Goal: Book appointment/travel/reservation

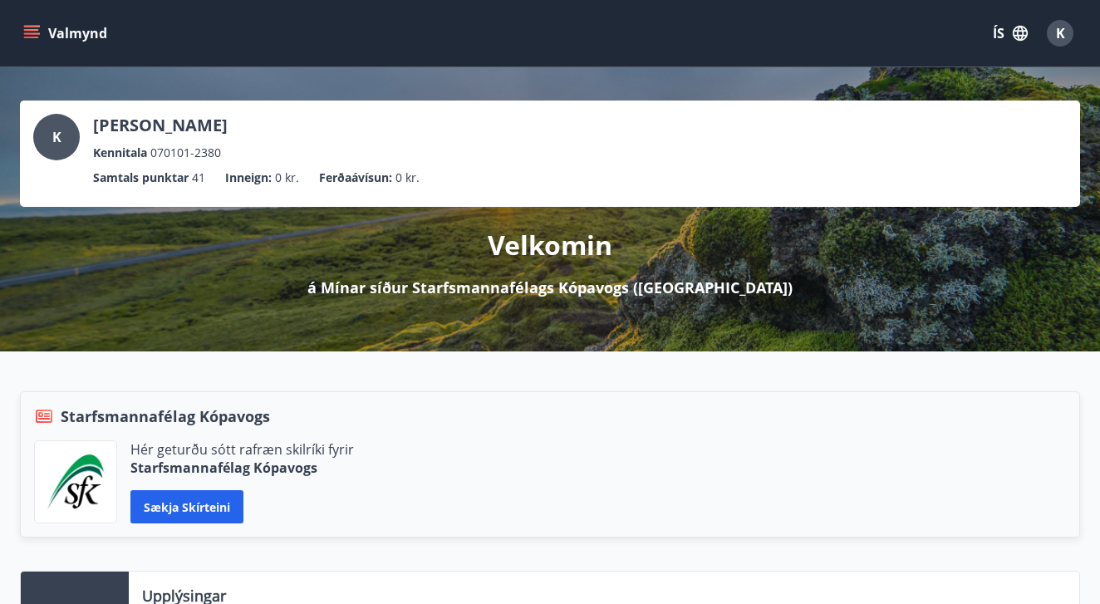
click at [81, 40] on button "Valmynd" at bounding box center [67, 33] width 94 height 30
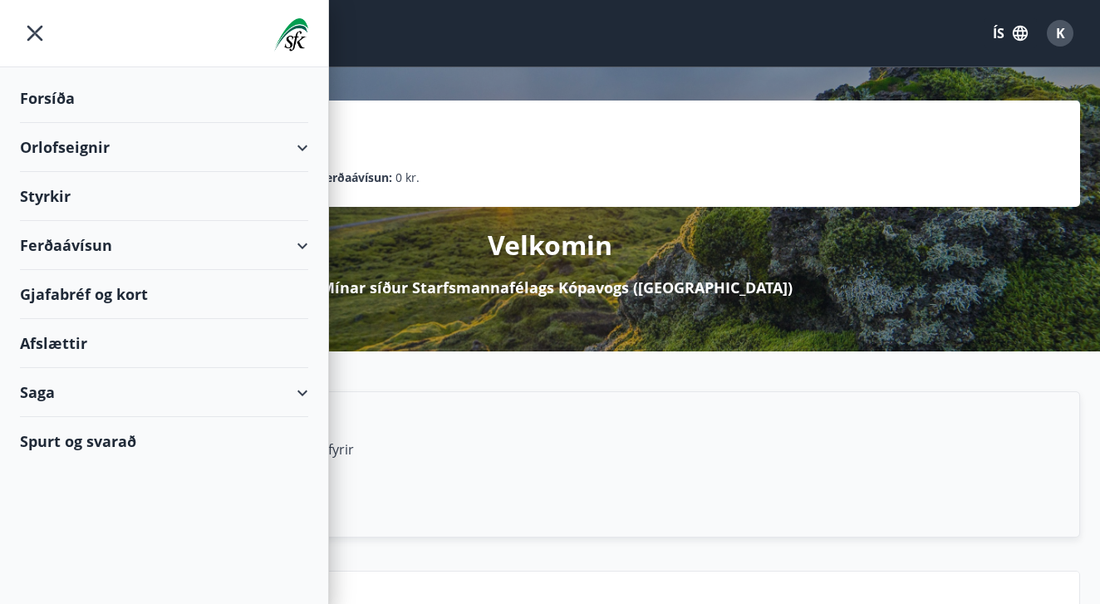
click at [122, 157] on div "Orlofseignir" at bounding box center [164, 147] width 288 height 49
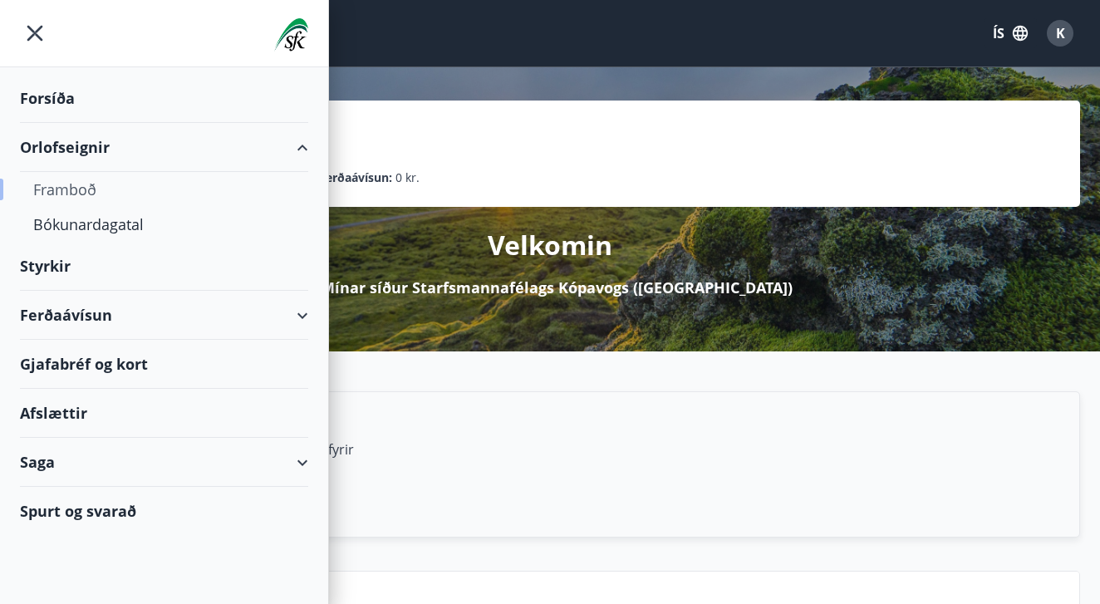
click at [97, 192] on div "Framboð" at bounding box center [164, 189] width 262 height 35
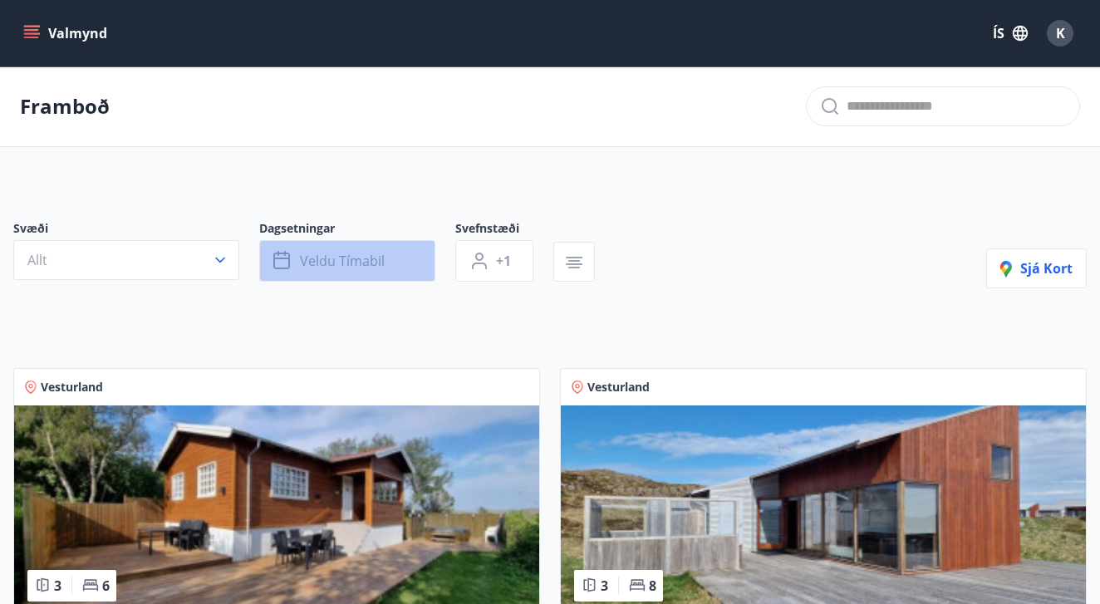
click at [368, 258] on span "Veldu tímabil" at bounding box center [342, 261] width 85 height 18
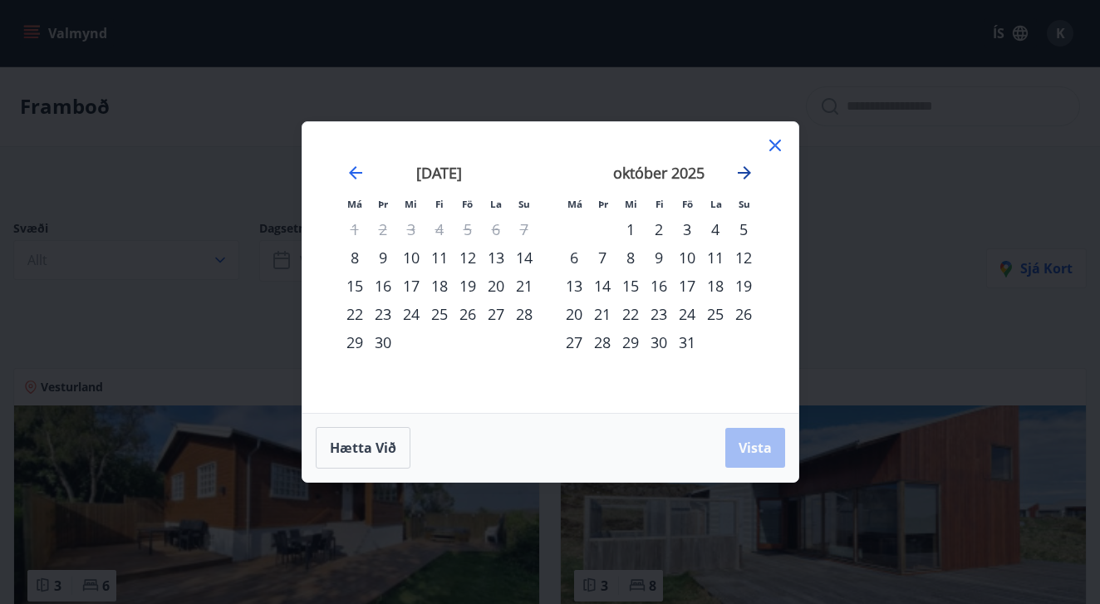
click at [736, 172] on icon "Move forward to switch to the next month." at bounding box center [745, 173] width 20 height 20
click at [692, 291] on div "14" at bounding box center [687, 286] width 28 height 28
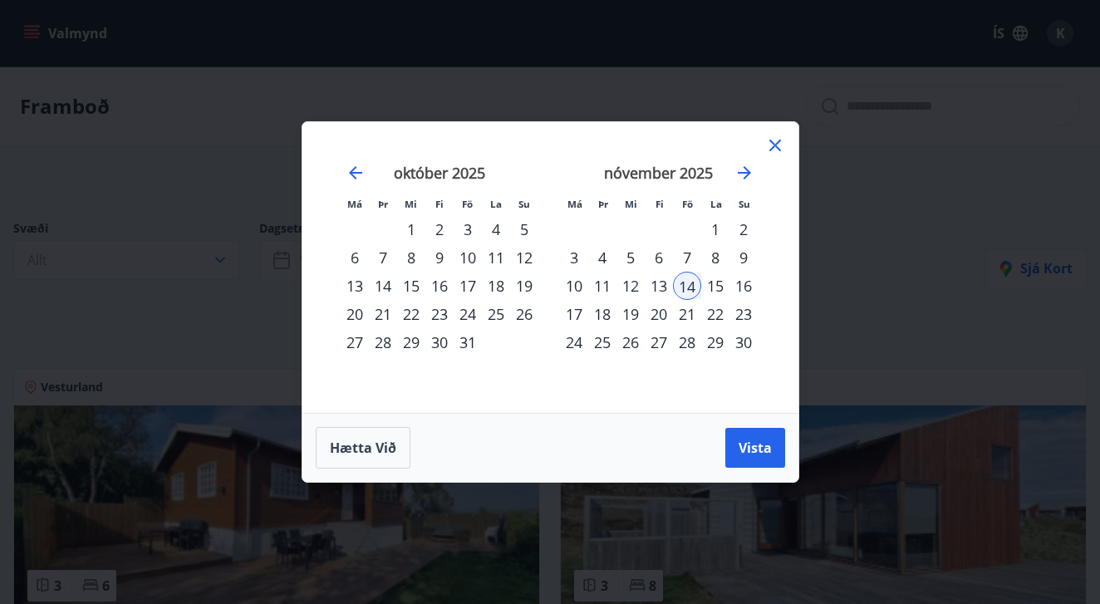
click at [740, 288] on div "16" at bounding box center [744, 286] width 28 height 28
click at [761, 438] on button "Vista" at bounding box center [756, 448] width 60 height 40
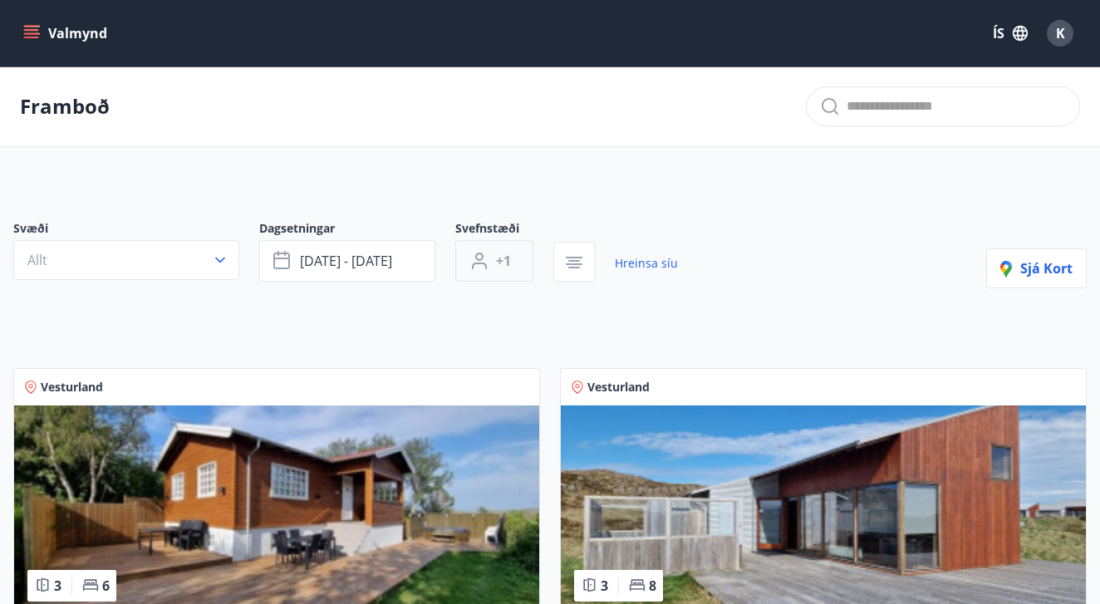
click at [515, 259] on button "+1" at bounding box center [494, 261] width 78 height 42
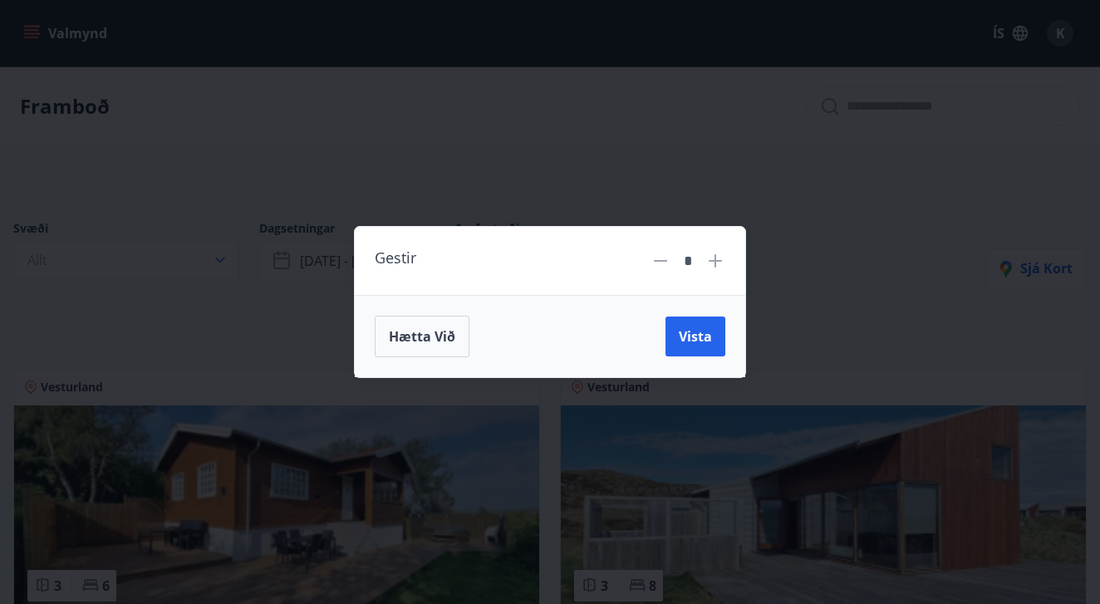
click at [717, 262] on icon at bounding box center [716, 261] width 20 height 20
click at [711, 342] on span "Vista" at bounding box center [695, 336] width 33 height 18
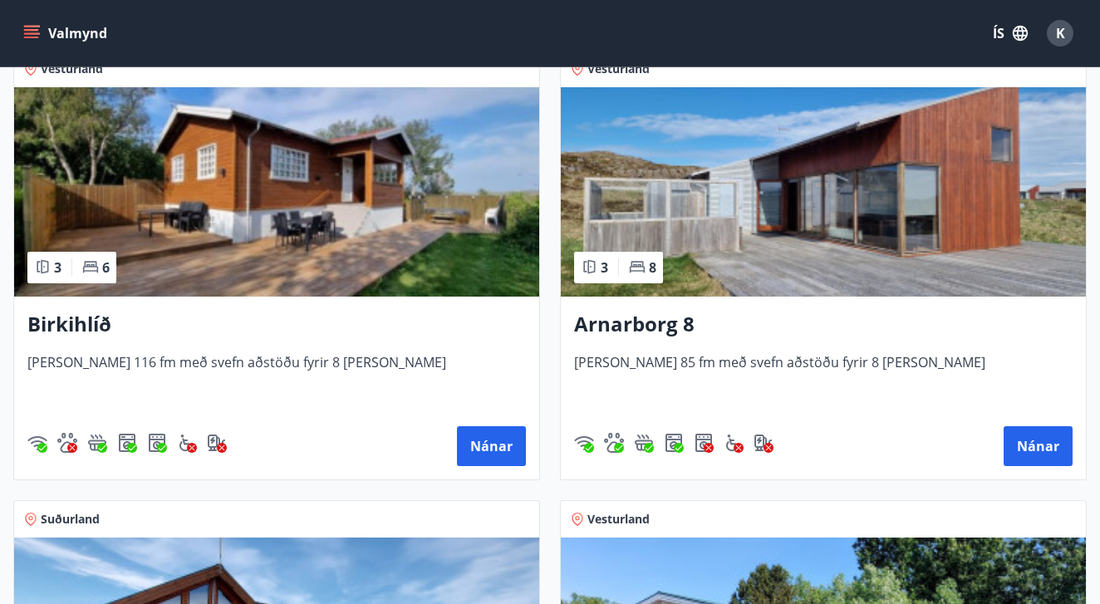
scroll to position [18, 0]
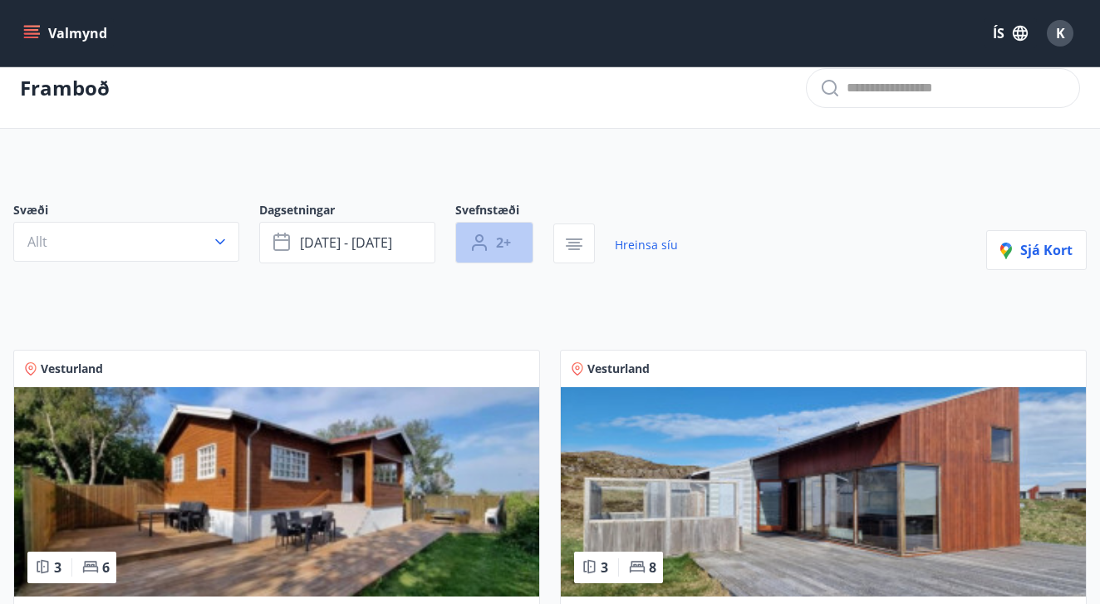
click at [526, 248] on button "2+" at bounding box center [494, 243] width 78 height 42
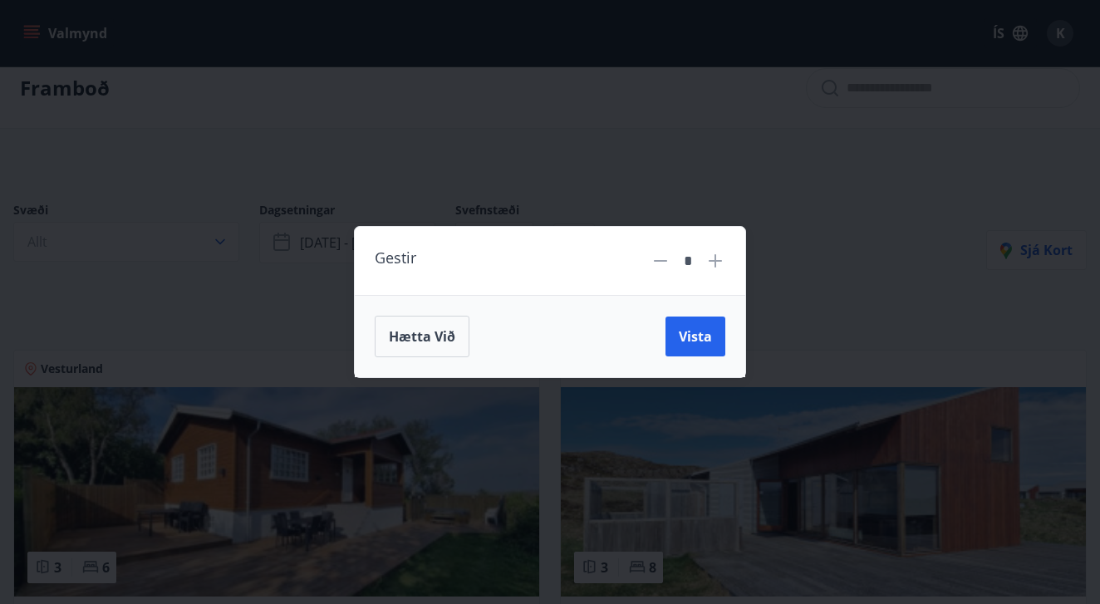
click at [720, 261] on icon at bounding box center [715, 260] width 13 height 13
click at [706, 332] on span "Vista" at bounding box center [695, 336] width 33 height 18
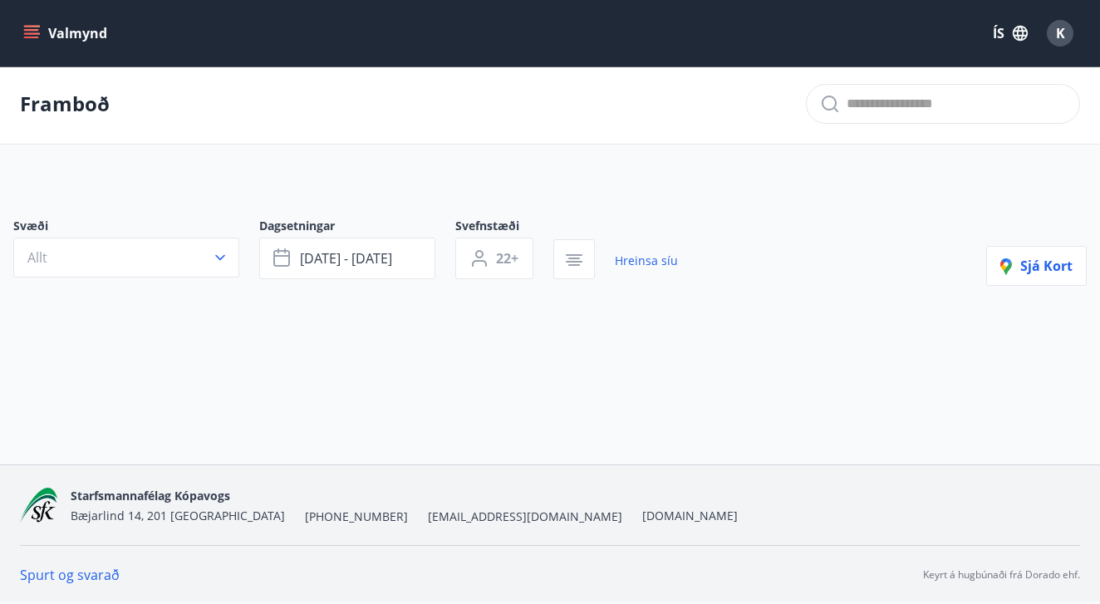
scroll to position [2, 0]
click at [520, 261] on button "22+" at bounding box center [494, 259] width 78 height 42
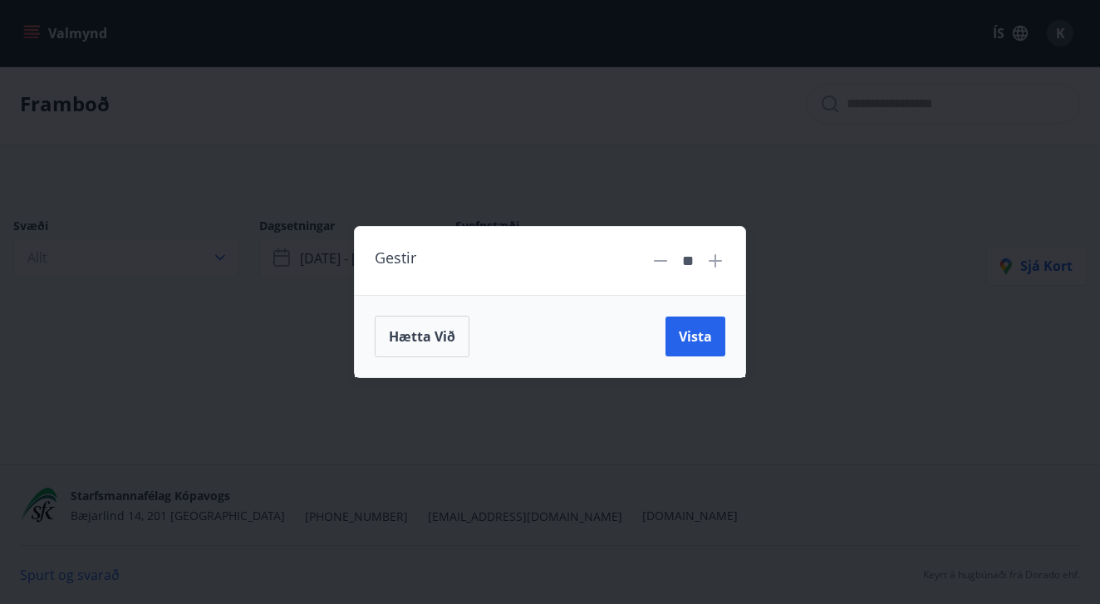
click at [661, 277] on div "Gestir **" at bounding box center [550, 261] width 391 height 69
click at [661, 265] on icon at bounding box center [661, 261] width 20 height 20
click at [657, 263] on icon at bounding box center [661, 261] width 20 height 20
click at [694, 261] on input "**" at bounding box center [688, 261] width 22 height 29
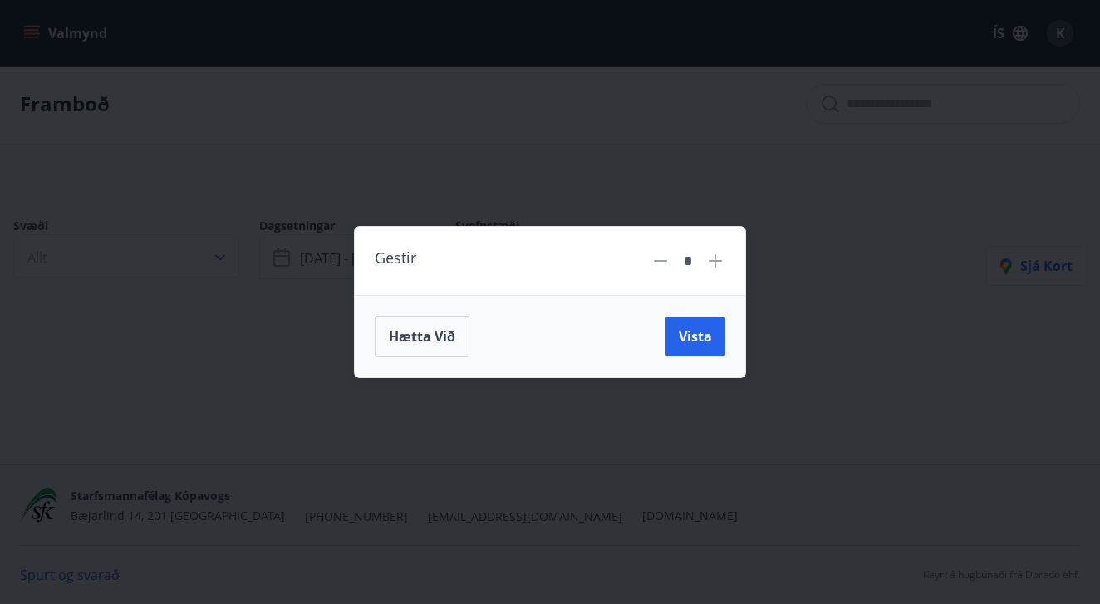
click at [711, 260] on icon at bounding box center [715, 260] width 13 height 13
type input "*"
click at [697, 332] on span "Vista" at bounding box center [695, 336] width 33 height 18
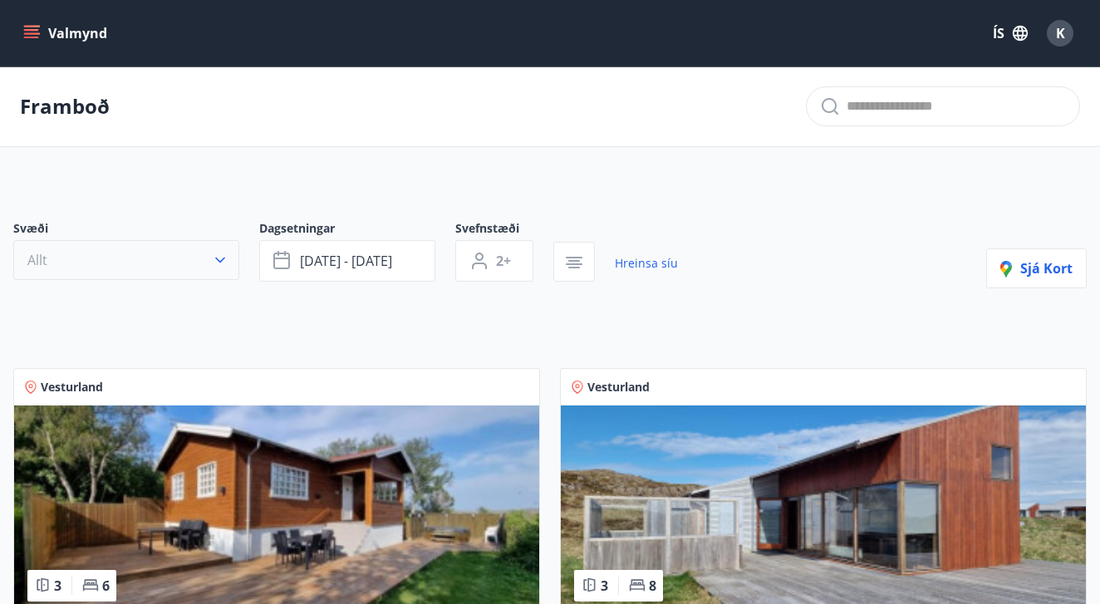
click at [176, 261] on button "Allt" at bounding box center [126, 260] width 226 height 40
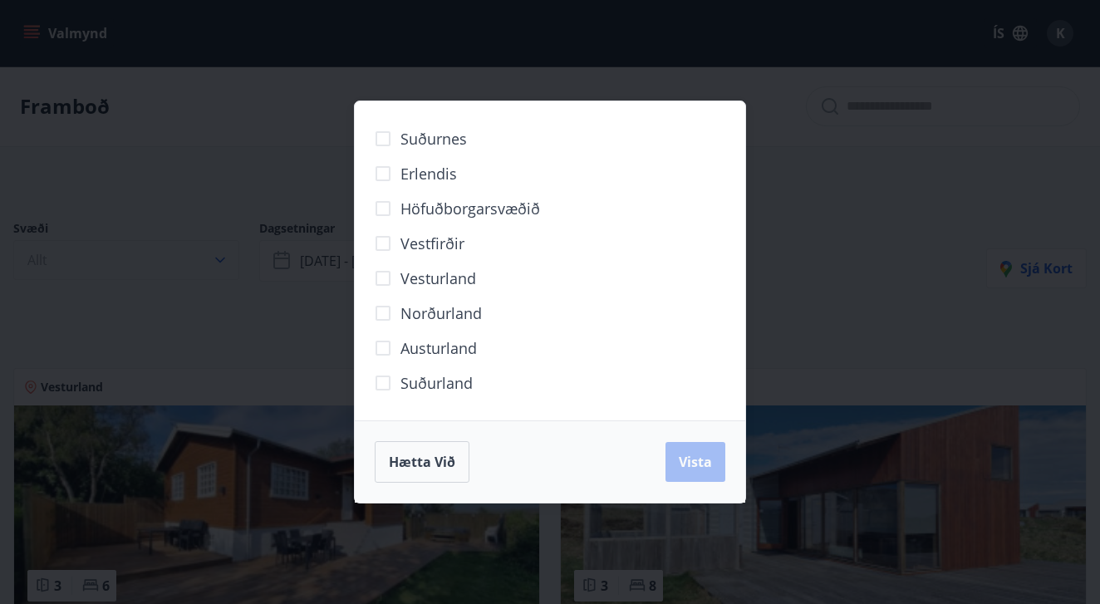
click at [176, 261] on div "Suðurnes Erlendis Höfuðborgarsvæðið [GEOGRAPHIC_DATA] [GEOGRAPHIC_DATA] [GEOGRA…" at bounding box center [550, 302] width 1100 height 604
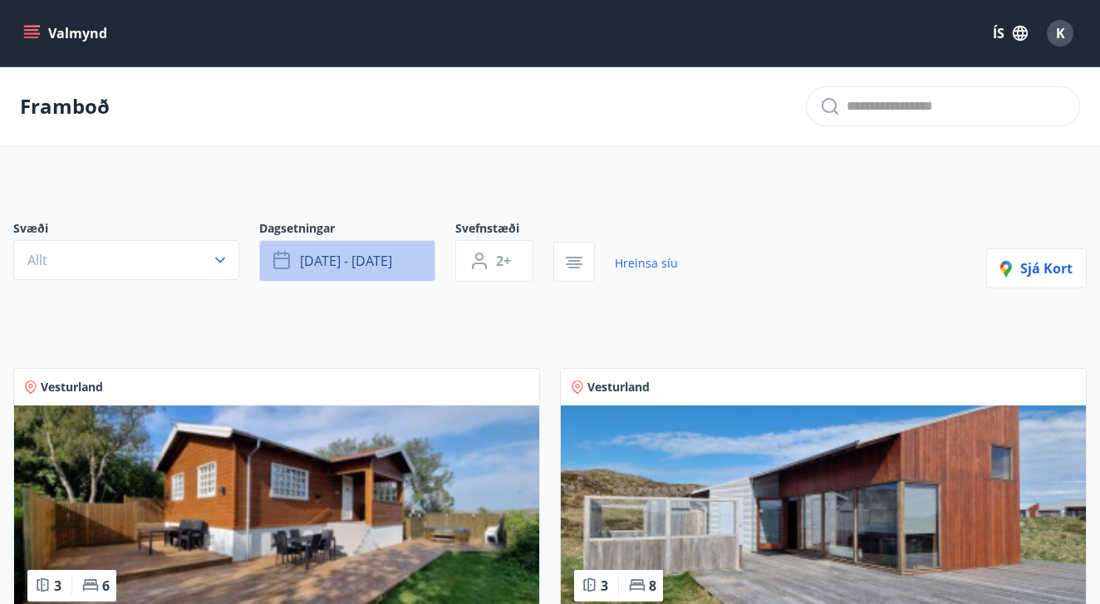
click at [426, 247] on button "[DATE] - [DATE]" at bounding box center [347, 261] width 176 height 42
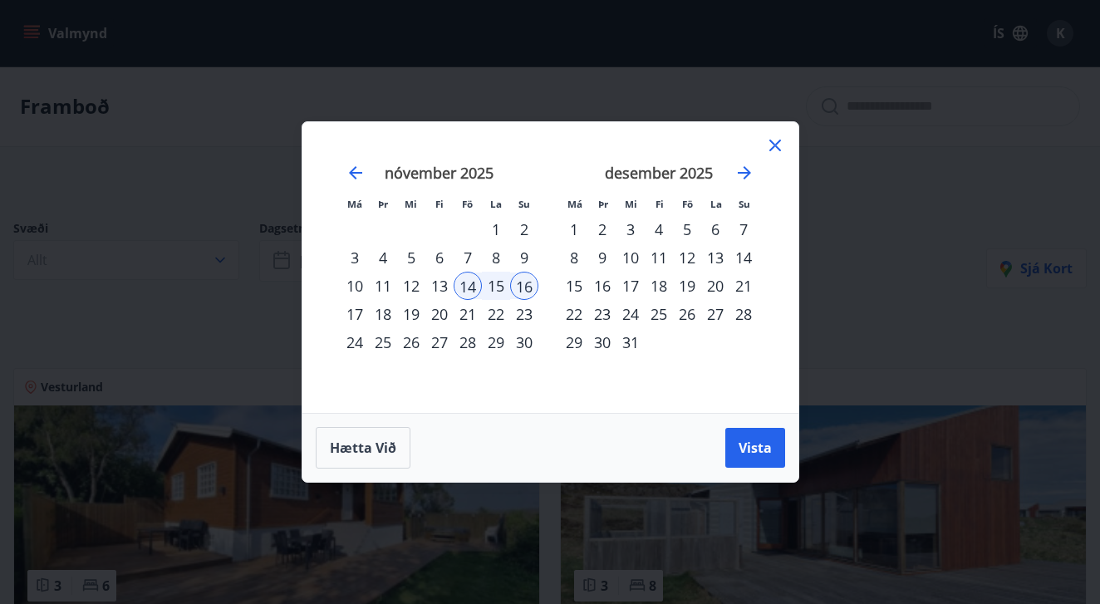
click at [473, 313] on div "21" at bounding box center [468, 314] width 28 height 28
click at [519, 318] on div "23" at bounding box center [524, 314] width 28 height 28
click at [776, 449] on button "Vista" at bounding box center [756, 448] width 60 height 40
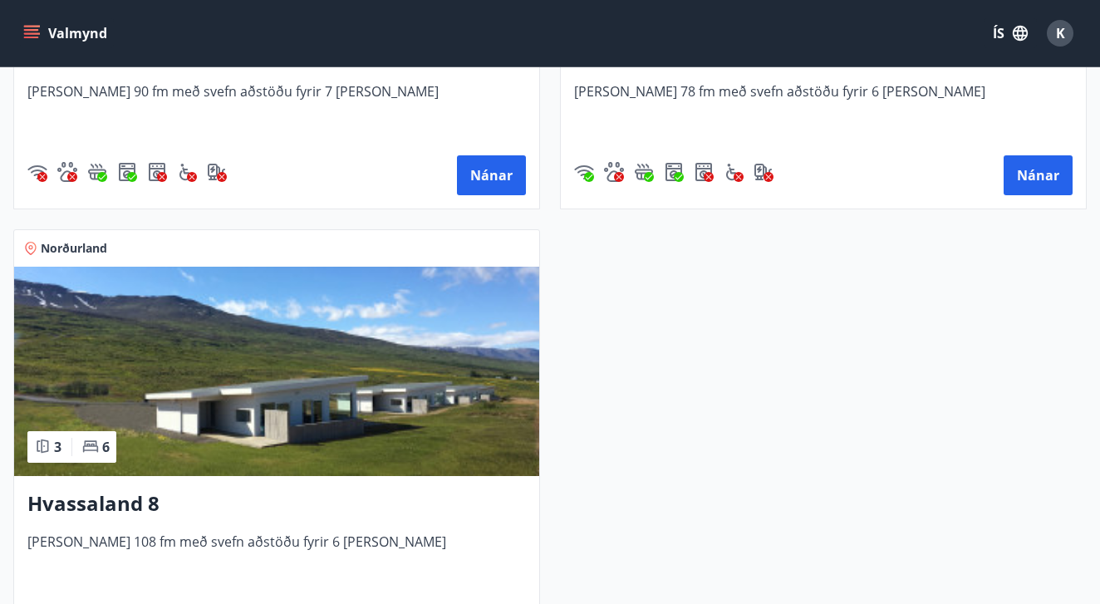
scroll to position [1069, 0]
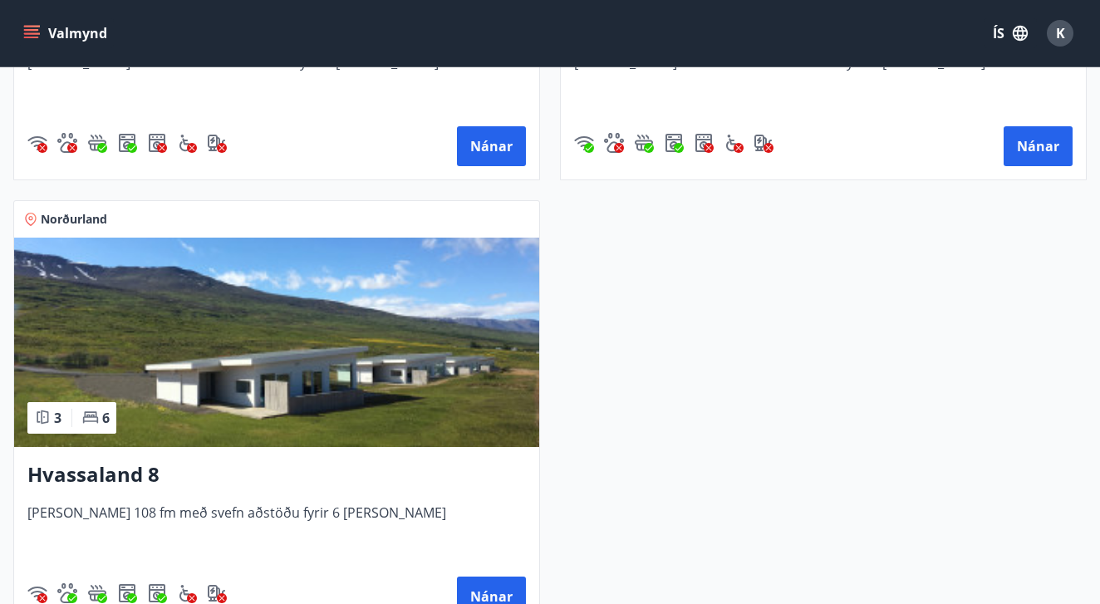
click at [147, 478] on h3 "Hvassaland 8" at bounding box center [276, 475] width 499 height 30
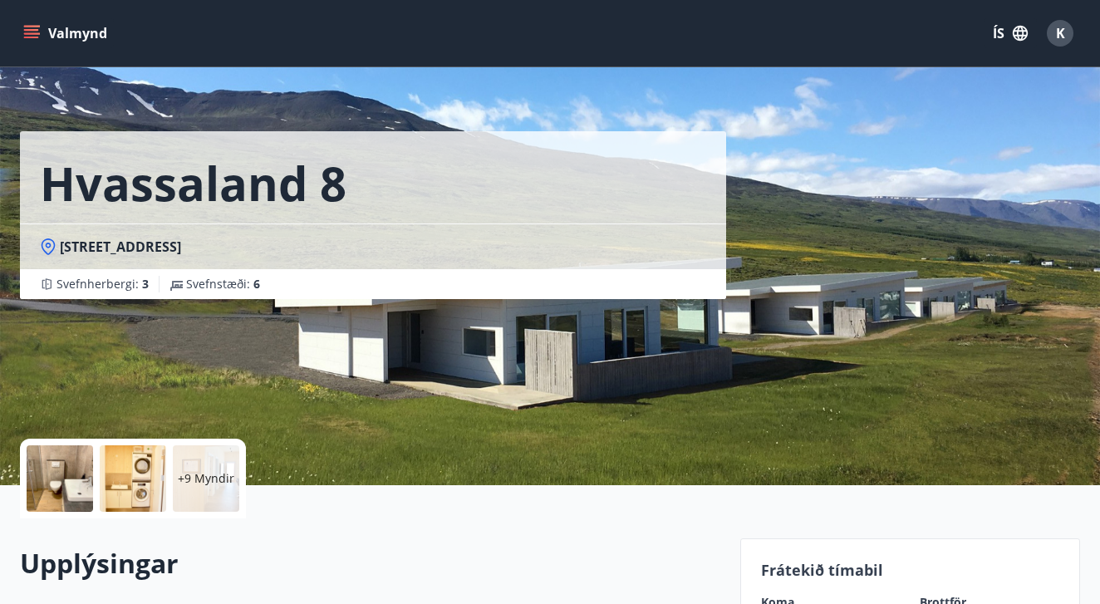
scroll to position [180, 0]
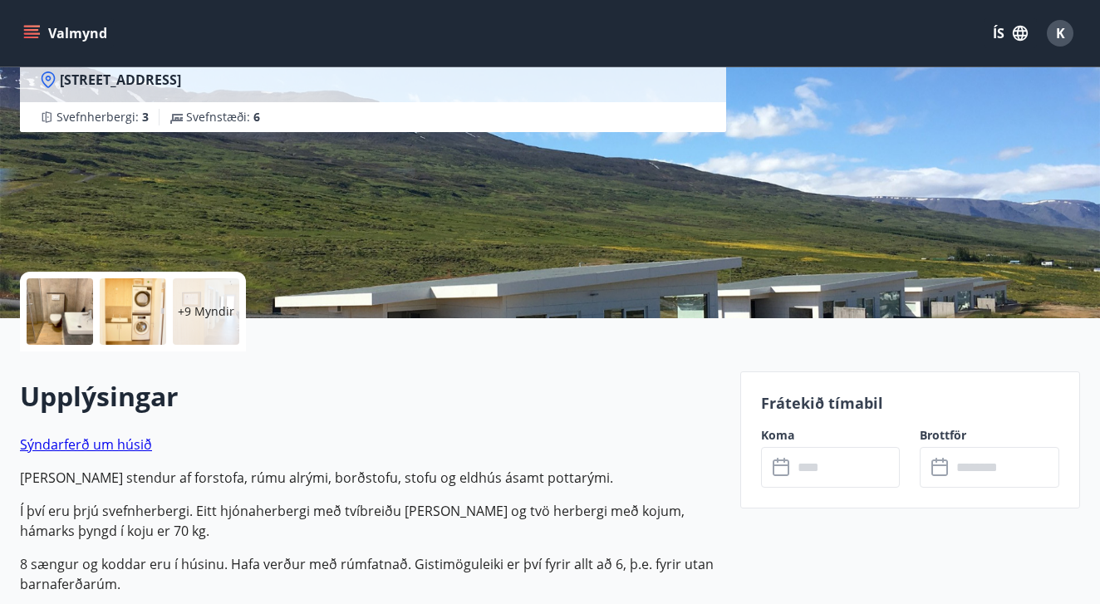
click at [840, 473] on input "text" at bounding box center [847, 467] width 108 height 41
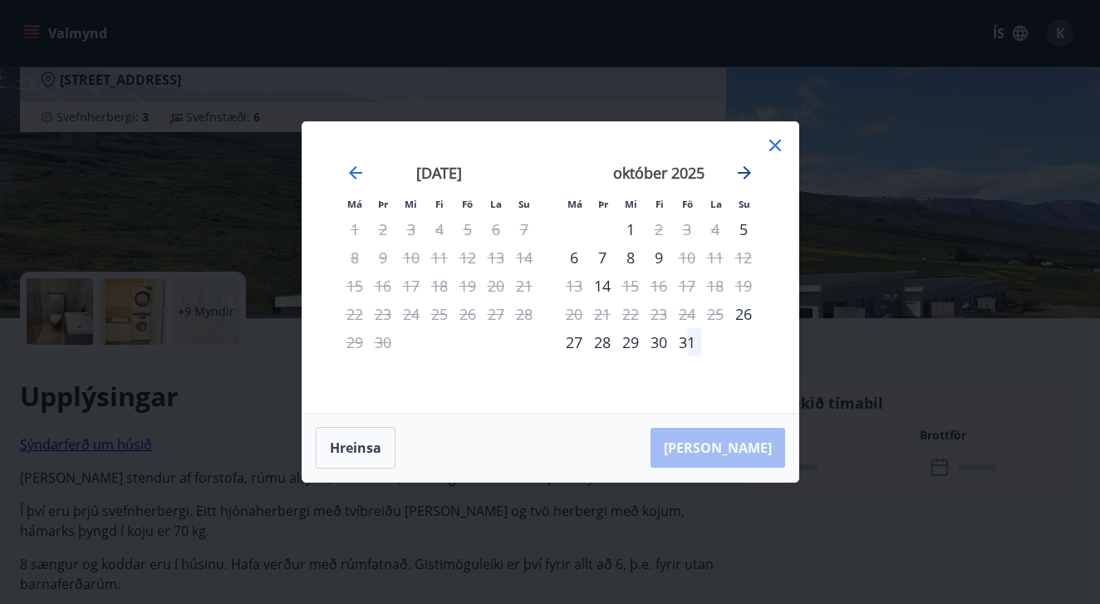
click at [742, 178] on icon "Move forward to switch to the next month." at bounding box center [745, 173] width 20 height 20
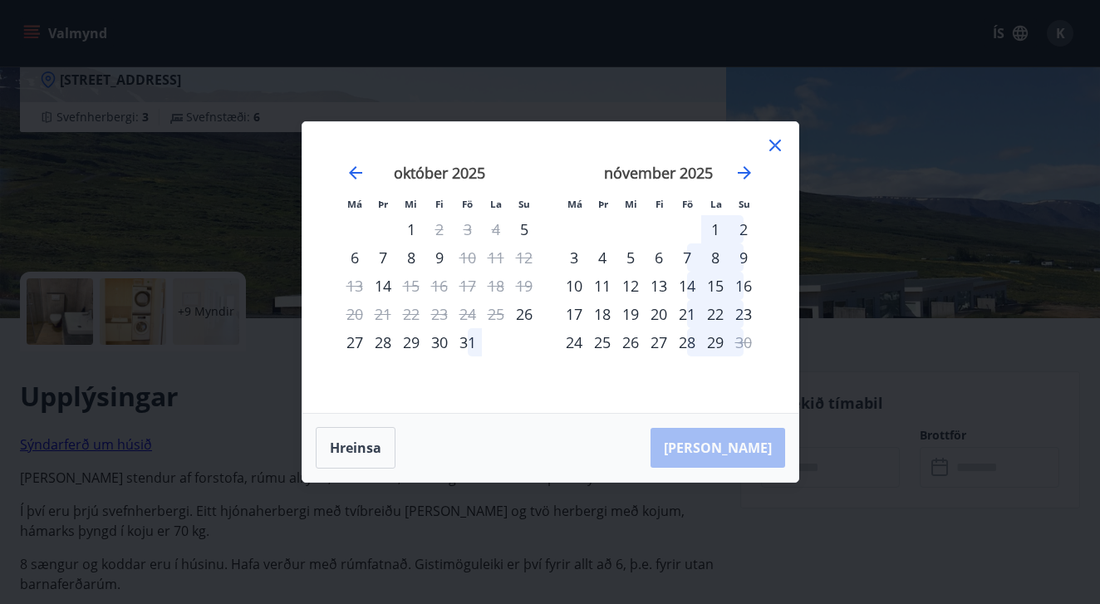
click at [697, 289] on div "14" at bounding box center [687, 286] width 28 height 28
click at [742, 293] on div "16" at bounding box center [744, 286] width 28 height 28
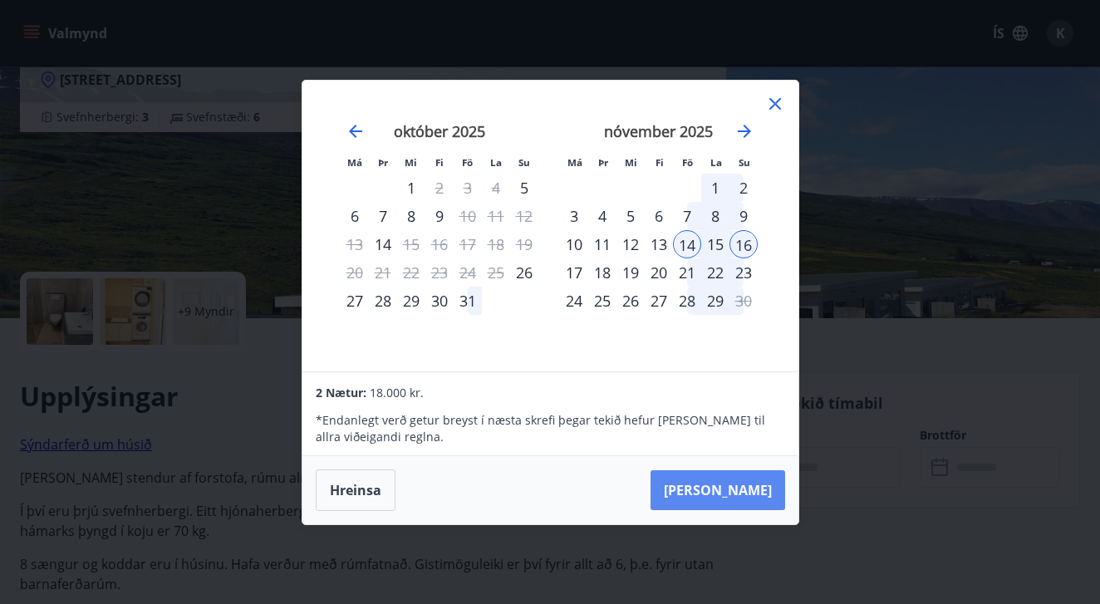
click at [738, 480] on button "[PERSON_NAME]" at bounding box center [718, 490] width 135 height 40
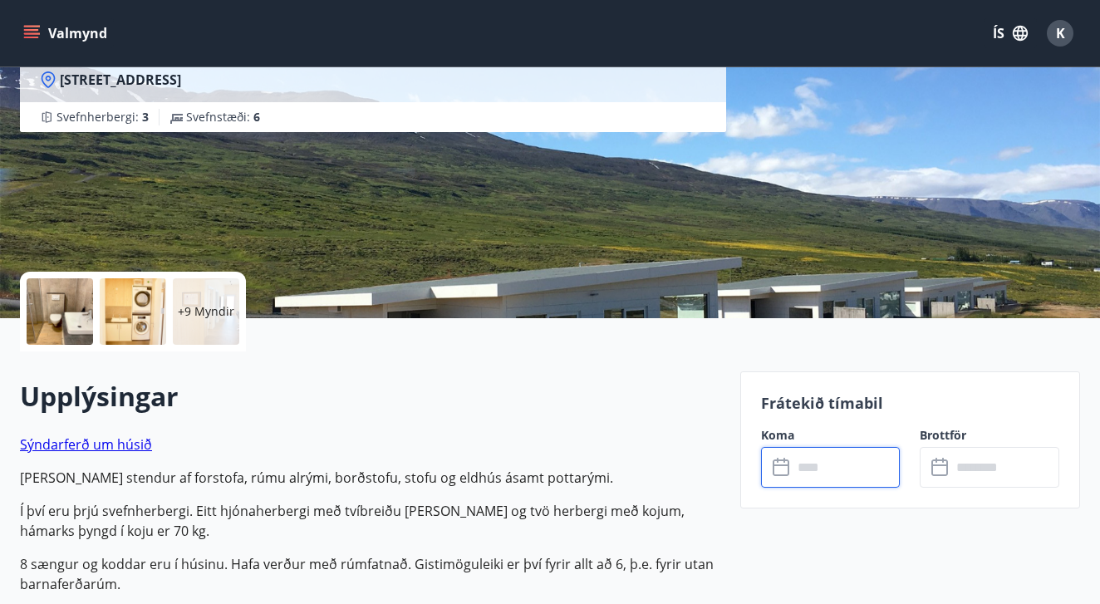
type input "******"
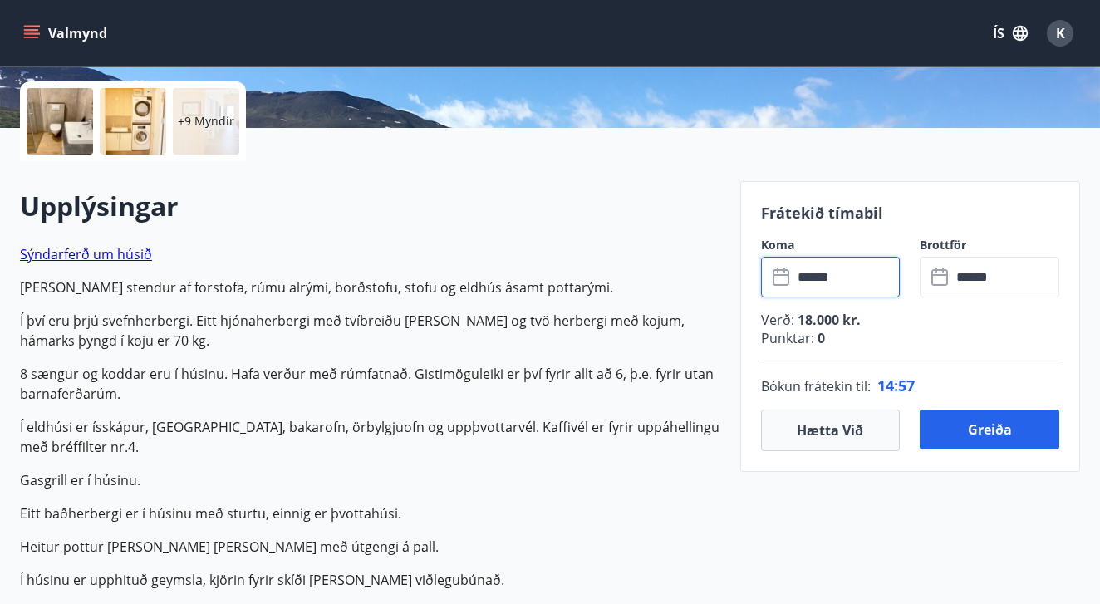
scroll to position [374, 0]
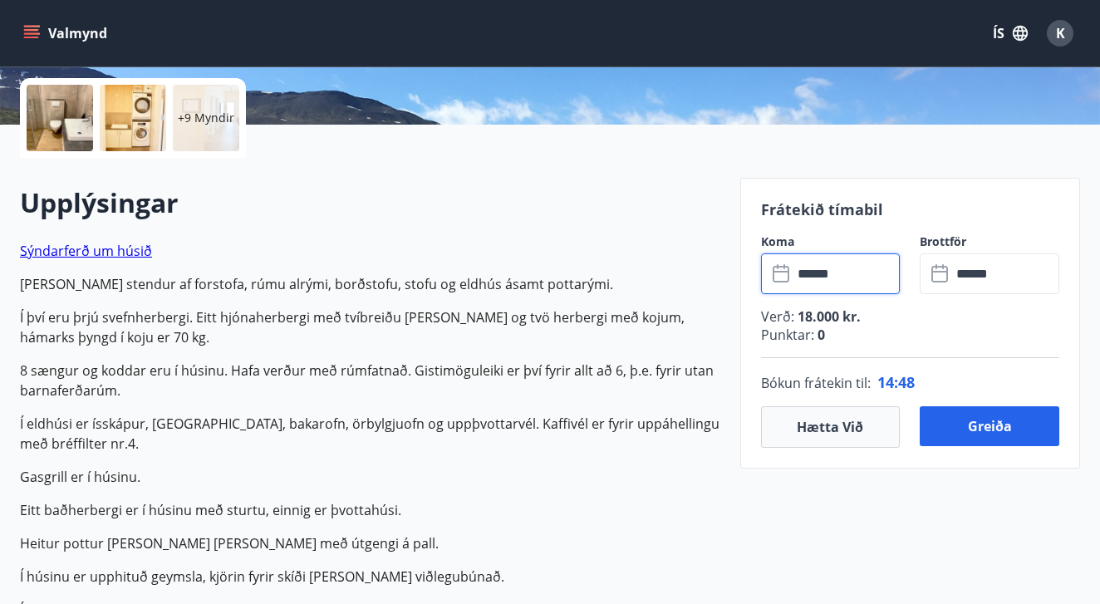
click at [864, 282] on input "******" at bounding box center [847, 274] width 108 height 41
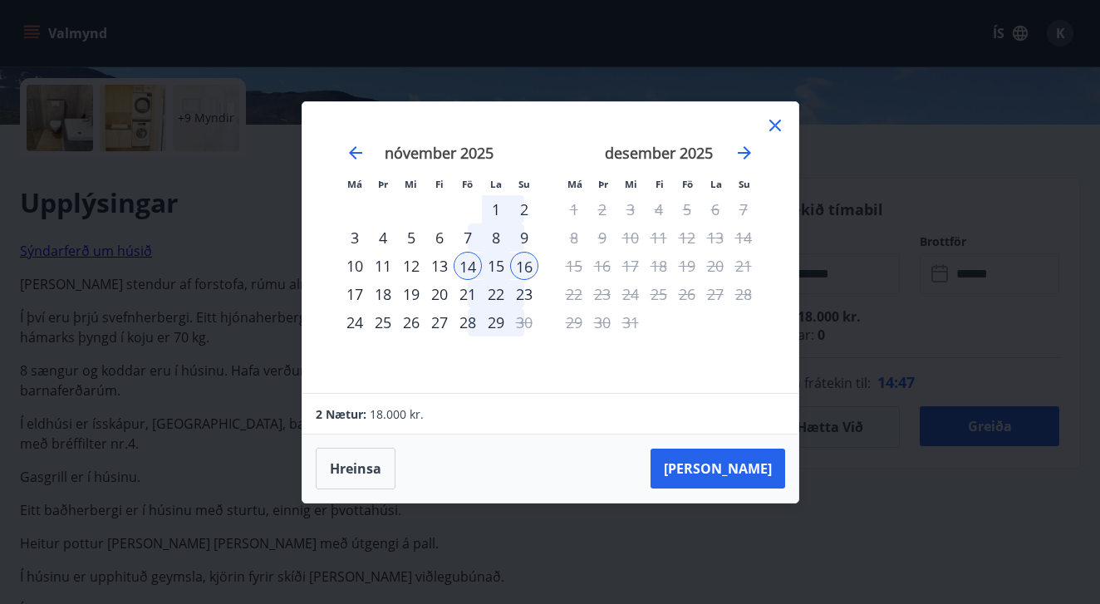
click at [479, 284] on div "21" at bounding box center [468, 294] width 28 height 28
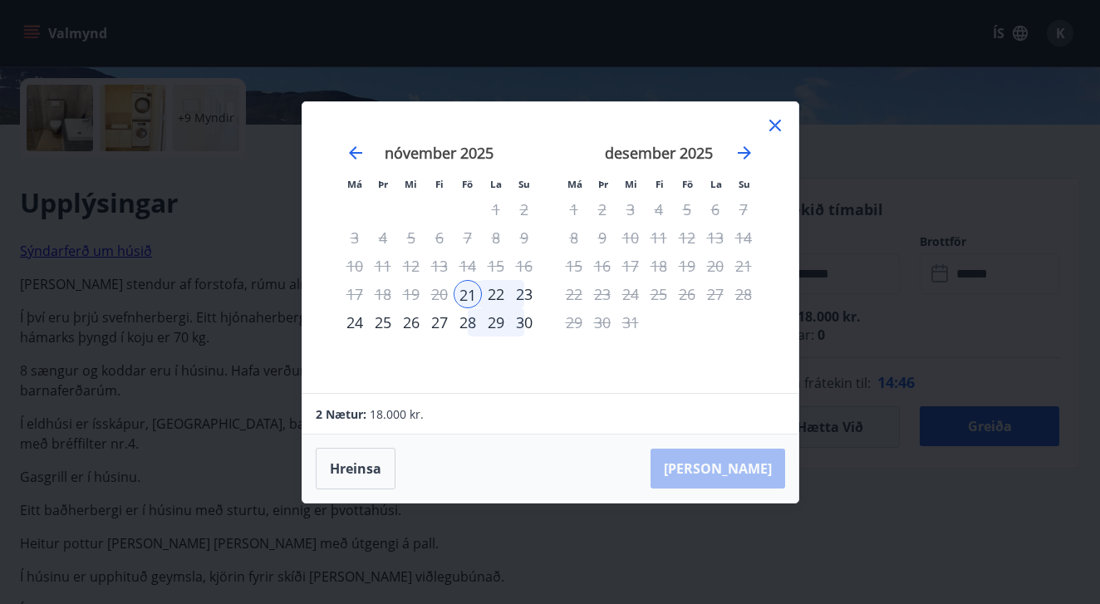
click at [534, 300] on div "23" at bounding box center [524, 294] width 28 height 28
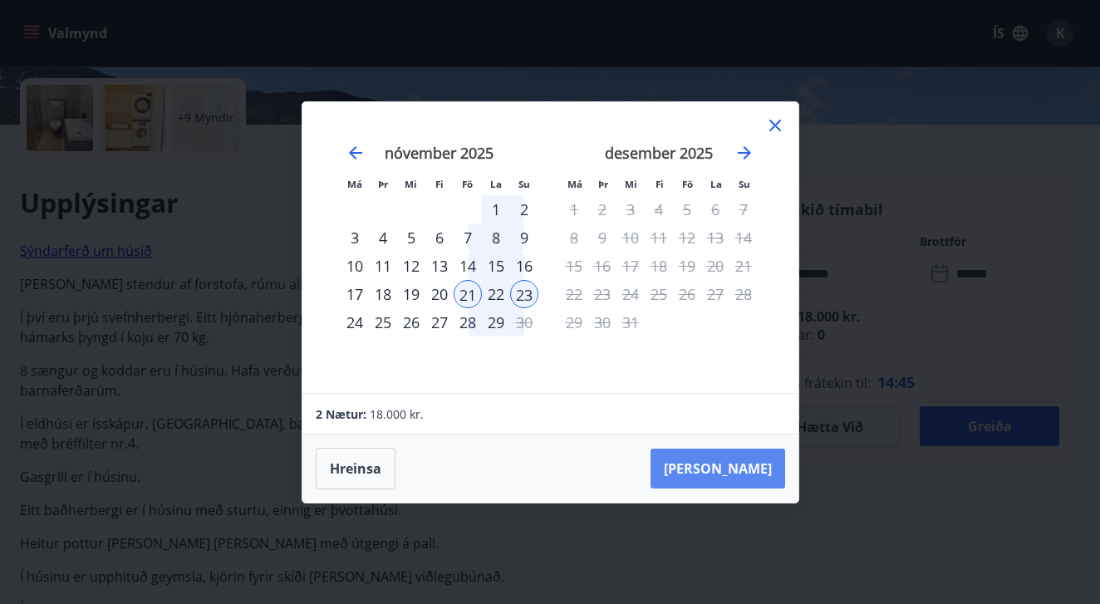
click at [721, 472] on button "[PERSON_NAME]" at bounding box center [718, 469] width 135 height 40
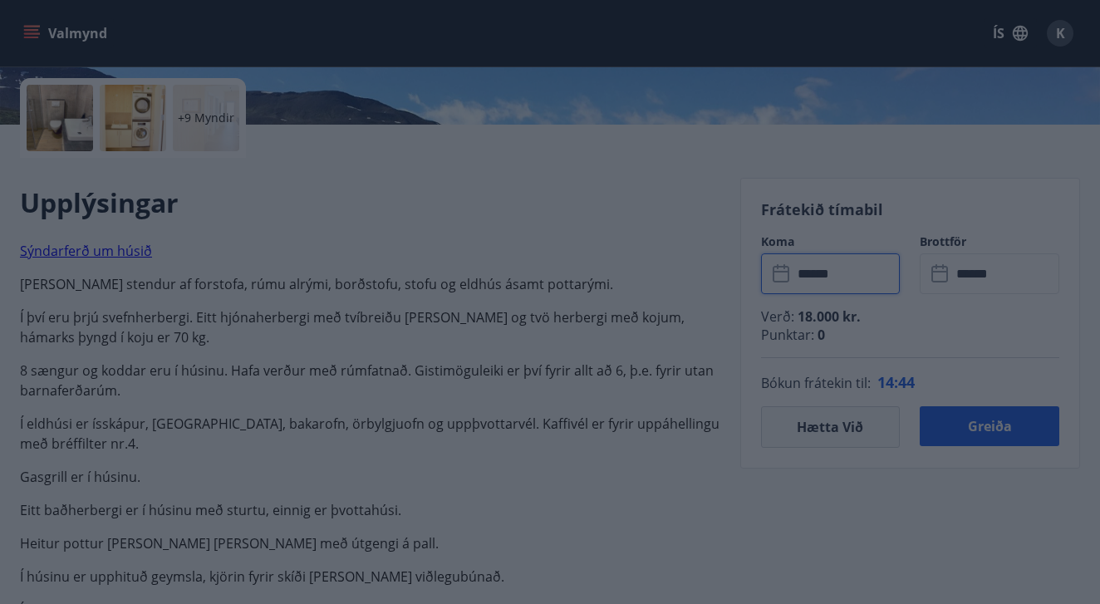
type input "******"
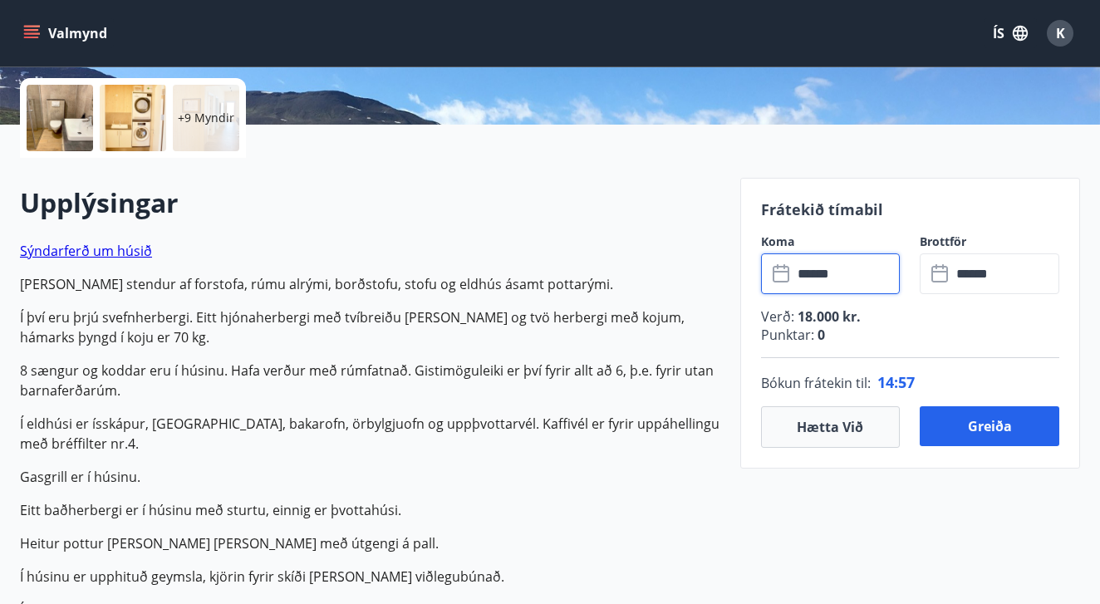
click at [849, 258] on input "******" at bounding box center [847, 274] width 108 height 41
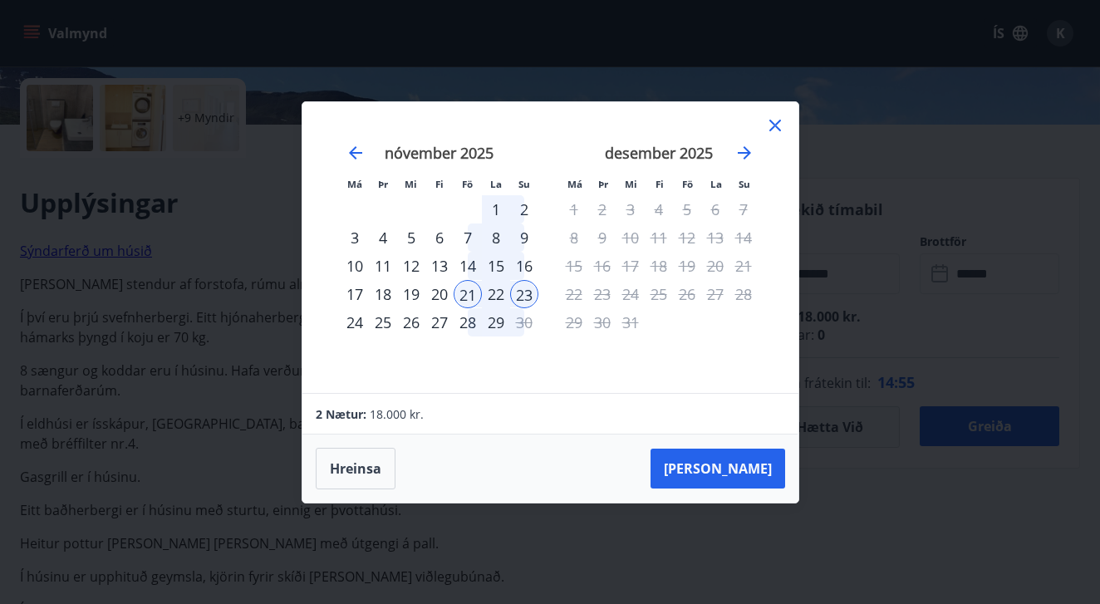
click at [441, 297] on div "20" at bounding box center [440, 294] width 28 height 28
click at [711, 460] on button "[PERSON_NAME]" at bounding box center [718, 469] width 135 height 40
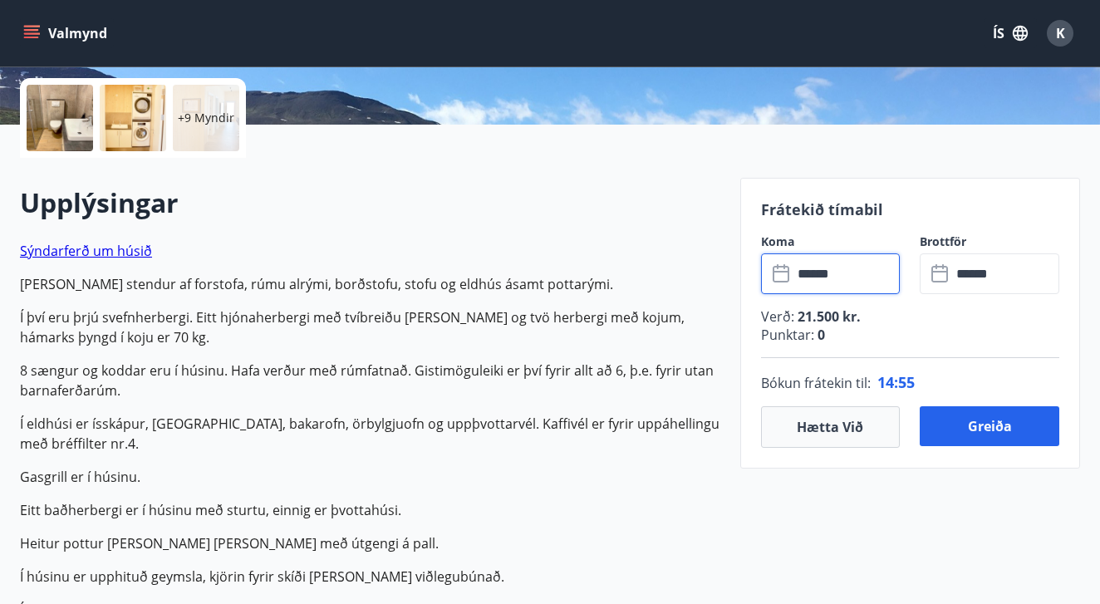
click at [855, 283] on input "******" at bounding box center [847, 274] width 108 height 41
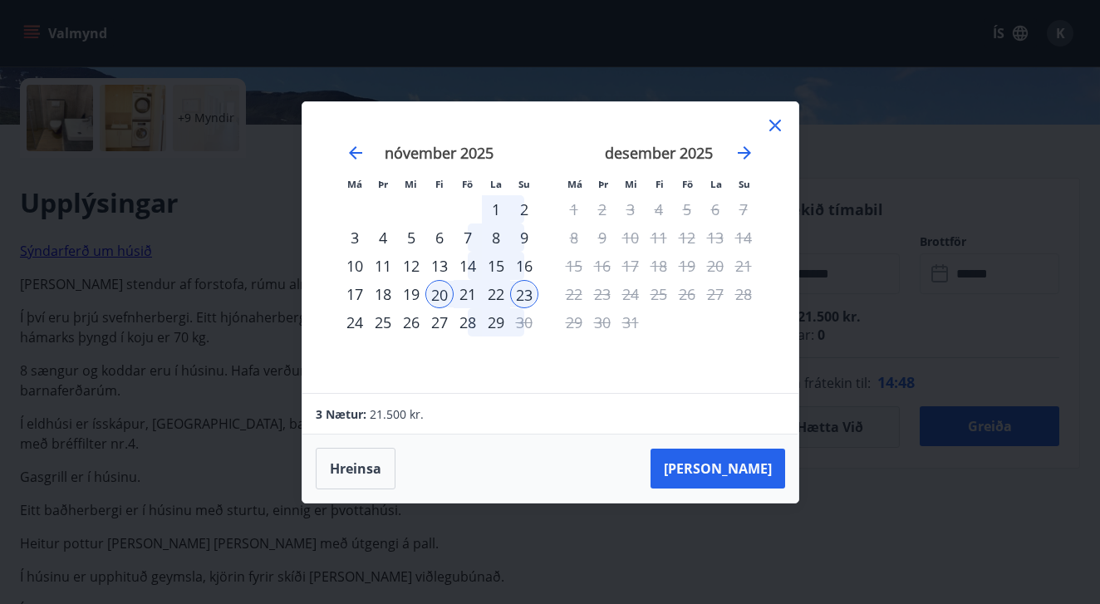
click at [438, 270] on div "13" at bounding box center [440, 266] width 28 height 28
click at [519, 266] on div "16" at bounding box center [524, 266] width 28 height 28
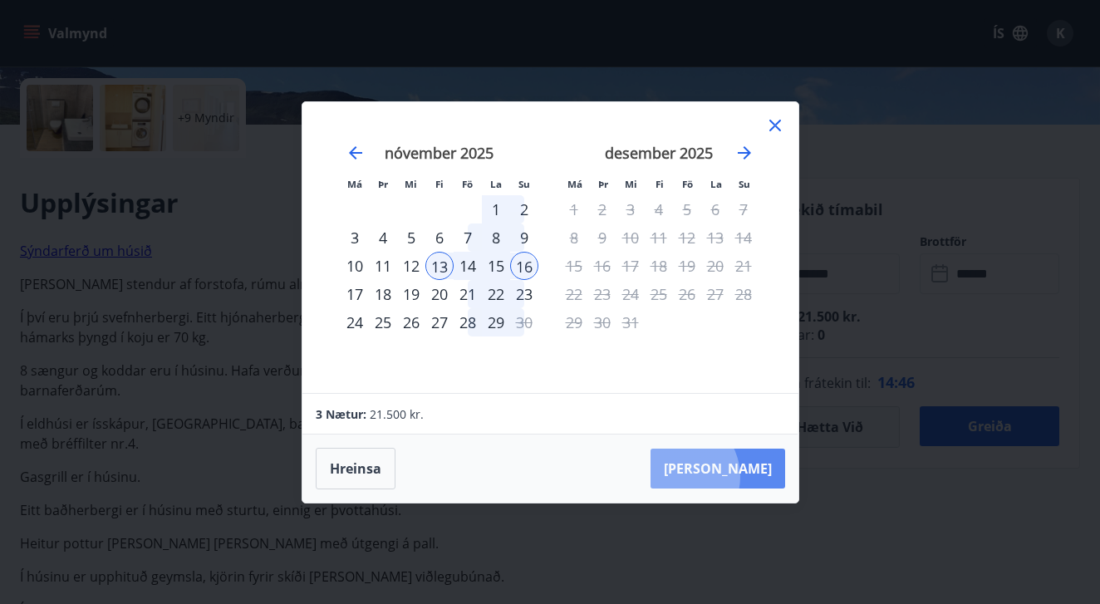
click at [729, 476] on button "[PERSON_NAME]" at bounding box center [718, 469] width 135 height 40
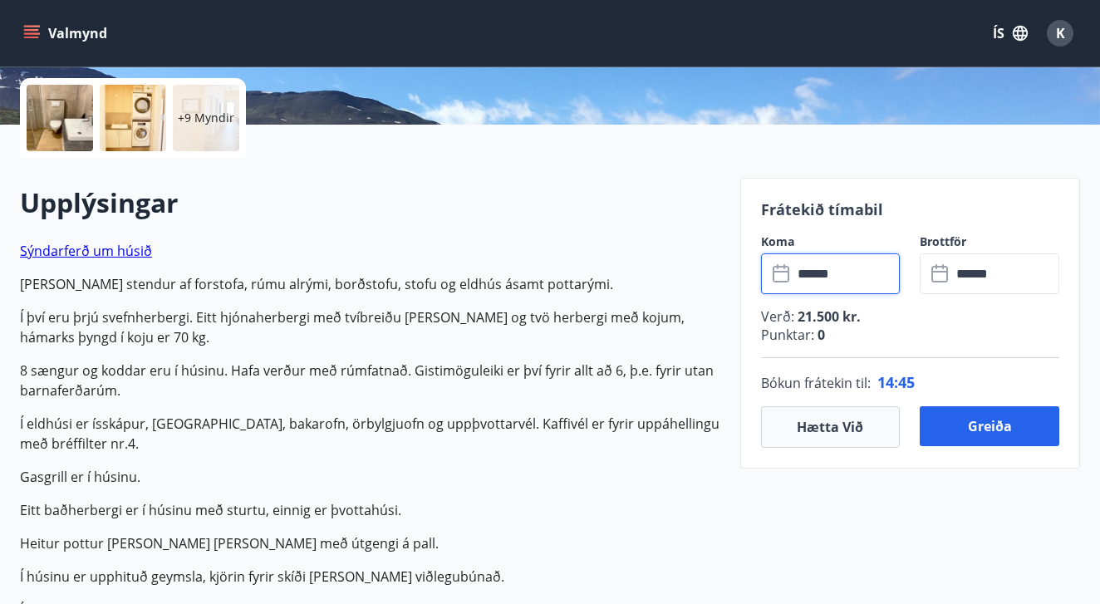
type input "******"
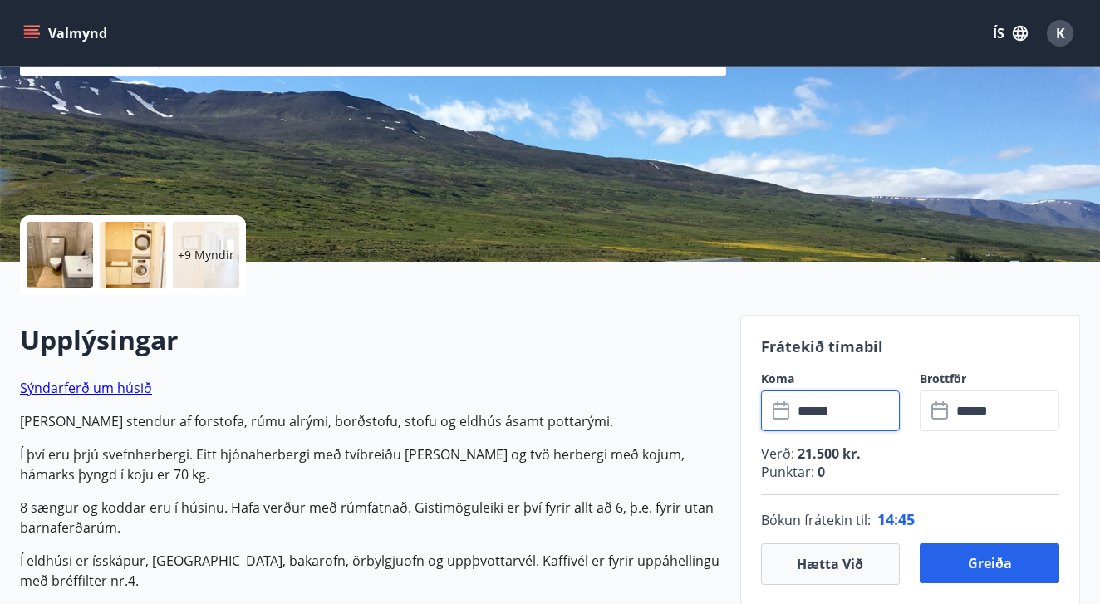
scroll to position [253, 0]
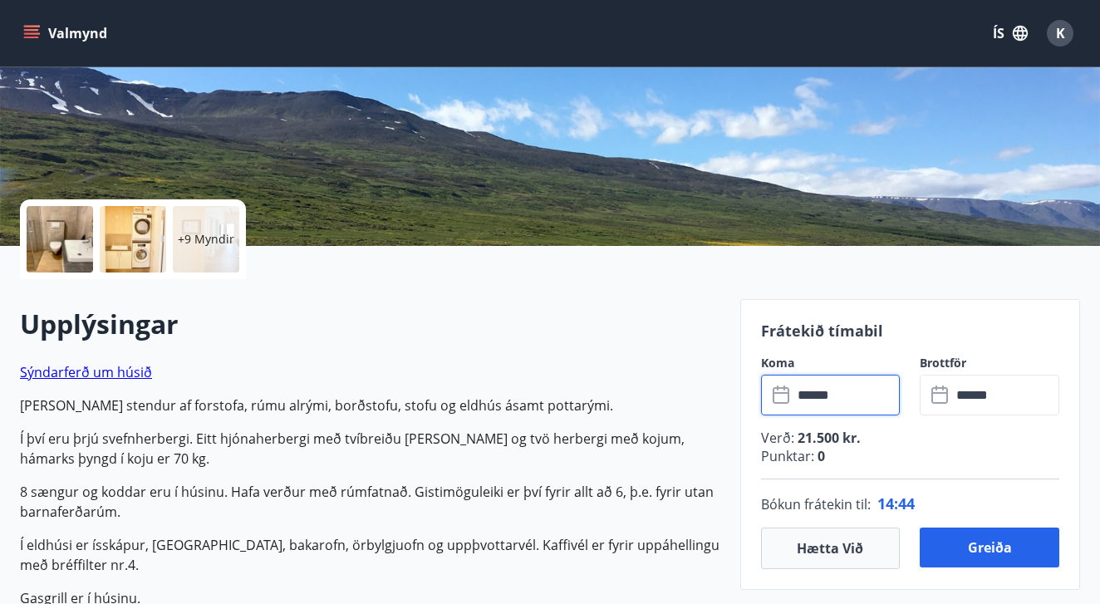
click at [815, 396] on input "******" at bounding box center [847, 395] width 108 height 41
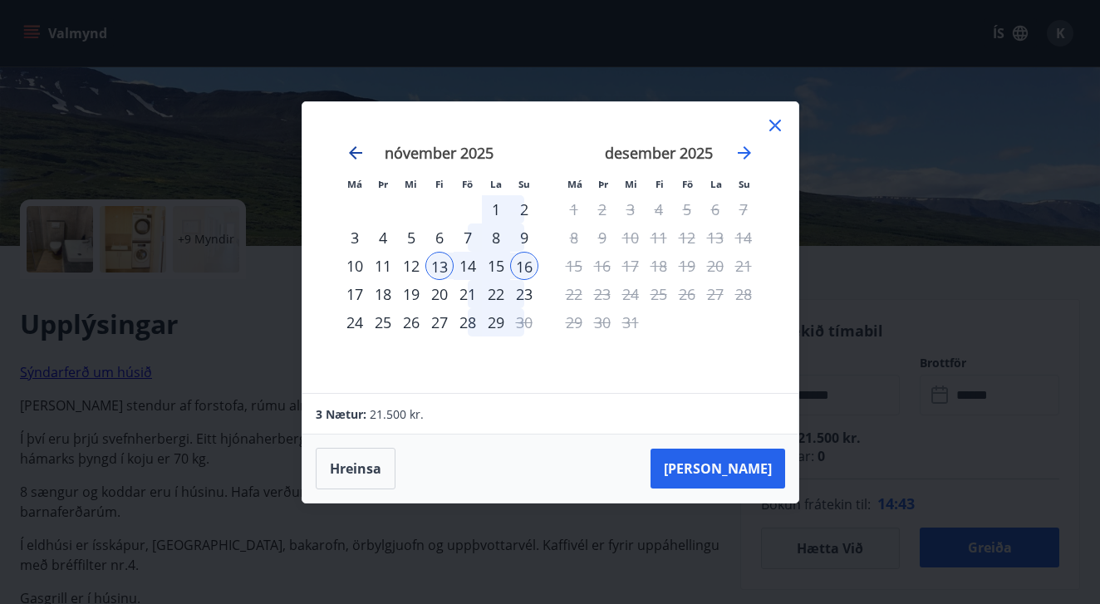
click at [352, 155] on icon "Move backward to switch to the previous month." at bounding box center [355, 152] width 13 height 13
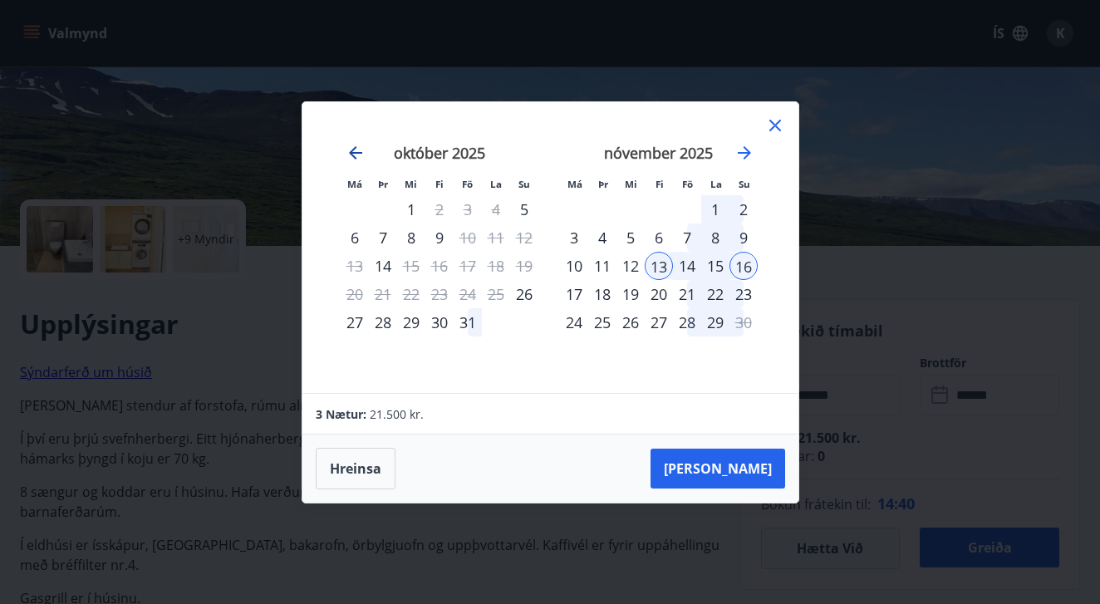
click at [359, 159] on icon "Move backward to switch to the previous month." at bounding box center [356, 153] width 20 height 20
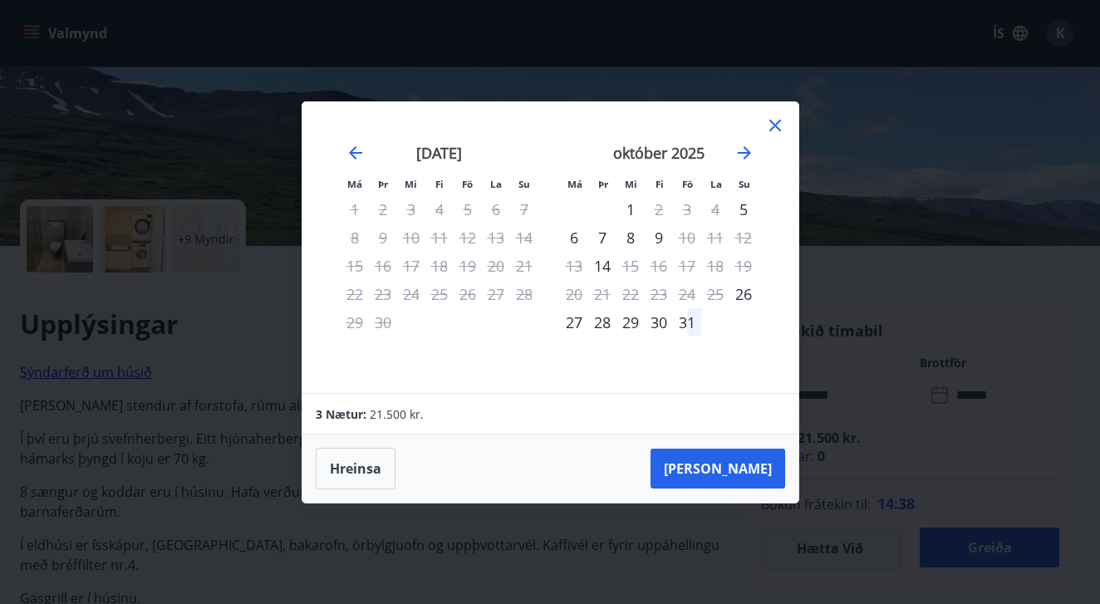
click at [491, 303] on div "27" at bounding box center [496, 294] width 28 height 28
click at [496, 294] on div "27" at bounding box center [496, 294] width 28 height 28
click at [774, 126] on icon at bounding box center [776, 126] width 12 height 12
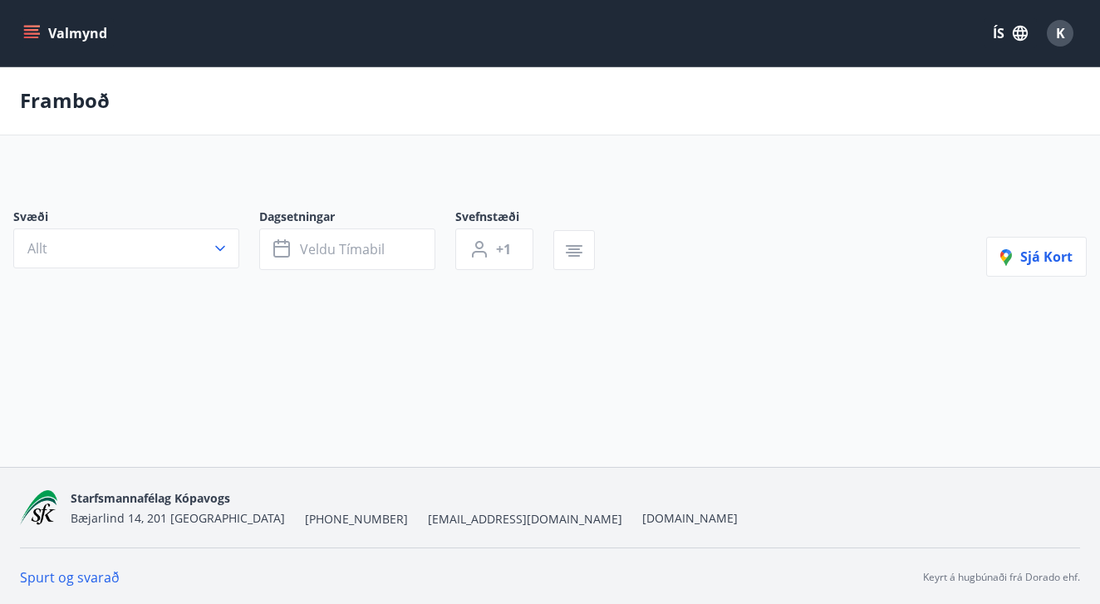
type input "*"
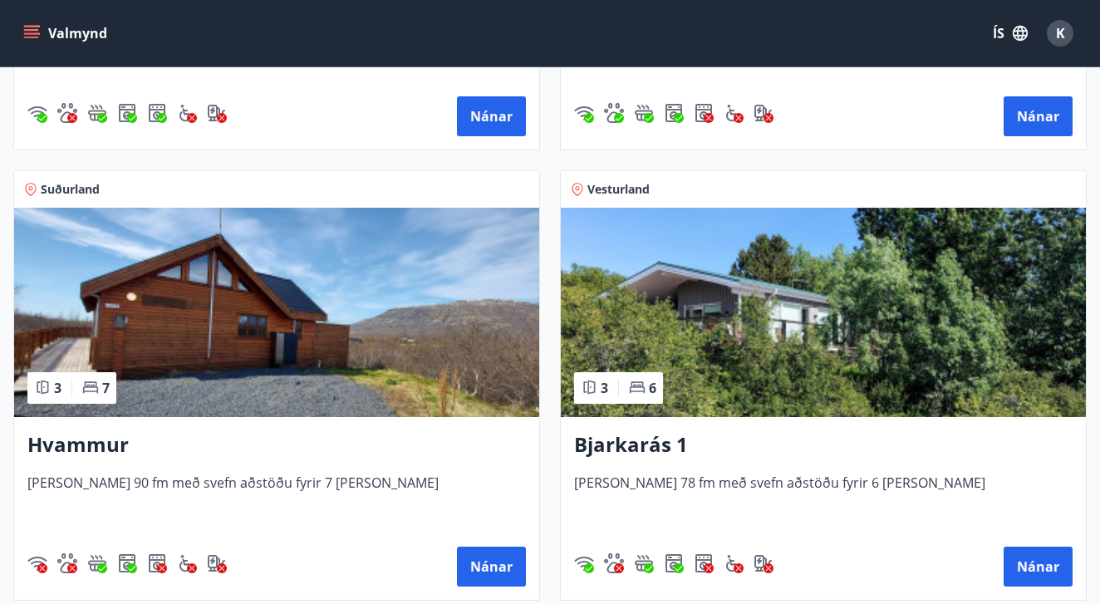
scroll to position [721, 0]
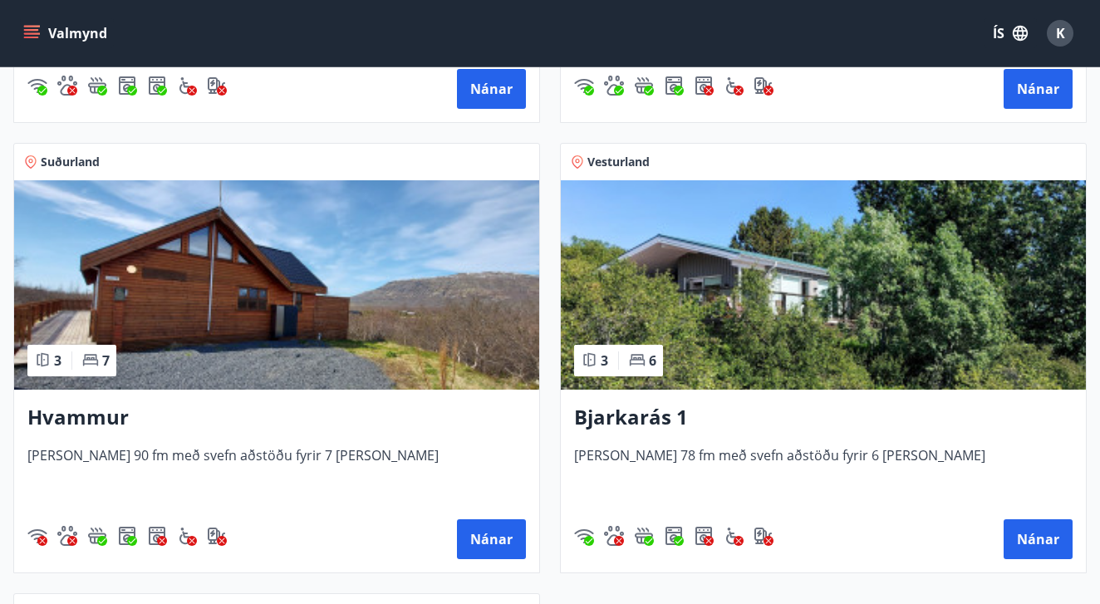
click at [623, 426] on h3 "Bjarkarás 1" at bounding box center [823, 418] width 499 height 30
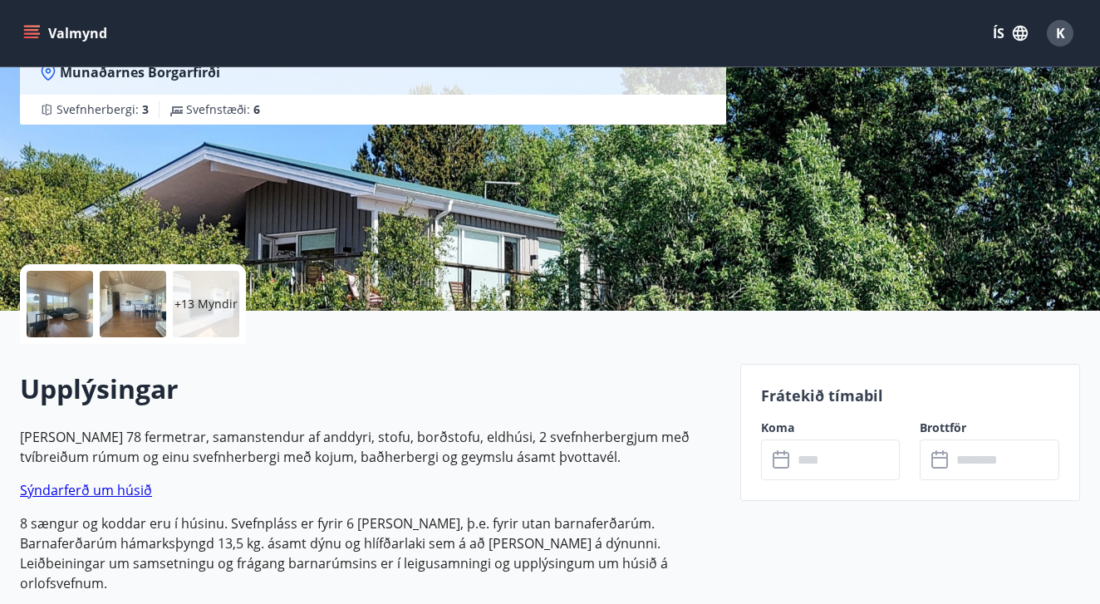
scroll to position [239, 0]
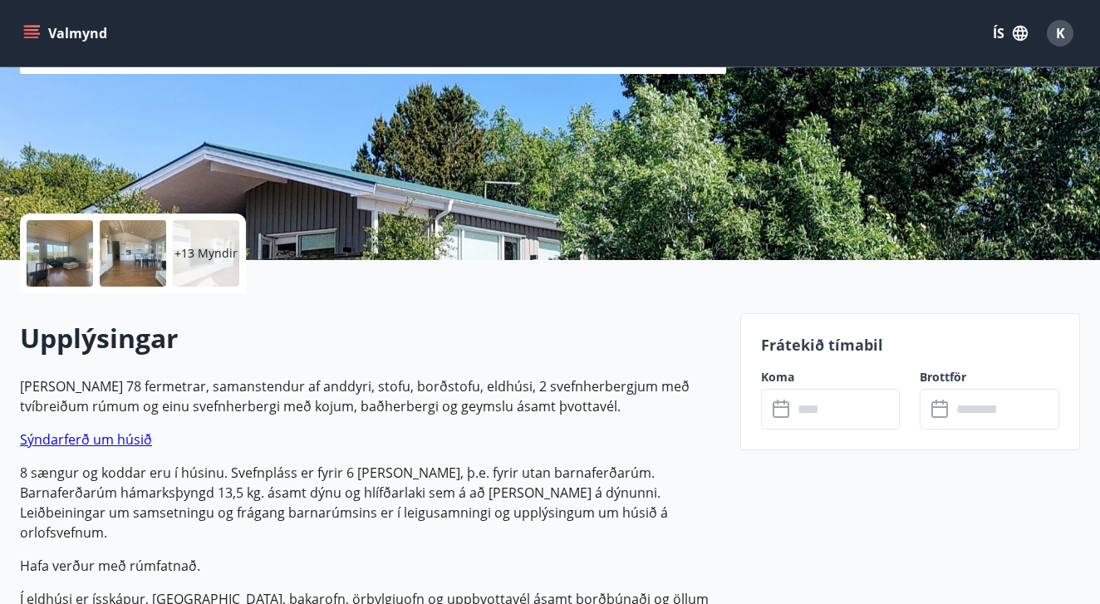
click at [820, 418] on input "text" at bounding box center [847, 409] width 108 height 41
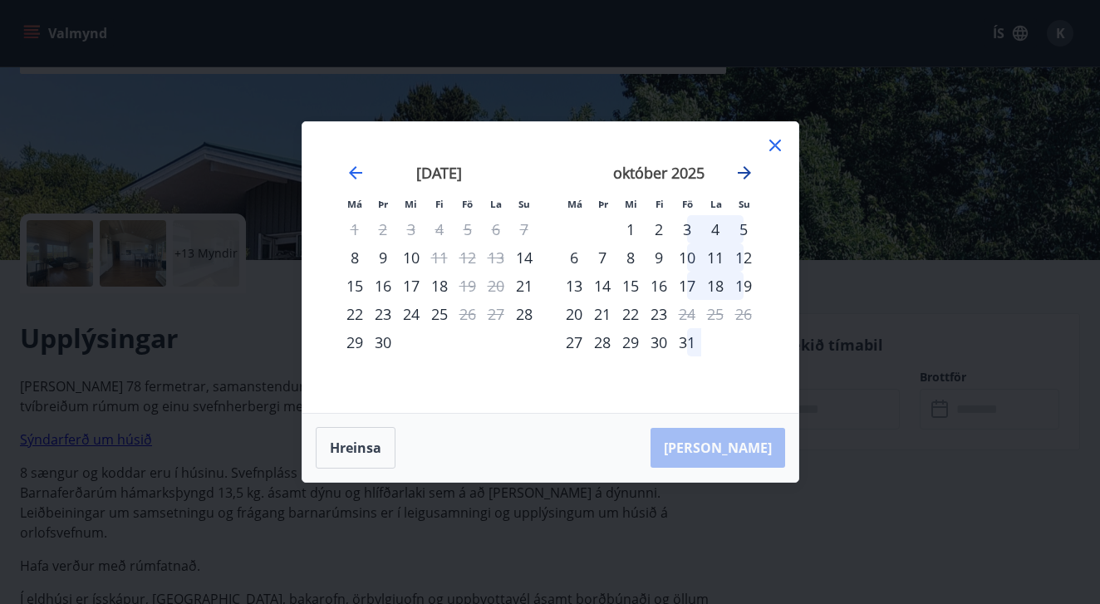
click at [745, 166] on icon "Move forward to switch to the next month." at bounding box center [745, 173] width 20 height 20
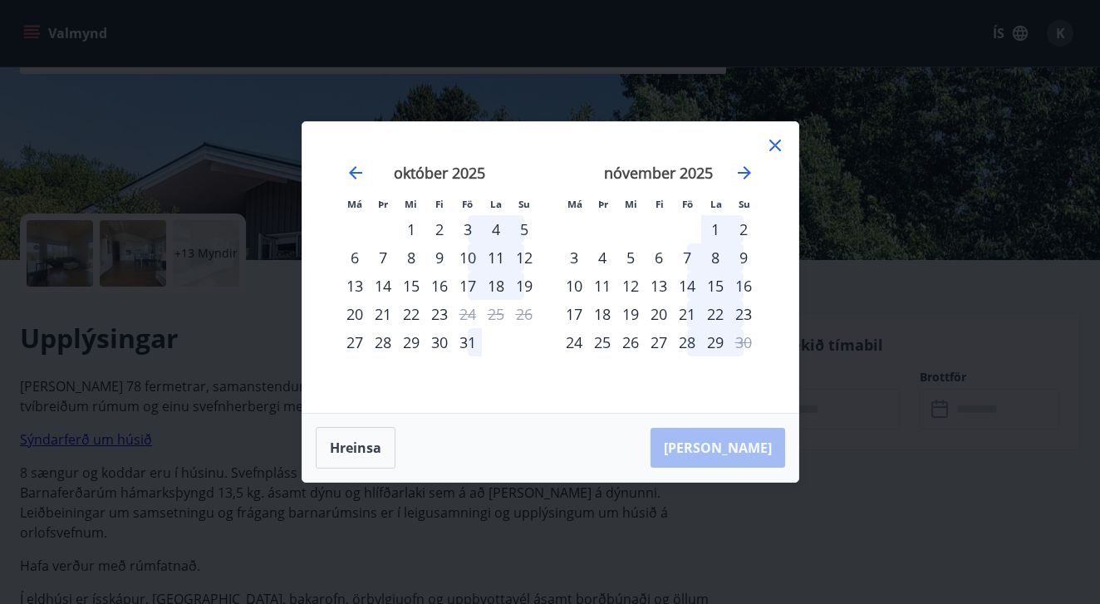
click at [692, 288] on div "14" at bounding box center [687, 286] width 28 height 28
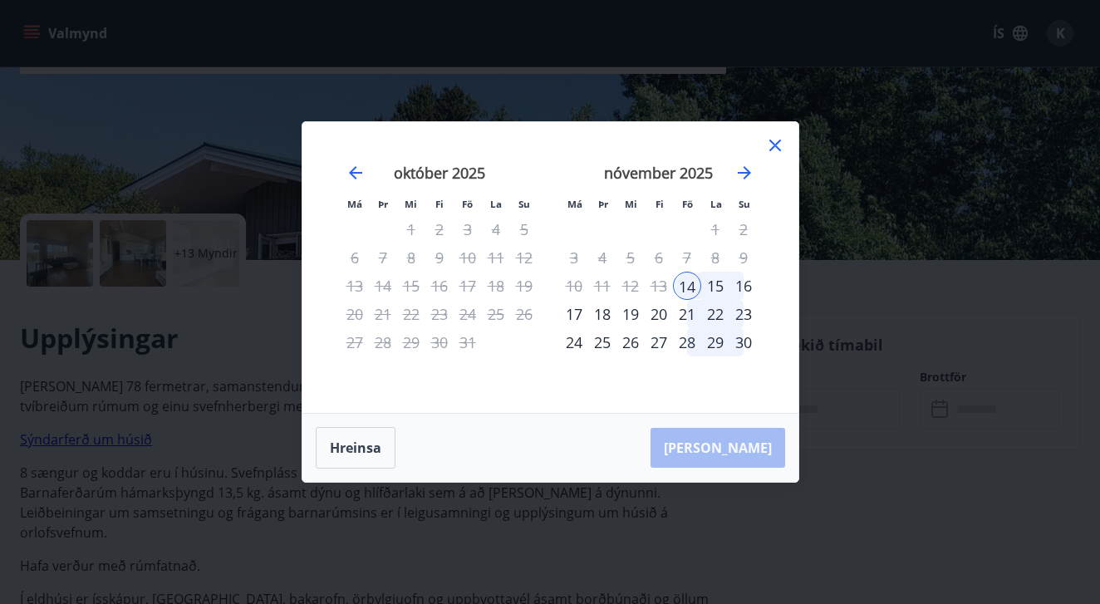
click at [745, 287] on div "16" at bounding box center [744, 286] width 28 height 28
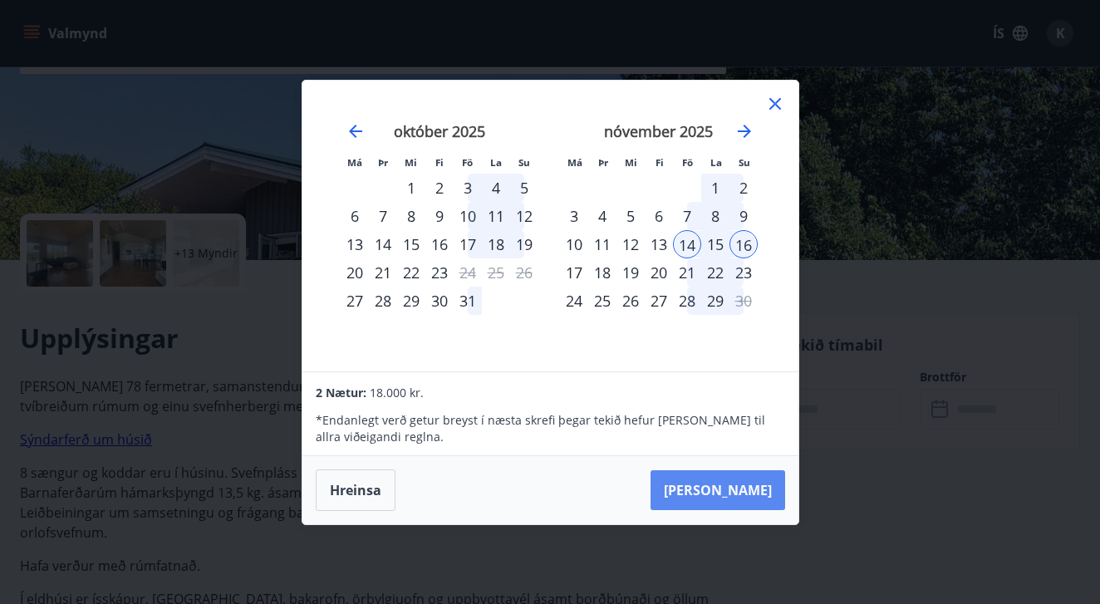
click at [774, 498] on button "[PERSON_NAME]" at bounding box center [718, 490] width 135 height 40
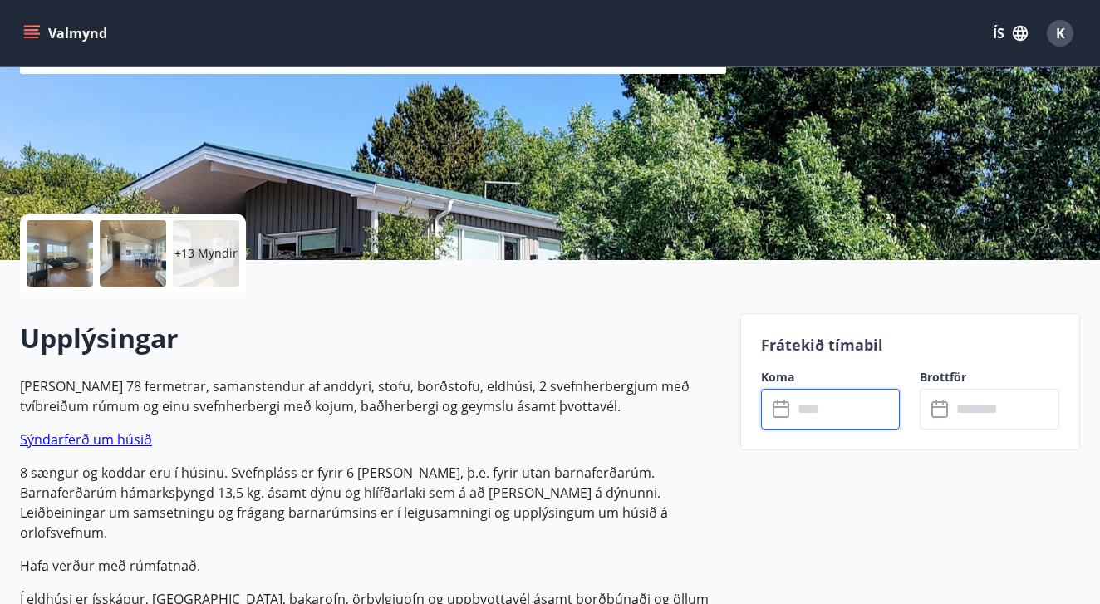
type input "******"
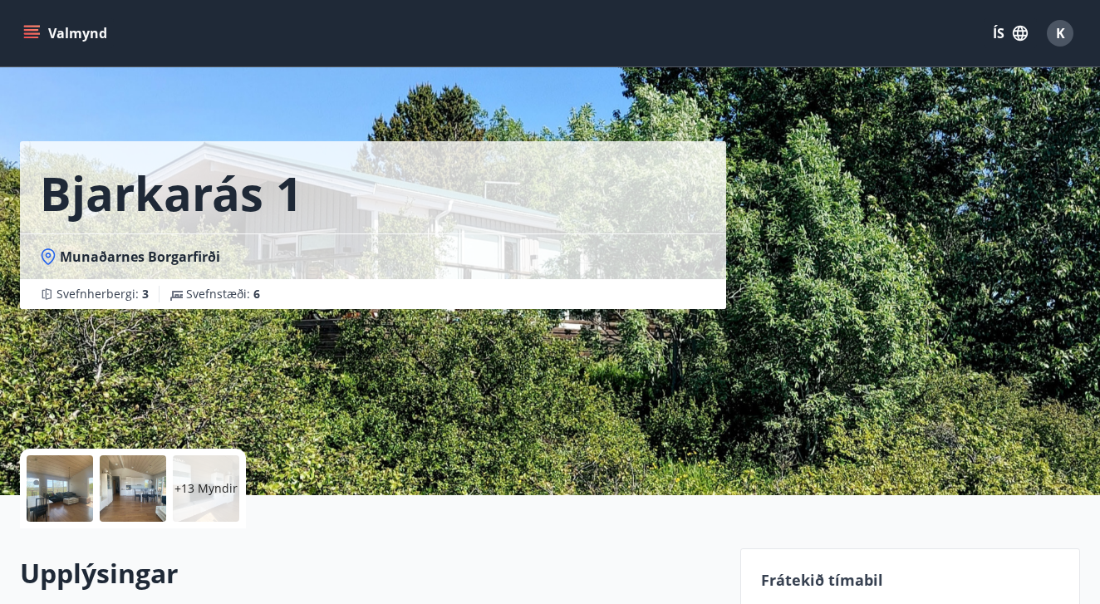
scroll to position [22, 0]
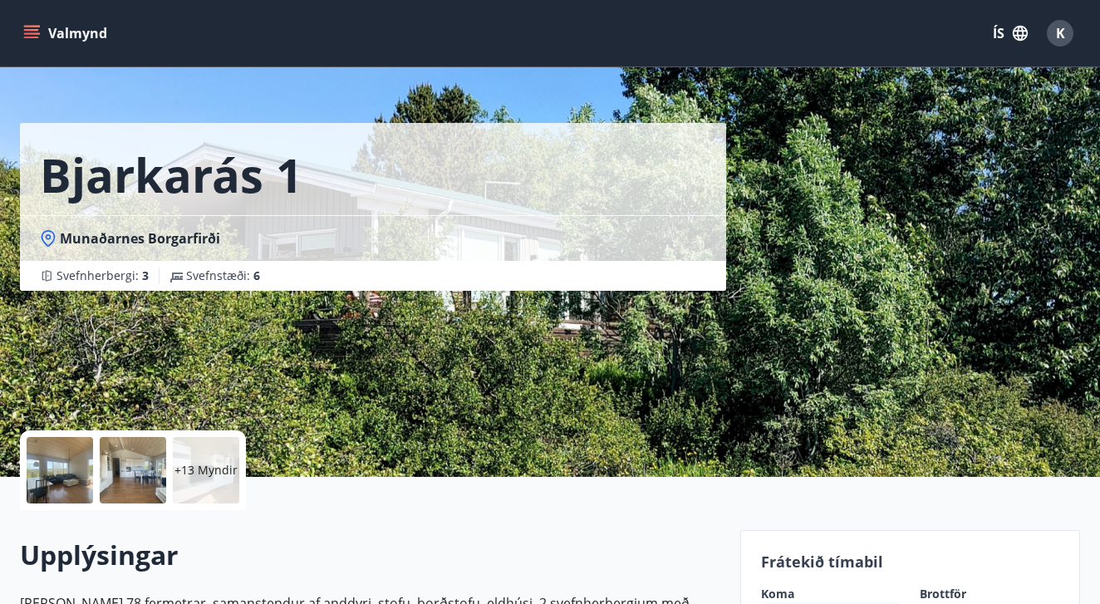
click at [194, 475] on p "+13 Myndir" at bounding box center [206, 470] width 63 height 17
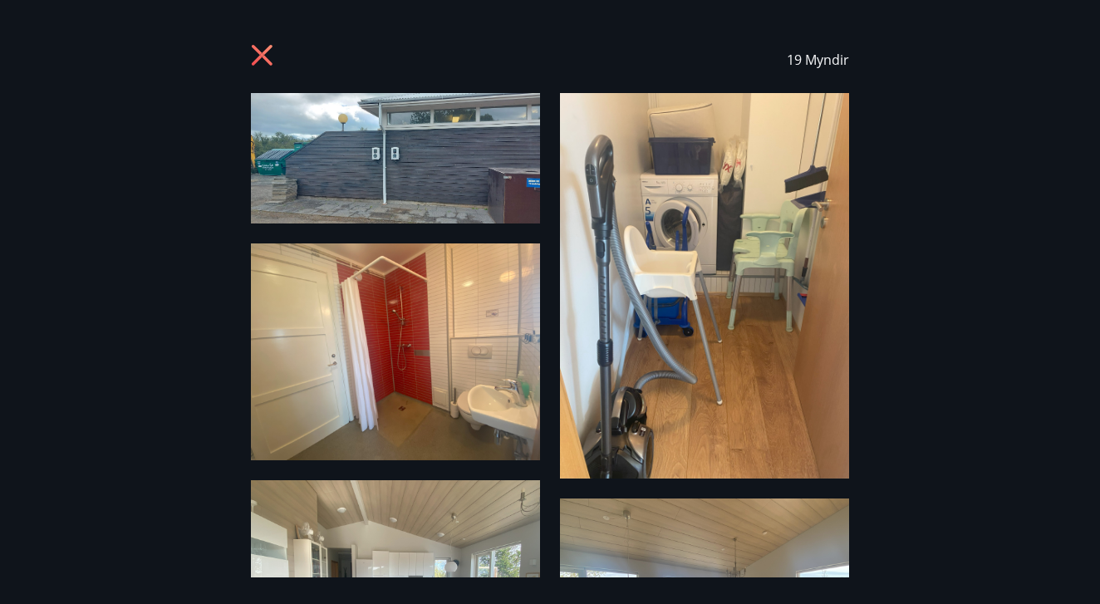
scroll to position [0, 0]
click at [267, 52] on icon at bounding box center [264, 57] width 27 height 27
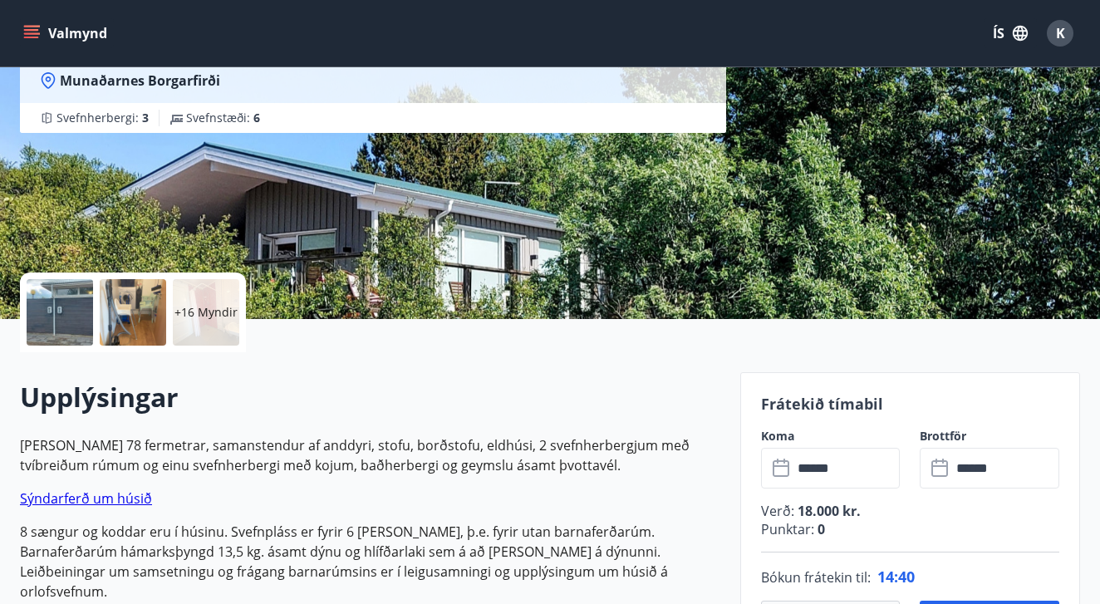
scroll to position [184, 0]
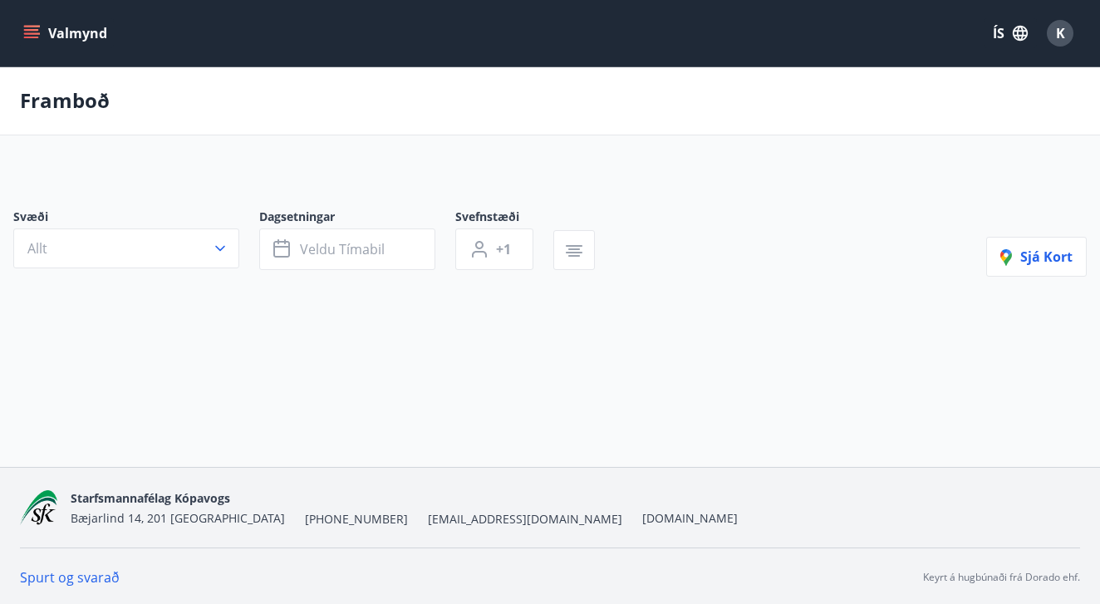
type input "*"
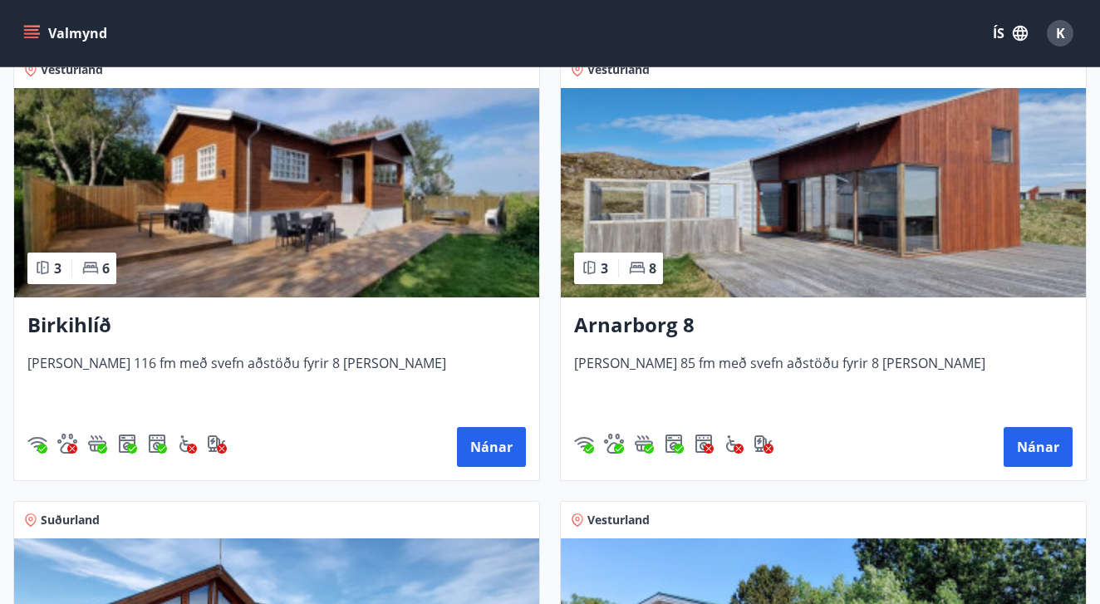
click at [675, 322] on h3 "Arnarborg 8" at bounding box center [823, 326] width 499 height 30
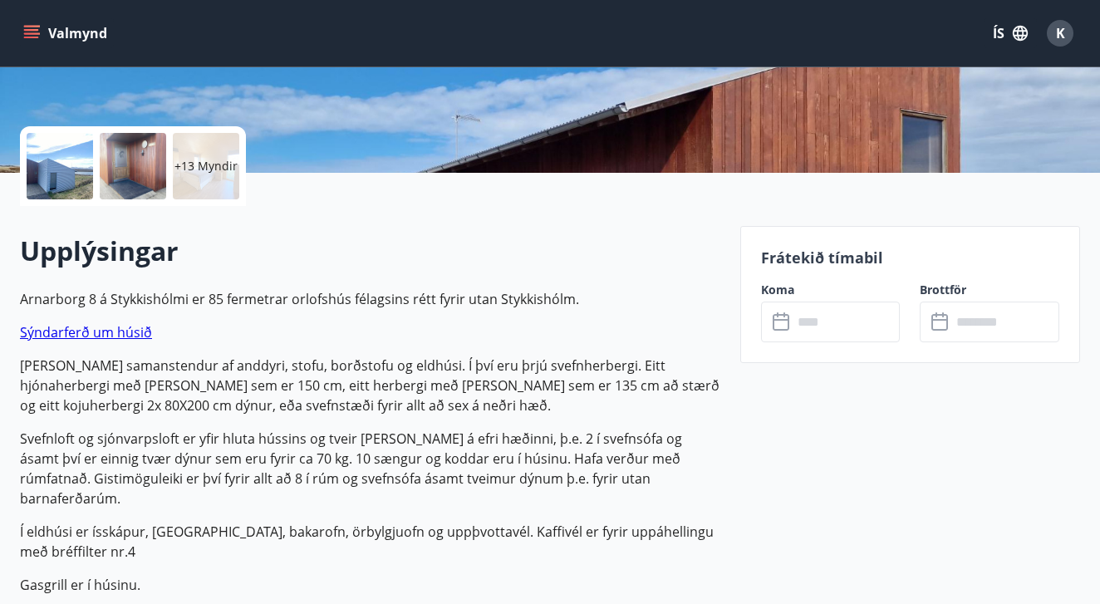
scroll to position [412, 0]
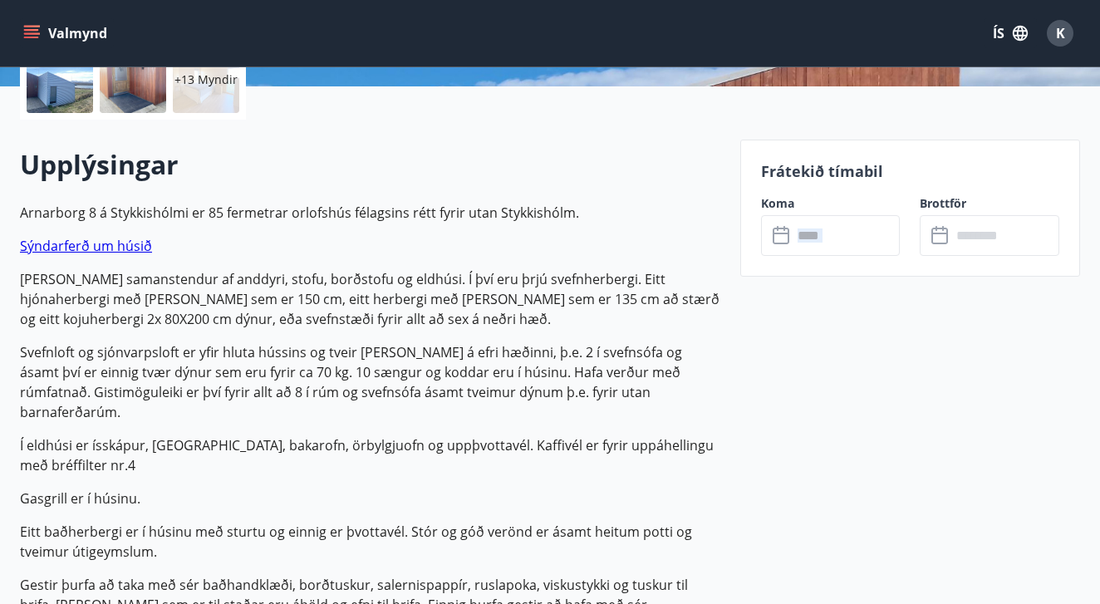
click at [817, 255] on div "Frátekið tímabil Koma ​ ​ Brottför ​ ​" at bounding box center [911, 208] width 340 height 137
click at [814, 241] on input "text" at bounding box center [847, 235] width 108 height 41
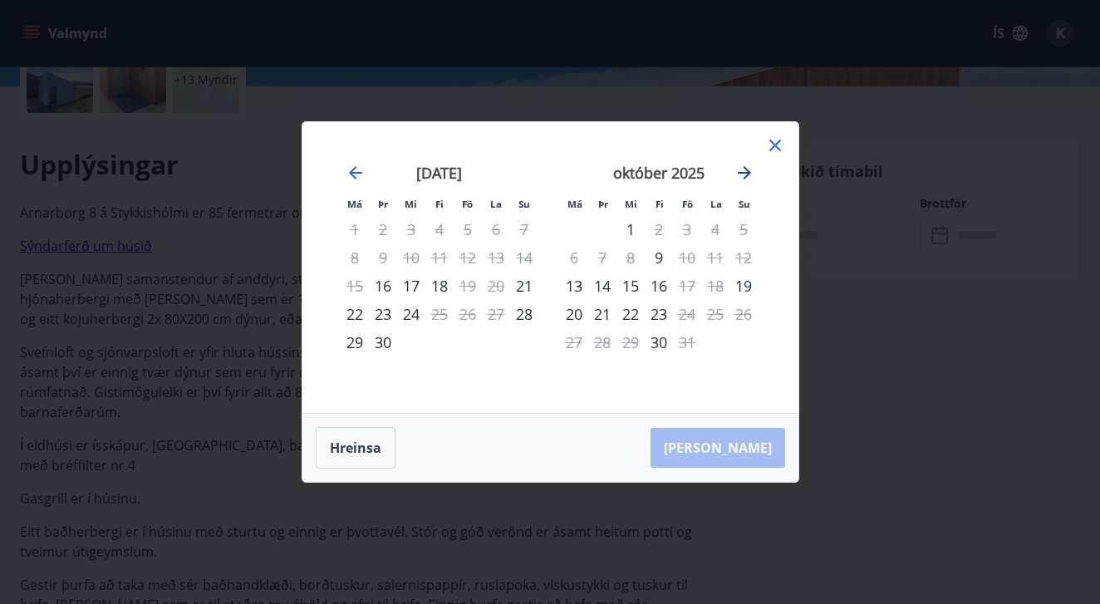
click at [744, 176] on icon "Move forward to switch to the next month." at bounding box center [745, 173] width 20 height 20
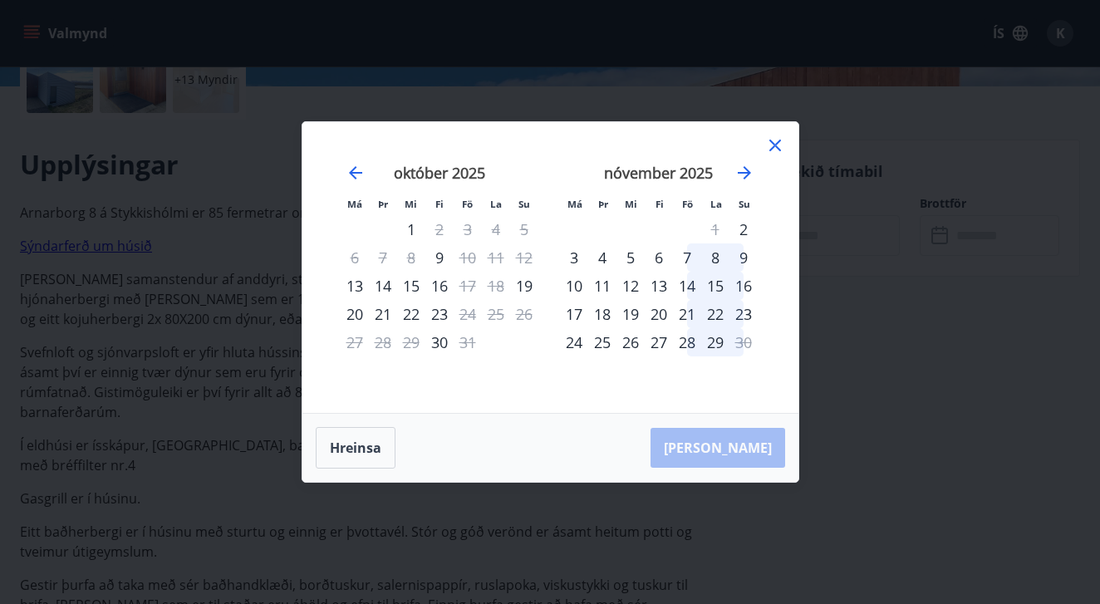
click at [696, 288] on div "14" at bounding box center [687, 286] width 28 height 28
click at [740, 287] on div "16" at bounding box center [744, 286] width 28 height 28
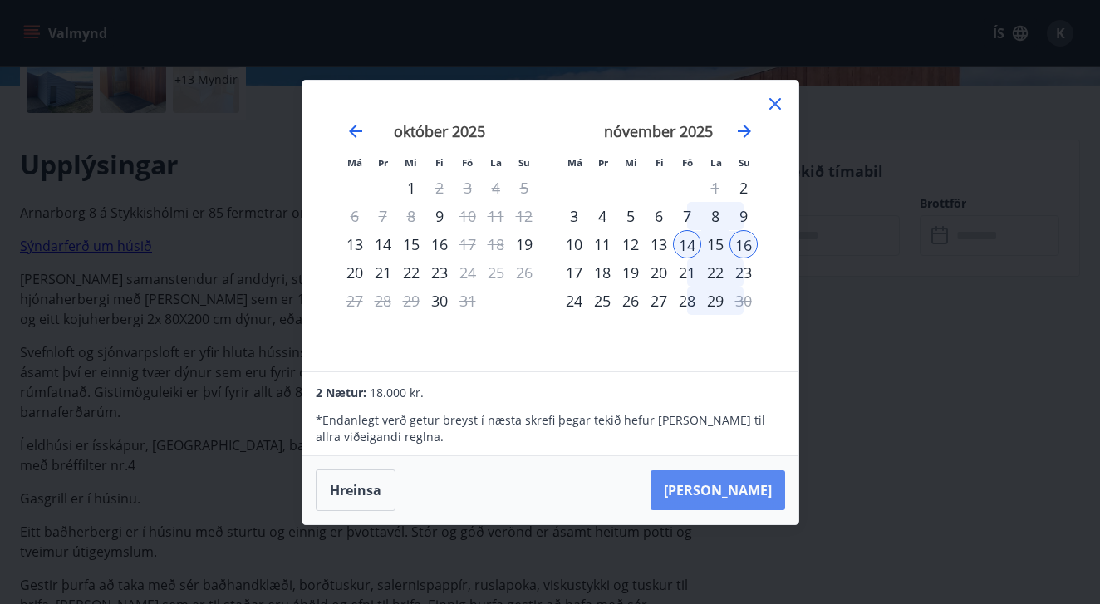
click at [751, 487] on button "[PERSON_NAME]" at bounding box center [718, 490] width 135 height 40
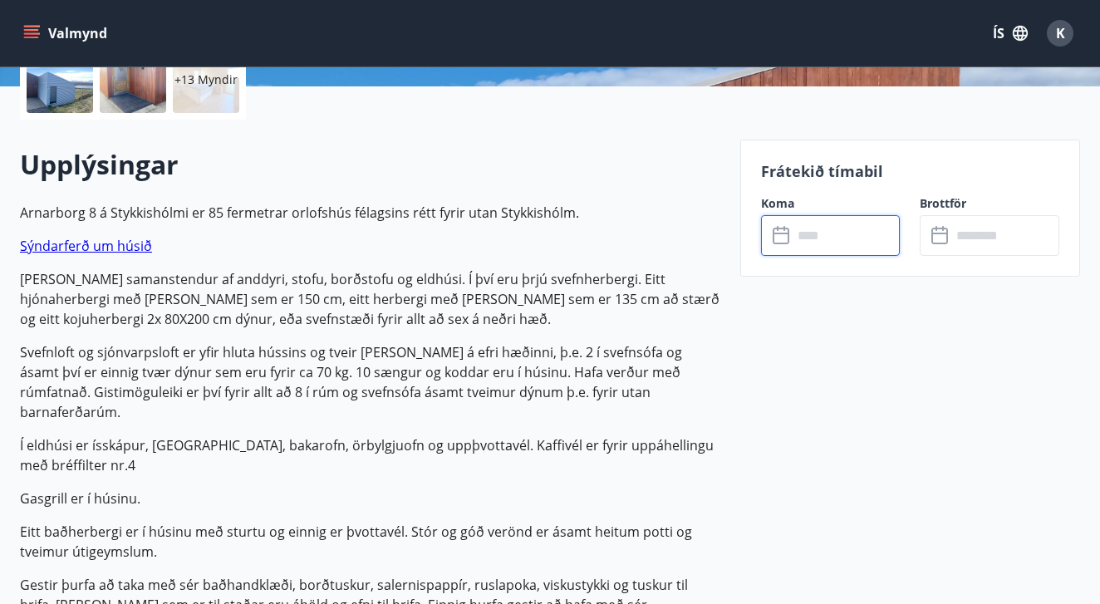
type input "******"
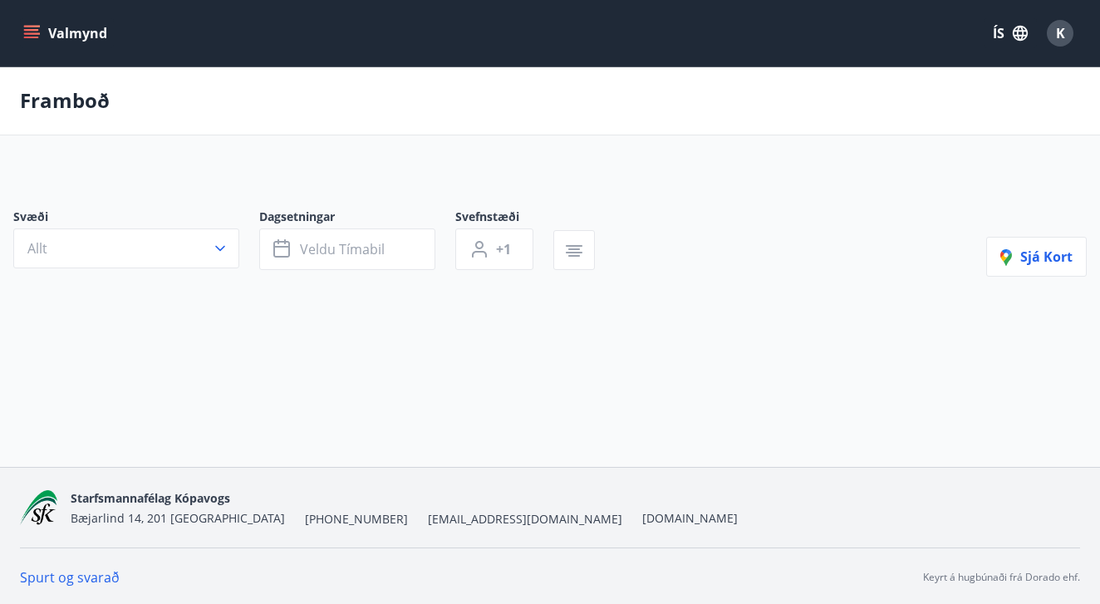
type input "*"
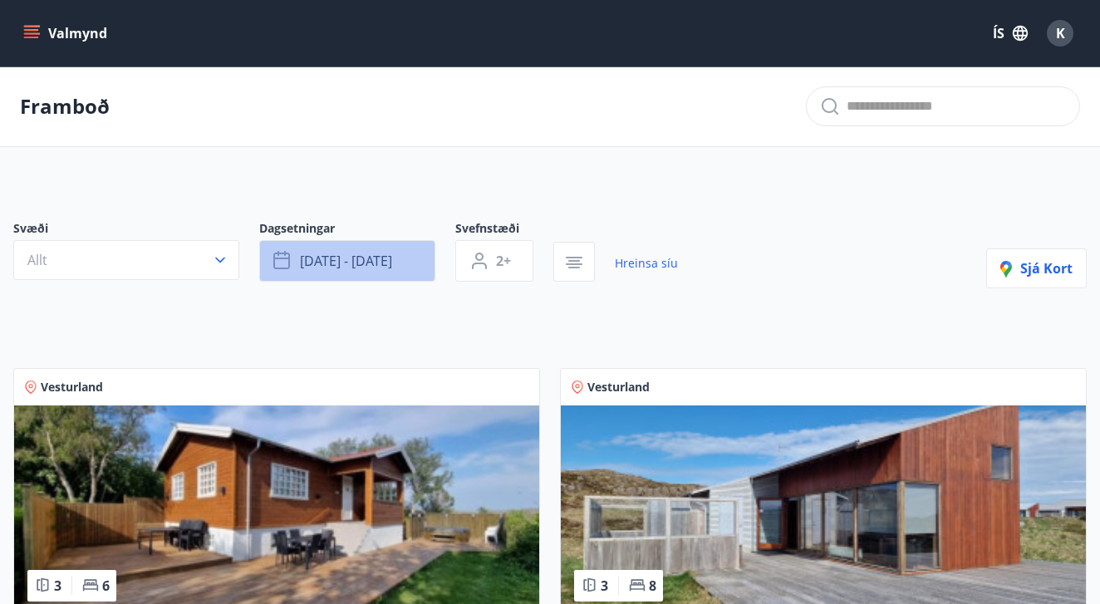
click at [332, 268] on span "[DATE] - [DATE]" at bounding box center [346, 261] width 92 height 18
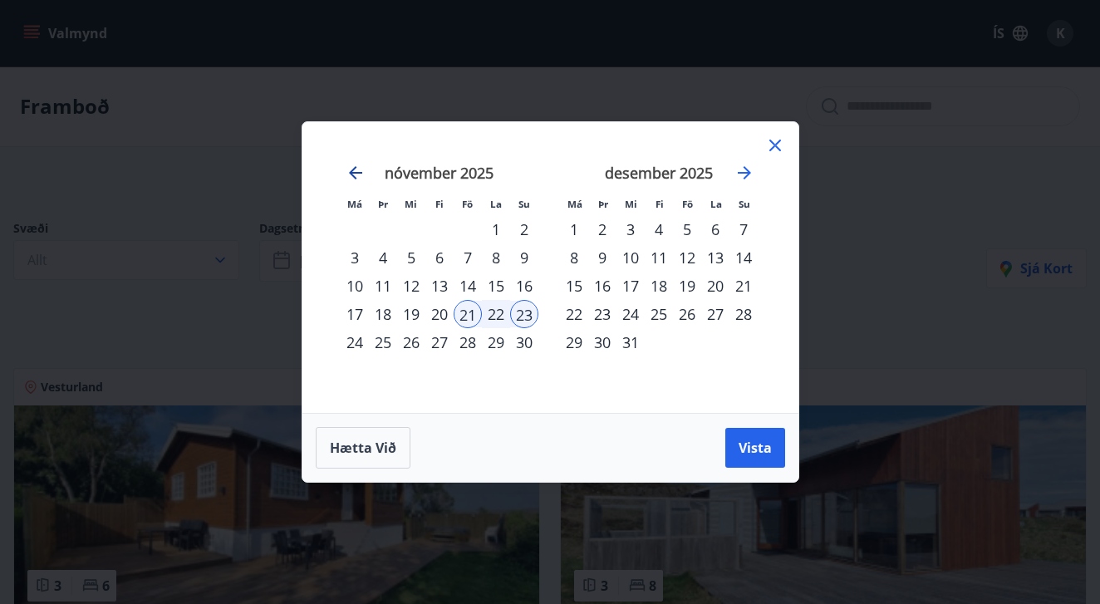
click at [358, 178] on icon "Move backward to switch to the previous month." at bounding box center [356, 173] width 20 height 20
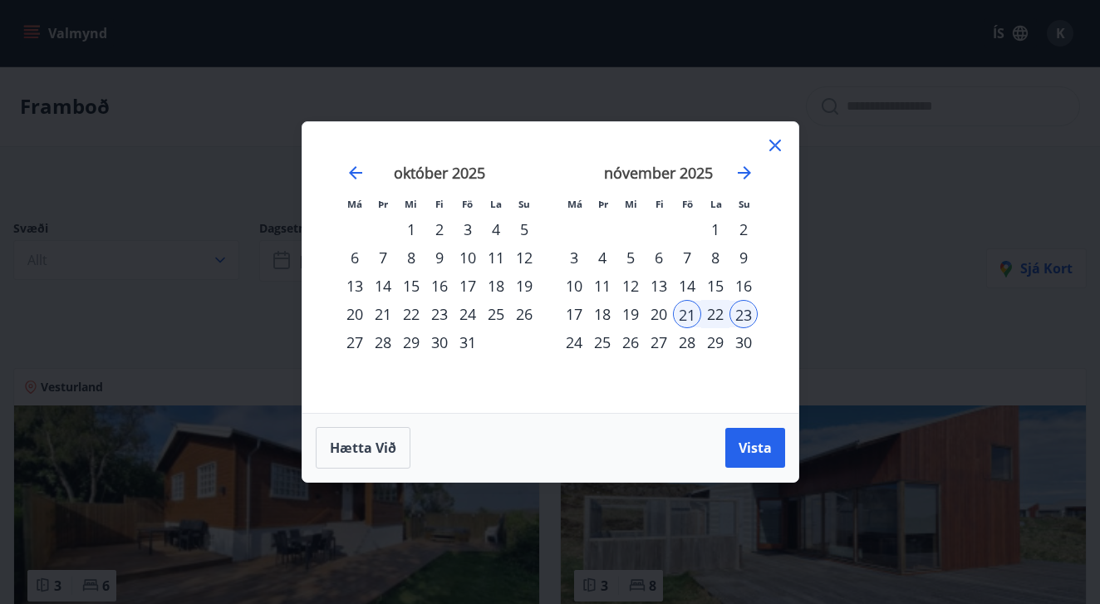
click at [693, 280] on div "14" at bounding box center [687, 286] width 28 height 28
click at [749, 278] on div "16" at bounding box center [744, 286] width 28 height 28
click at [756, 444] on span "Vista" at bounding box center [755, 448] width 33 height 18
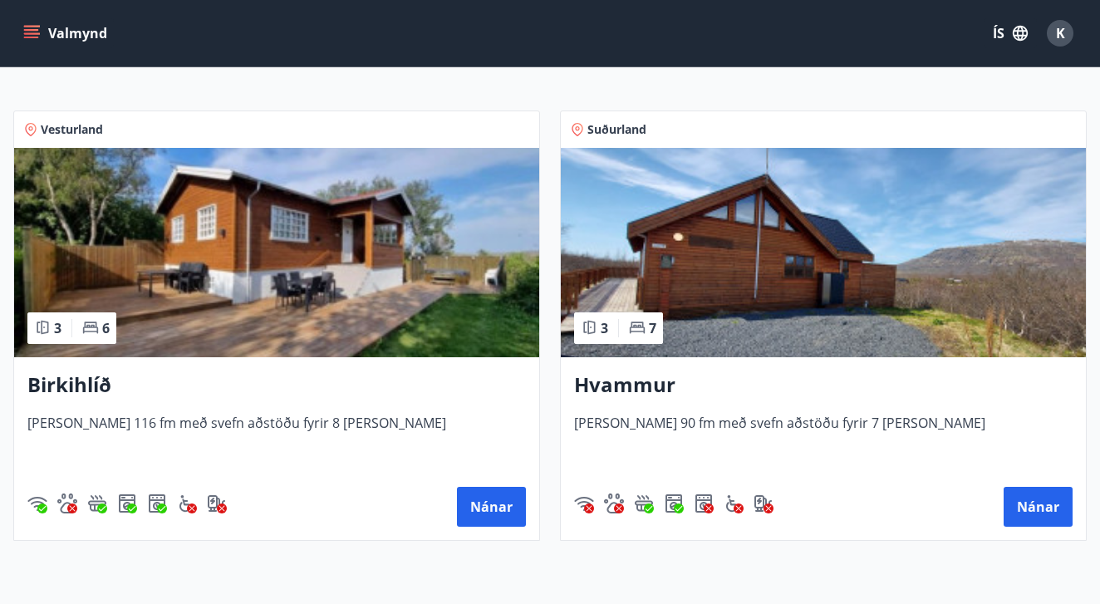
scroll to position [267, 0]
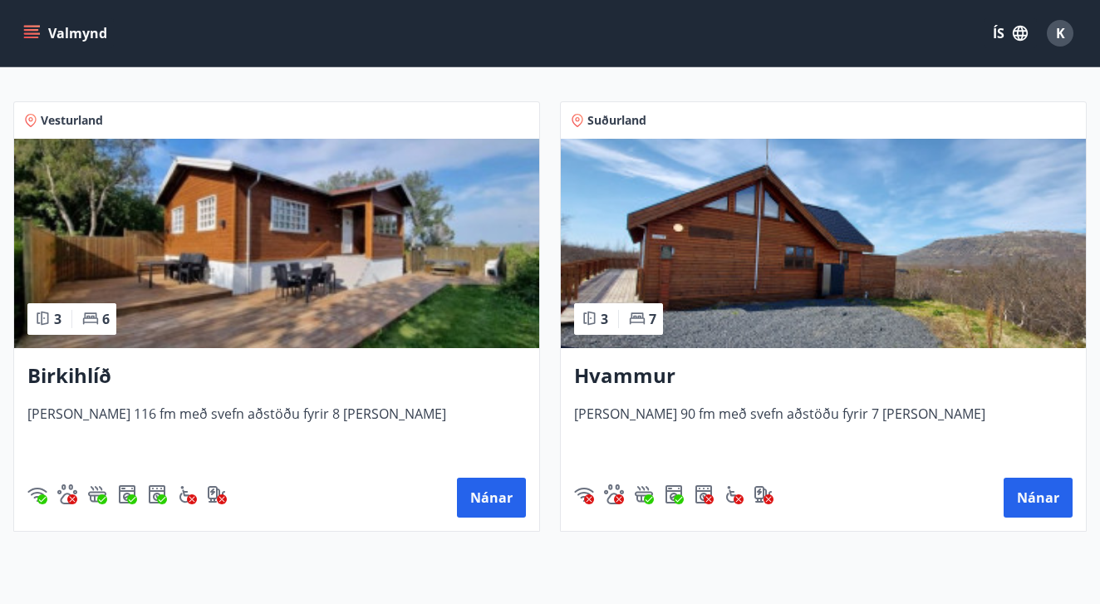
click at [329, 424] on span "[PERSON_NAME] 116 fm með svefn aðstöðu fyrir 8 [PERSON_NAME]" at bounding box center [276, 432] width 499 height 55
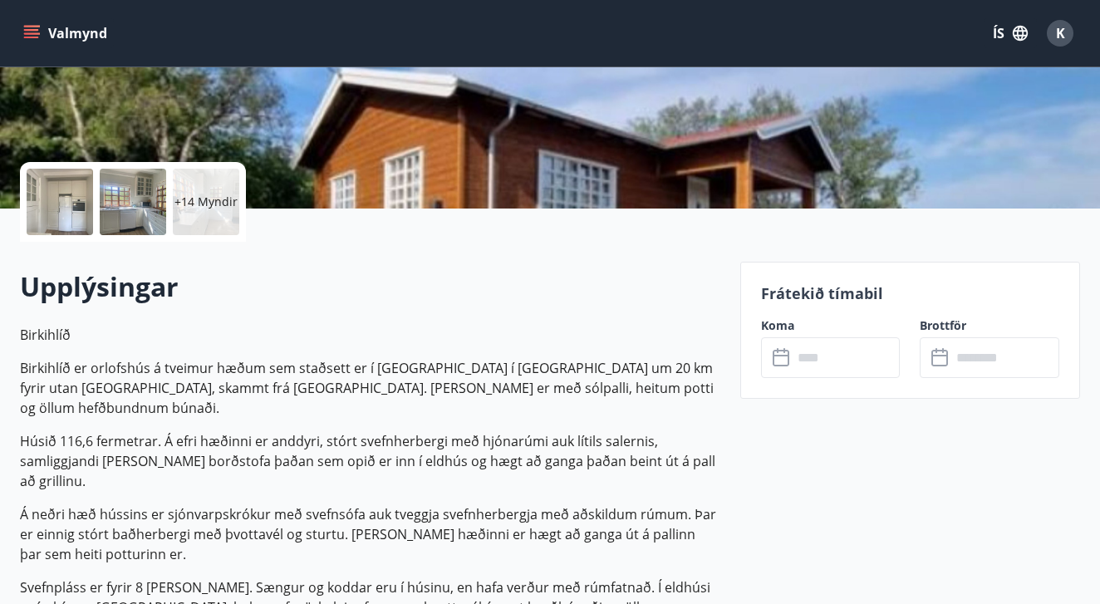
scroll to position [291, 0]
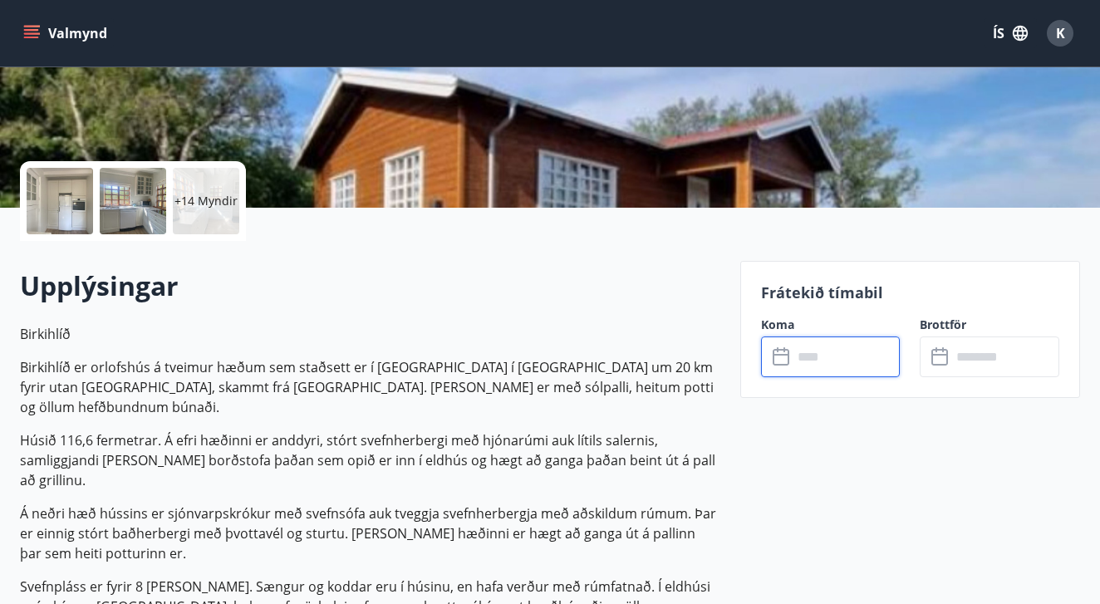
click at [827, 352] on input "text" at bounding box center [847, 357] width 108 height 41
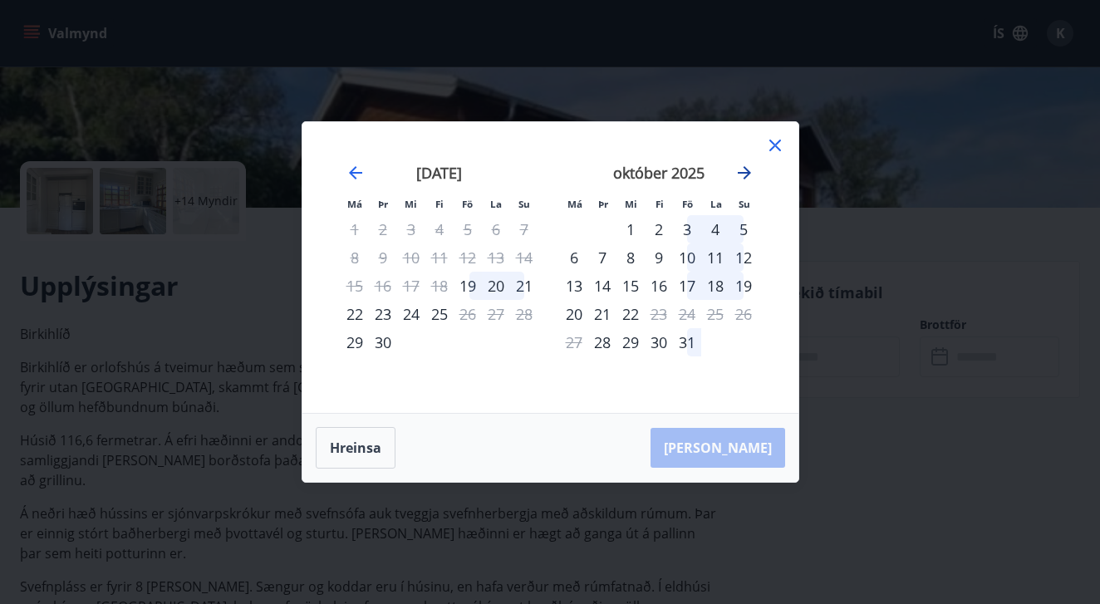
click at [750, 173] on icon "Move forward to switch to the next month." at bounding box center [744, 172] width 13 height 13
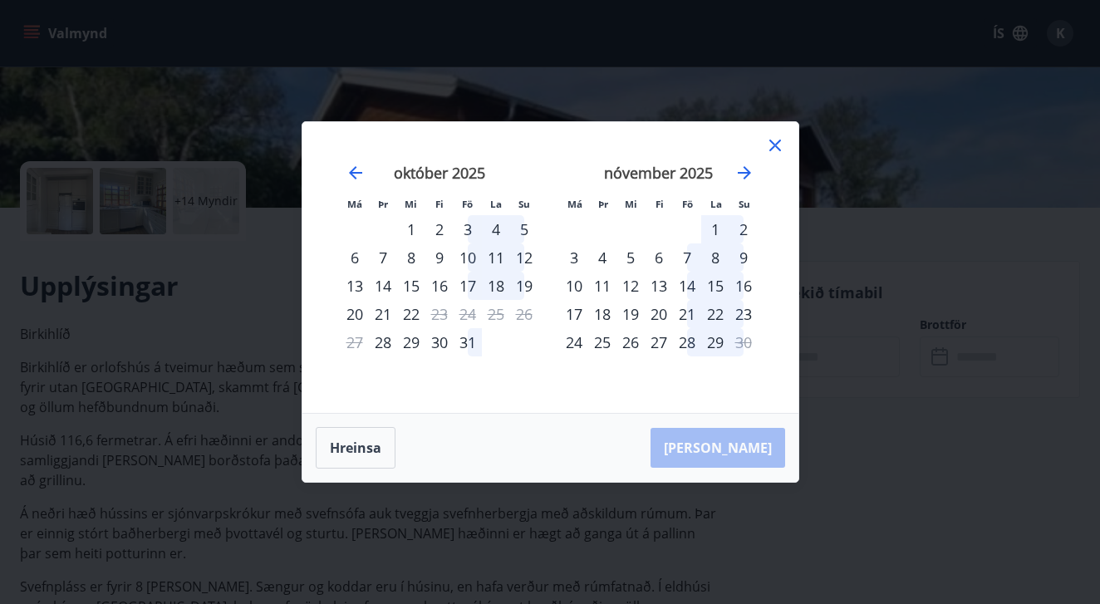
click at [696, 290] on div "14" at bounding box center [687, 286] width 28 height 28
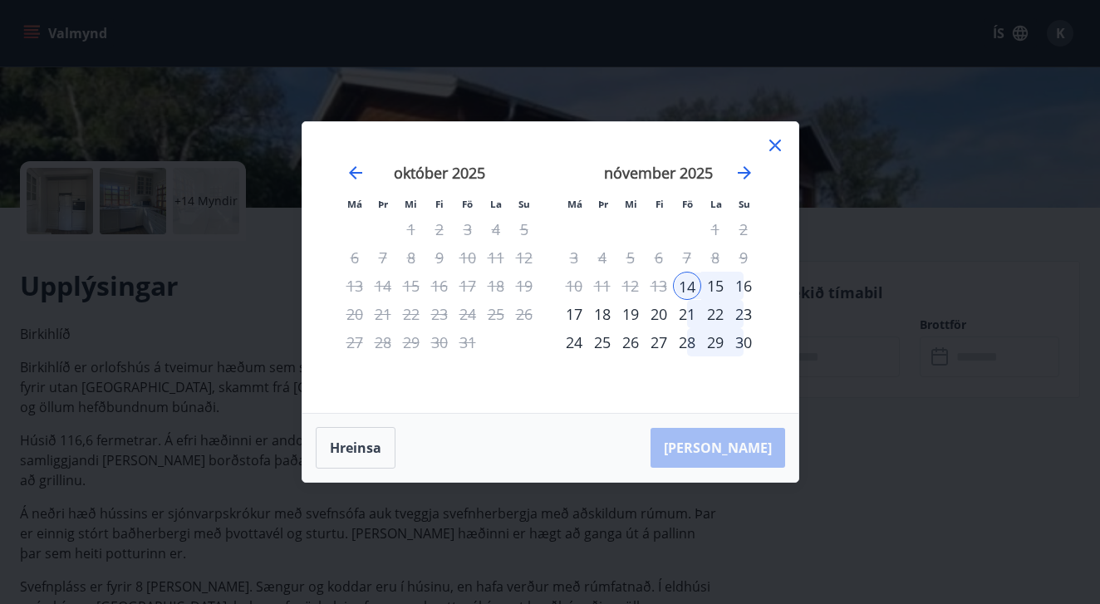
click at [741, 289] on div "16" at bounding box center [744, 286] width 28 height 28
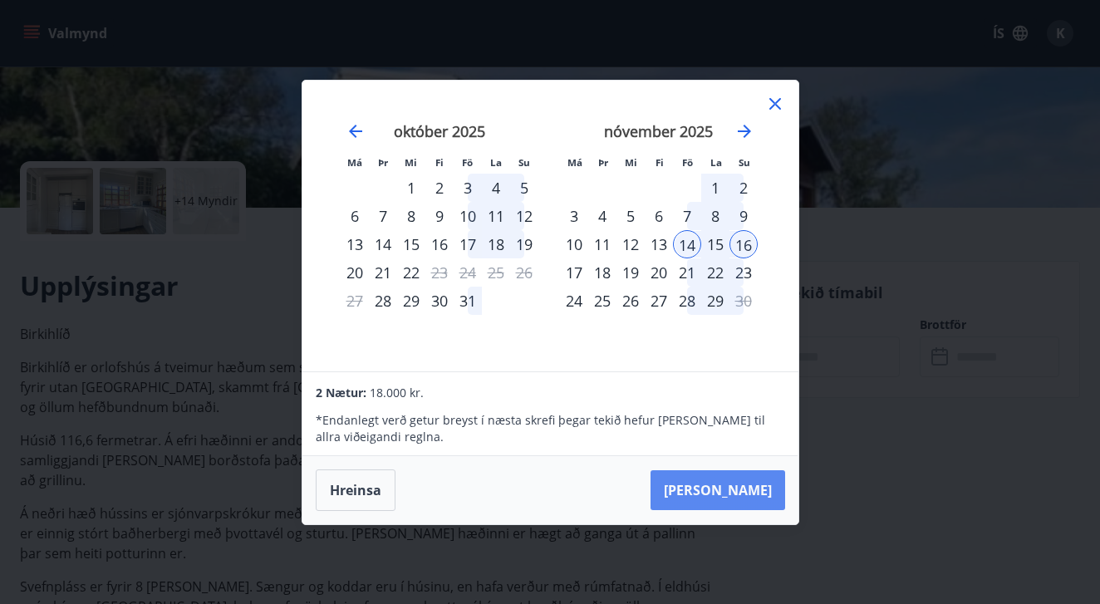
click at [738, 504] on button "[PERSON_NAME]" at bounding box center [718, 490] width 135 height 40
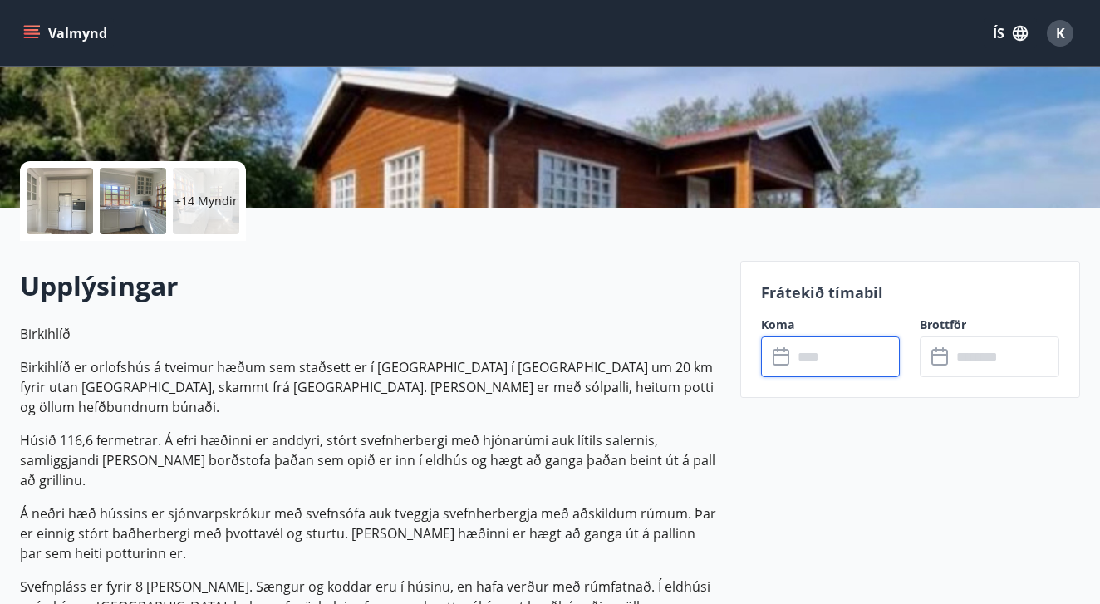
type input "******"
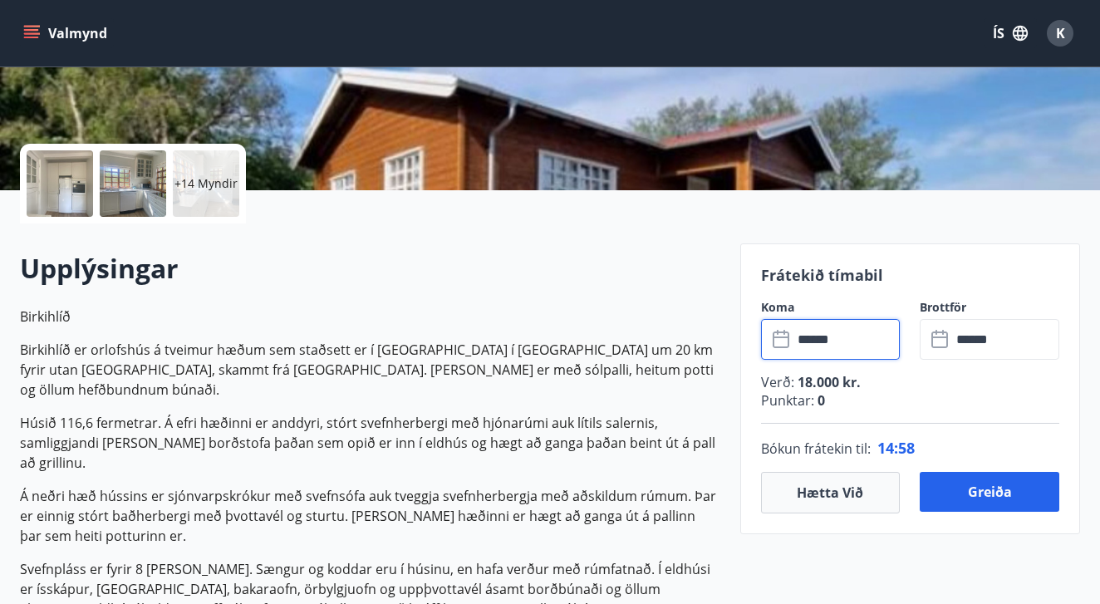
scroll to position [307, 0]
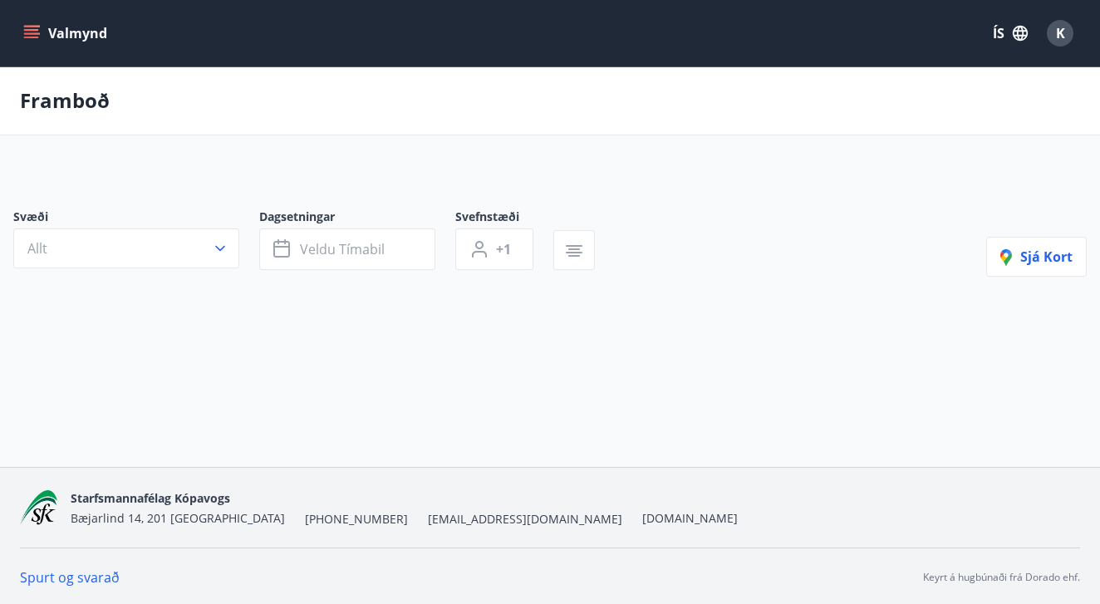
type input "*"
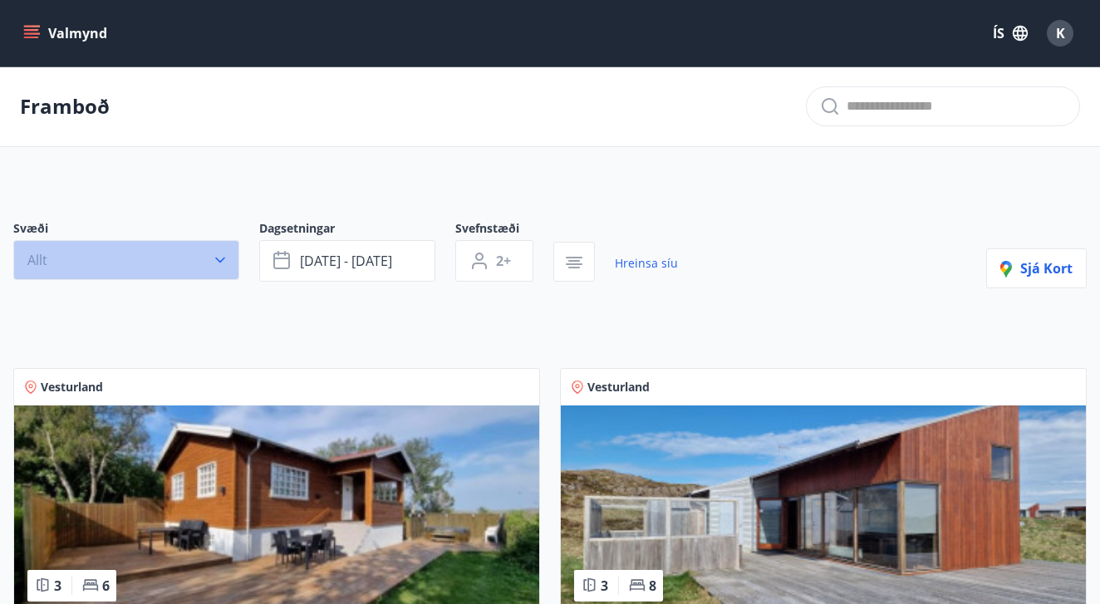
click at [101, 273] on button "Allt" at bounding box center [126, 260] width 226 height 40
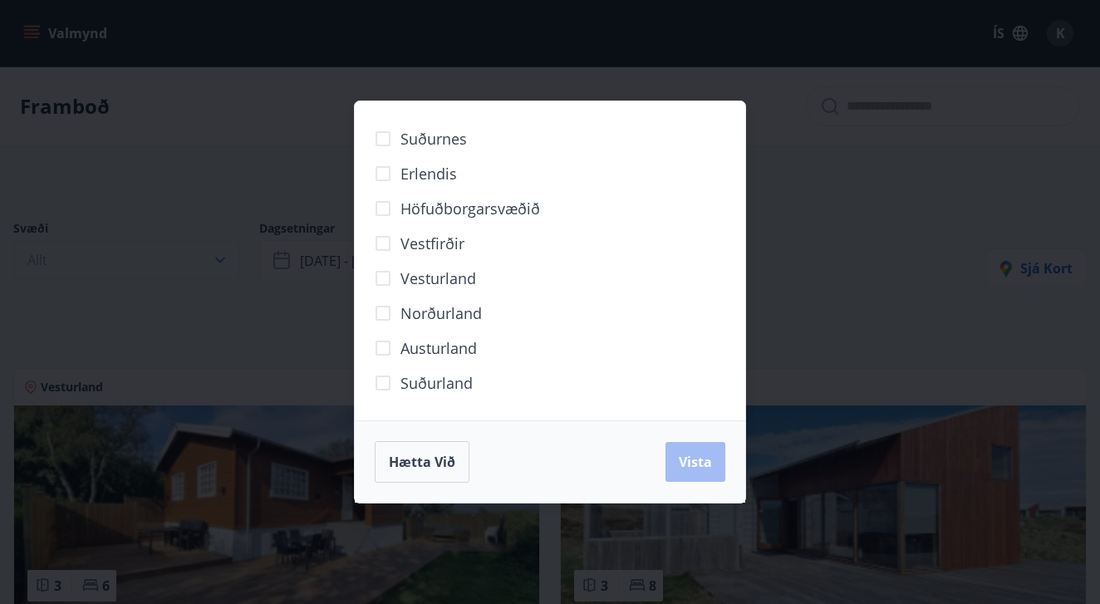
click at [101, 273] on div "Suðurnes Erlendis Höfuðborgarsvæðið [GEOGRAPHIC_DATA] [GEOGRAPHIC_DATA] [GEOGRA…" at bounding box center [550, 302] width 1100 height 604
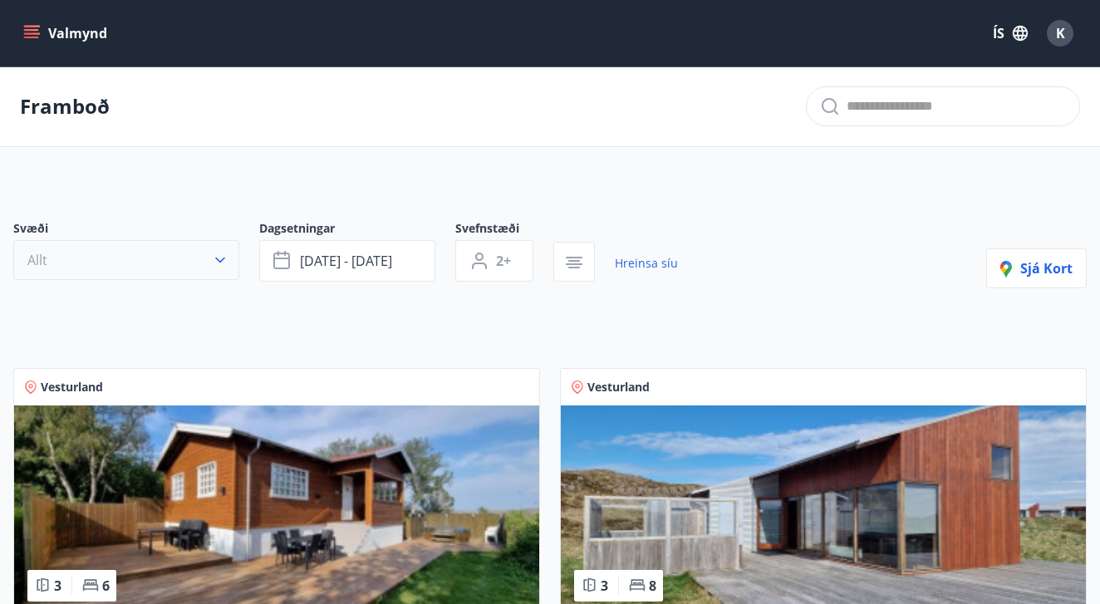
click at [101, 273] on button "Allt" at bounding box center [126, 260] width 226 height 40
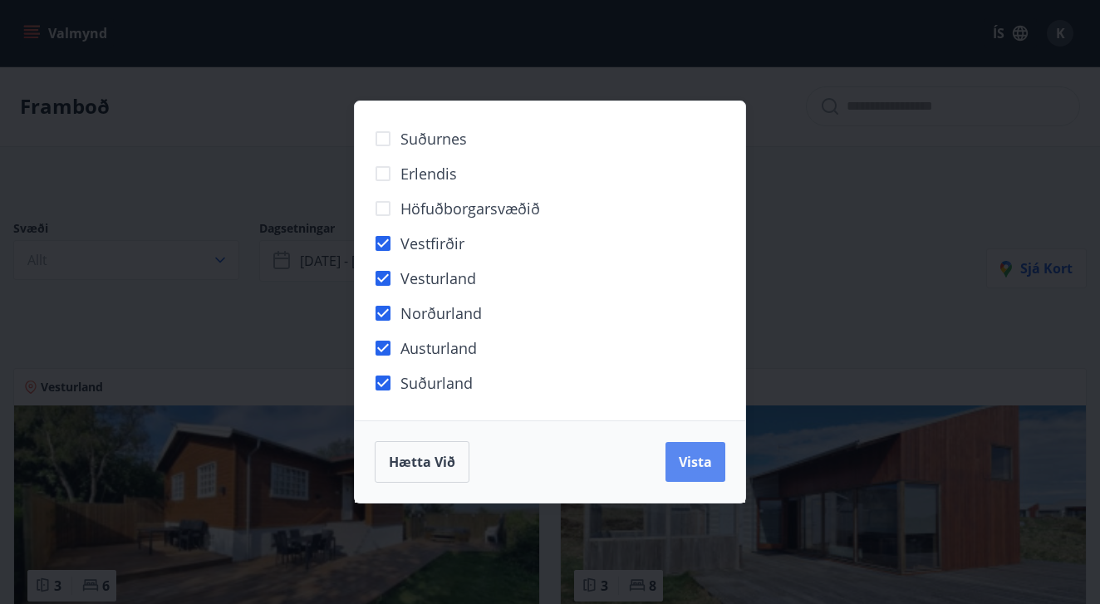
click at [708, 475] on button "Vista" at bounding box center [696, 462] width 60 height 40
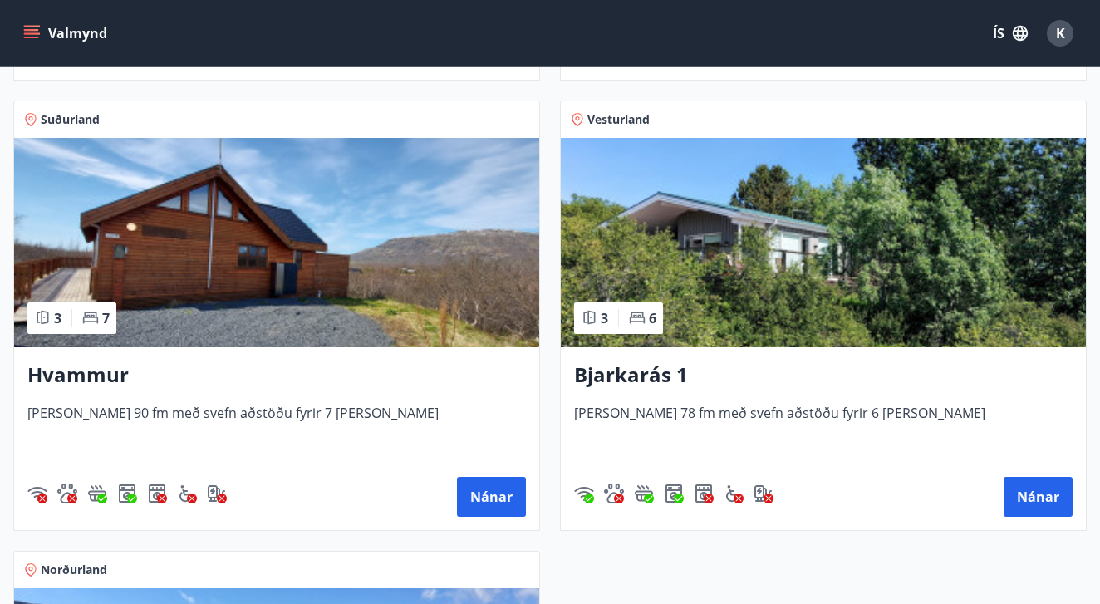
scroll to position [755, 0]
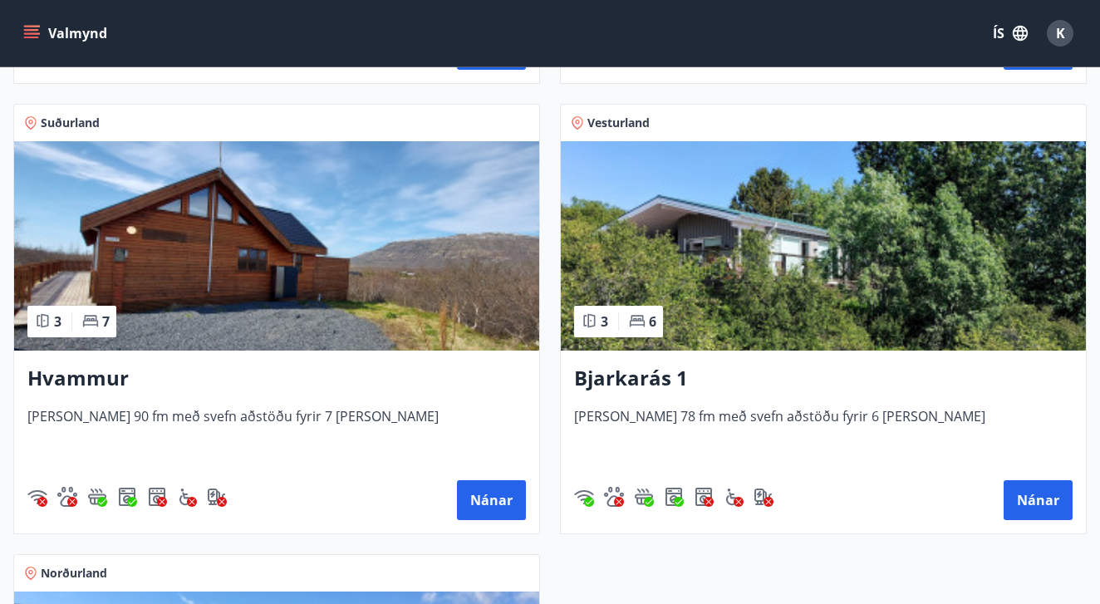
click at [255, 378] on h3 "Hvammur" at bounding box center [276, 379] width 499 height 30
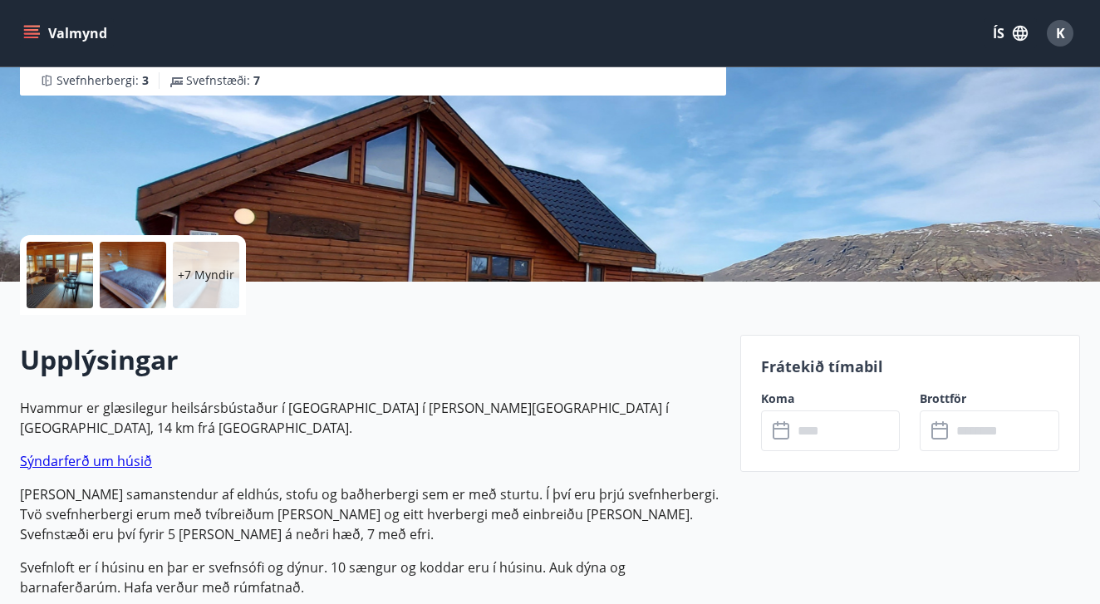
scroll to position [248, 0]
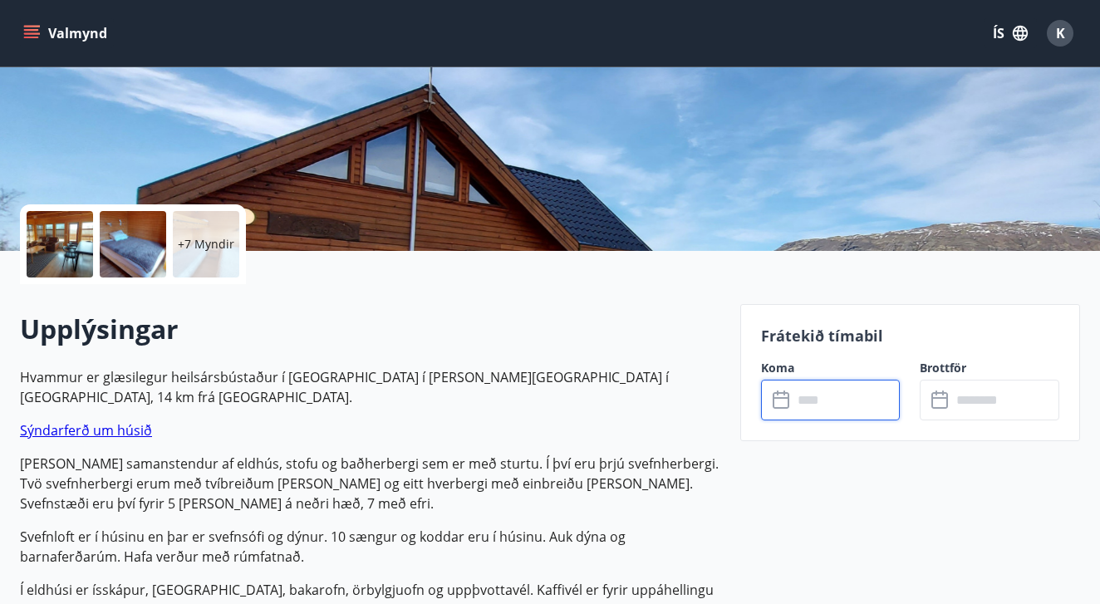
click at [811, 390] on input "text" at bounding box center [847, 400] width 108 height 41
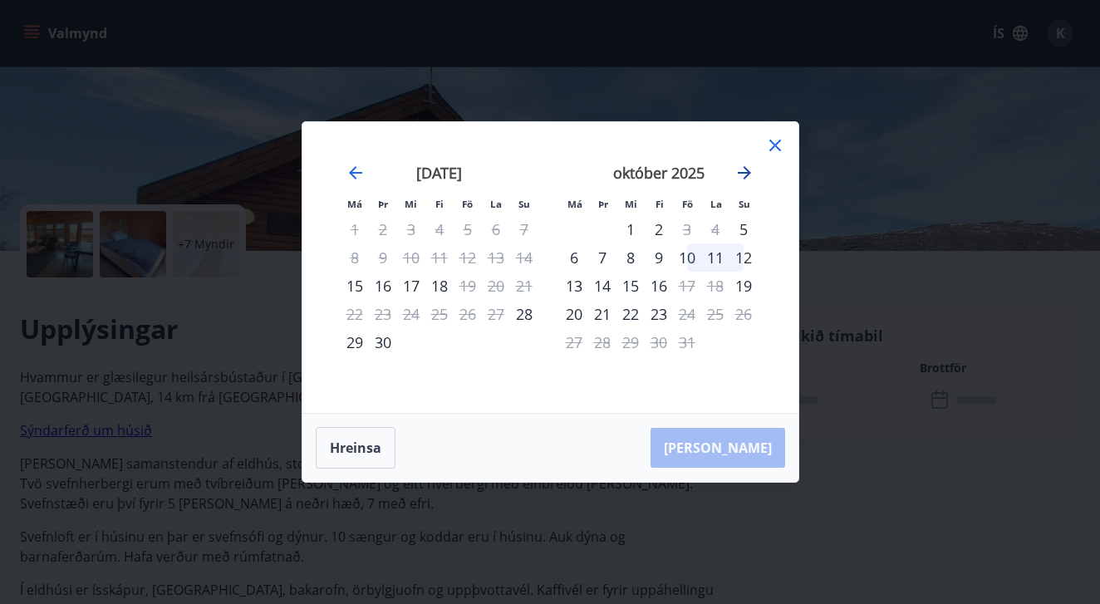
click at [742, 175] on icon "Move forward to switch to the next month." at bounding box center [745, 173] width 20 height 20
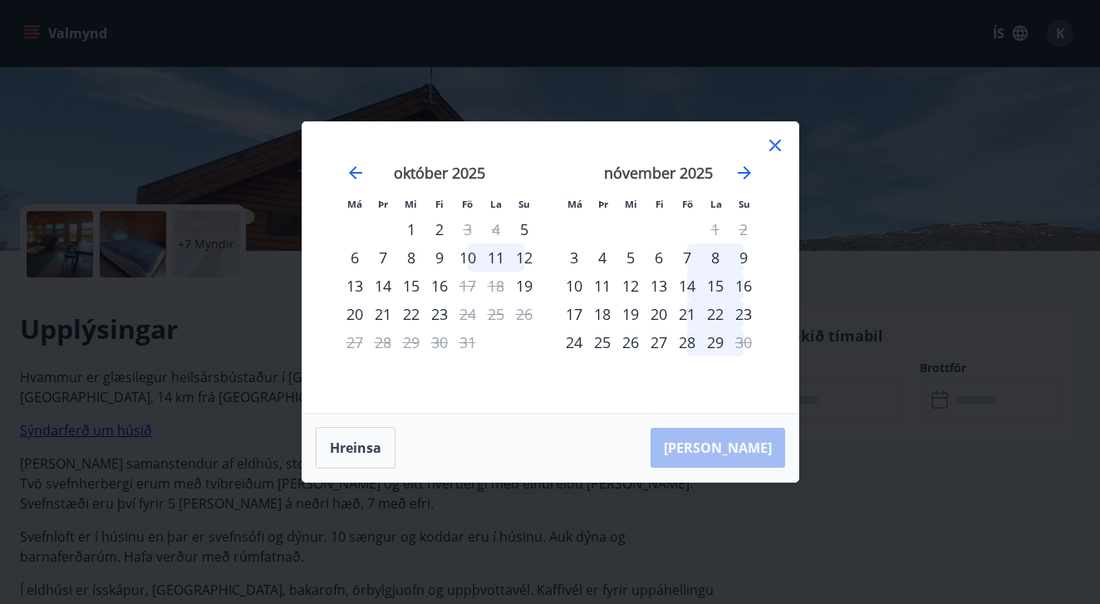
click at [692, 285] on div "14" at bounding box center [687, 286] width 28 height 28
click at [739, 292] on div "16" at bounding box center [744, 286] width 28 height 28
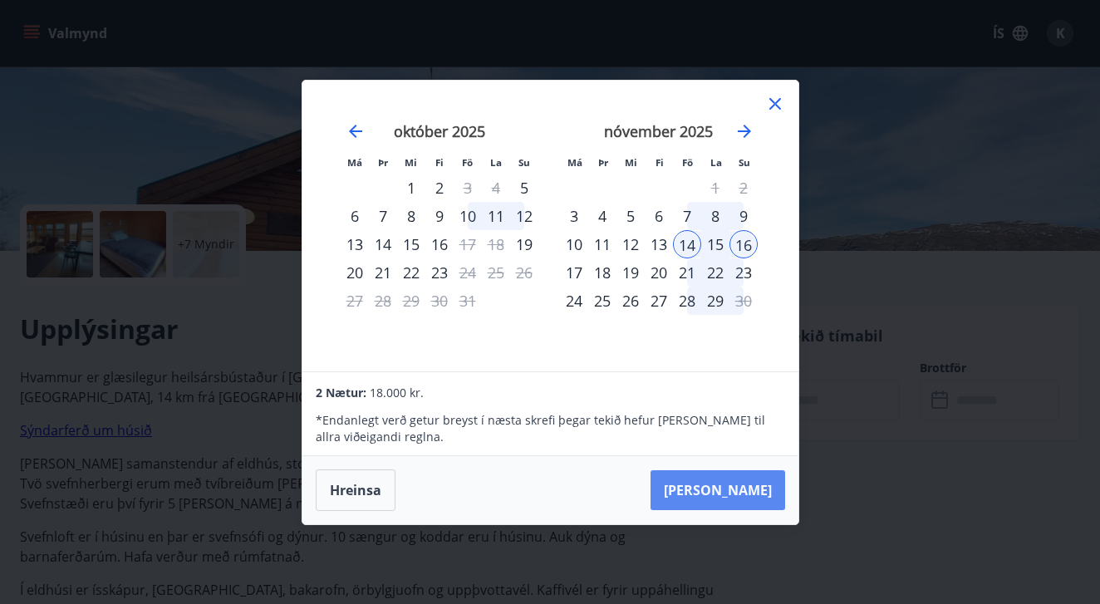
click at [749, 495] on button "[PERSON_NAME]" at bounding box center [718, 490] width 135 height 40
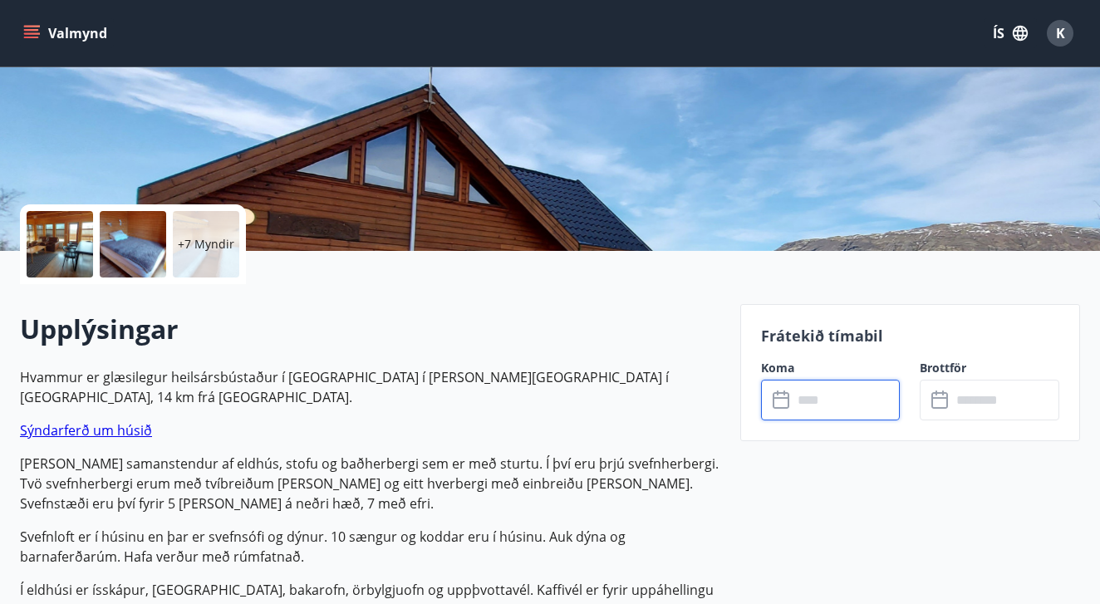
type input "******"
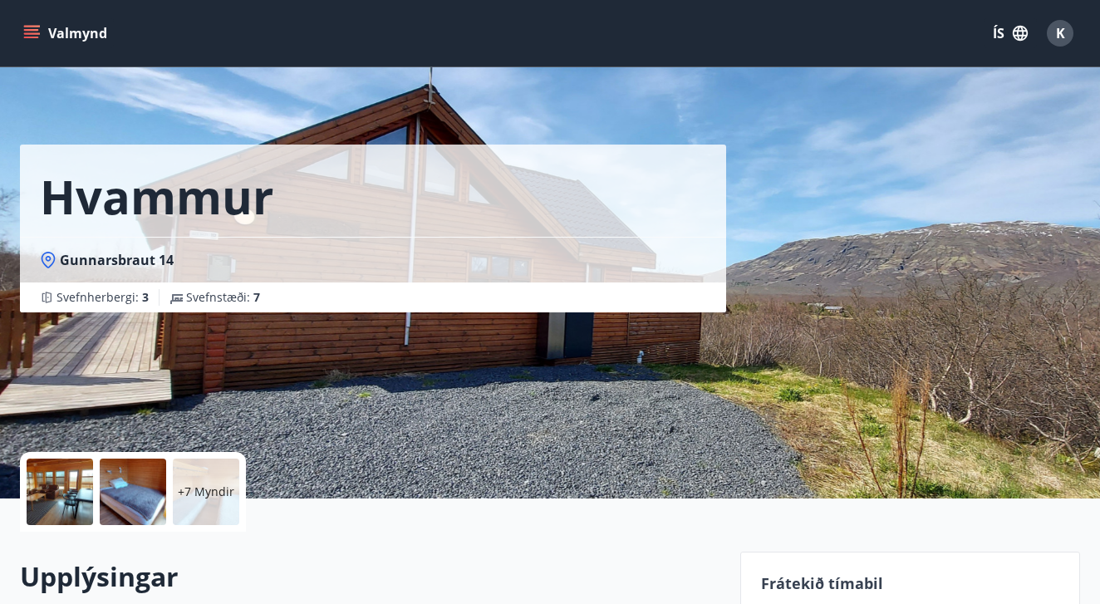
scroll to position [0, 0]
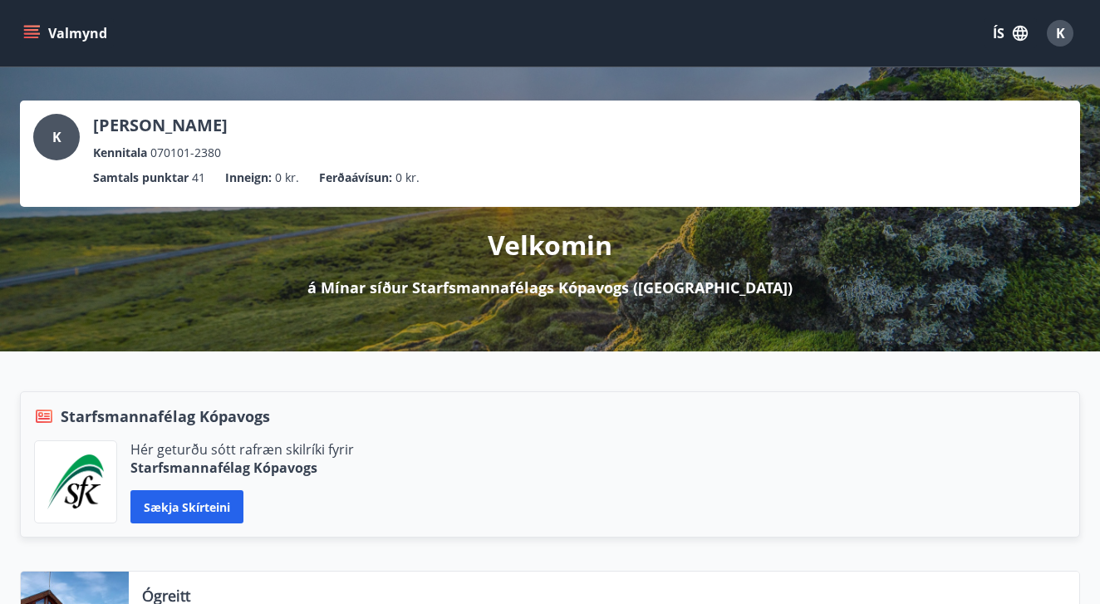
click at [34, 40] on icon "menu" at bounding box center [31, 33] width 17 height 17
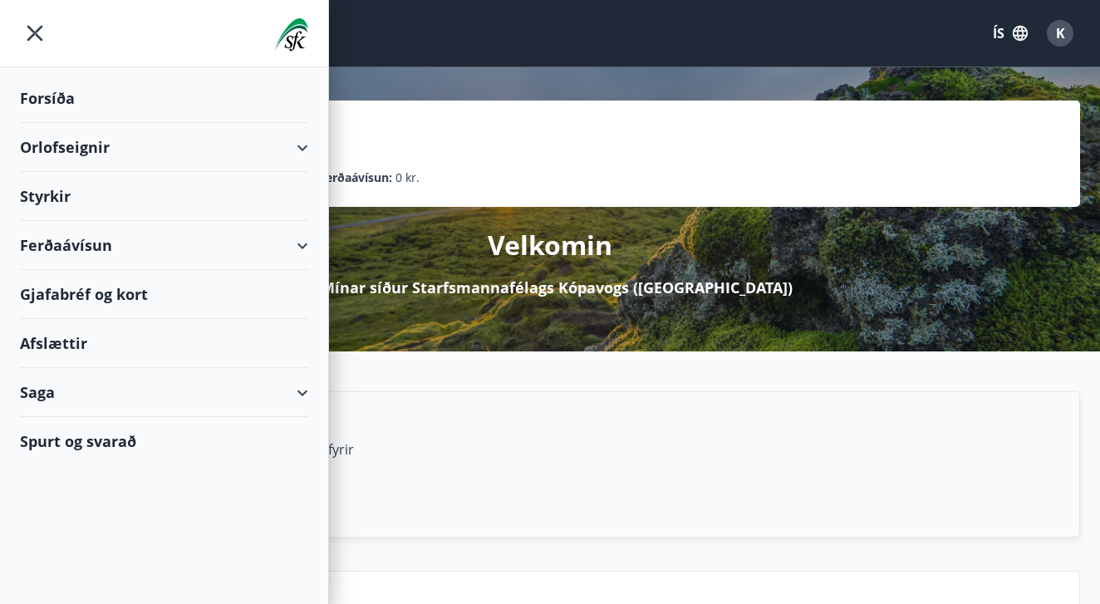
click at [191, 152] on div "Orlofseignir" at bounding box center [164, 147] width 288 height 49
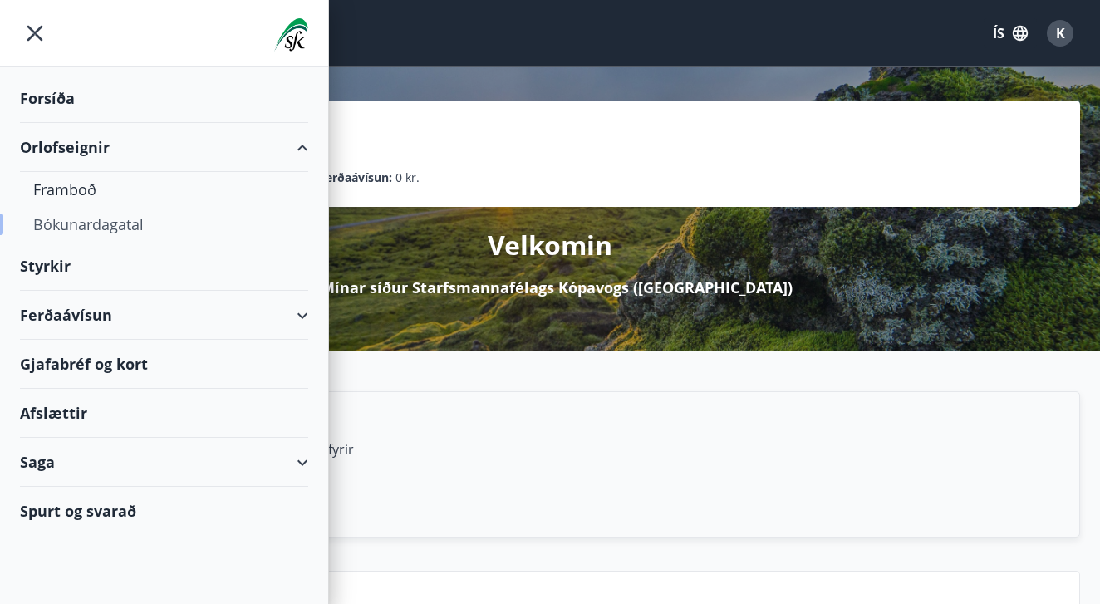
click at [99, 221] on div "Bókunardagatal" at bounding box center [164, 224] width 262 height 35
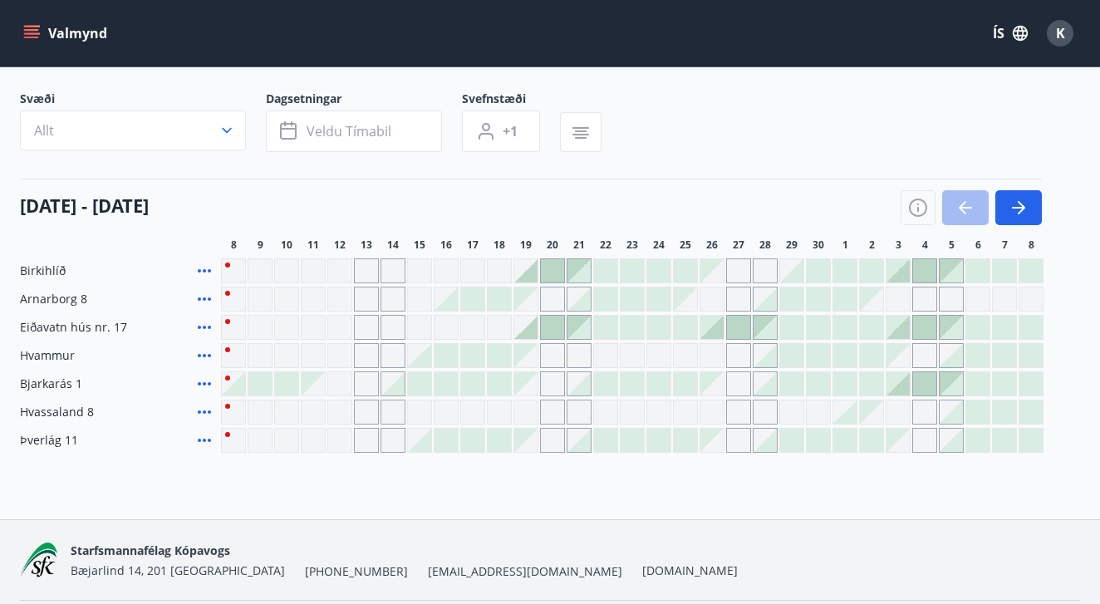
scroll to position [90, 0]
click at [1029, 204] on button "button" at bounding box center [1019, 207] width 47 height 35
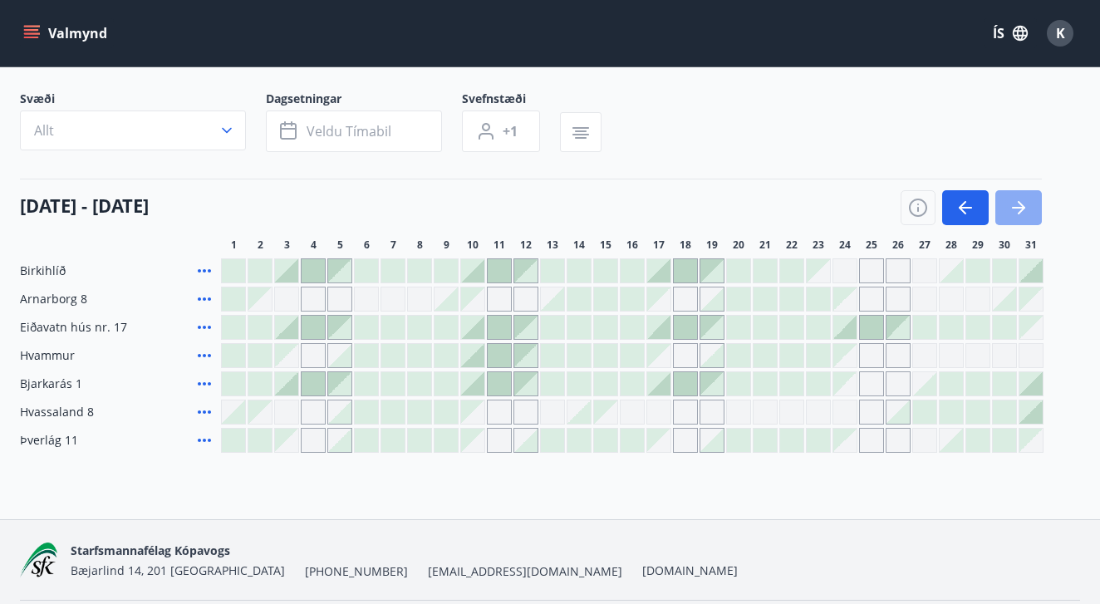
click at [1029, 204] on button "button" at bounding box center [1019, 207] width 47 height 35
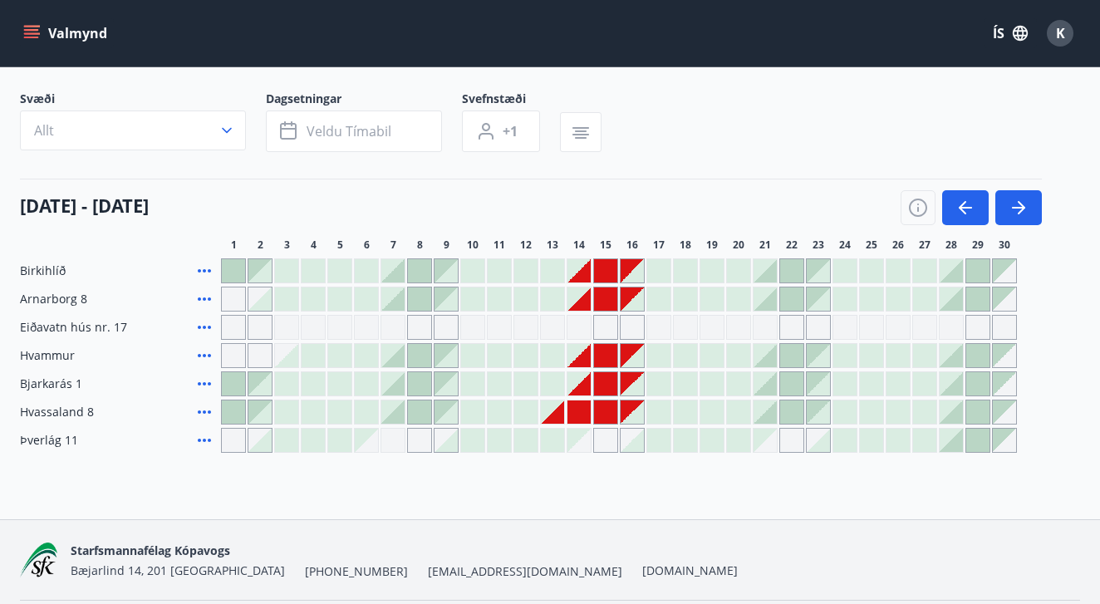
click at [605, 327] on div "Gráir dagar eru ekki bókanlegir" at bounding box center [605, 327] width 25 height 25
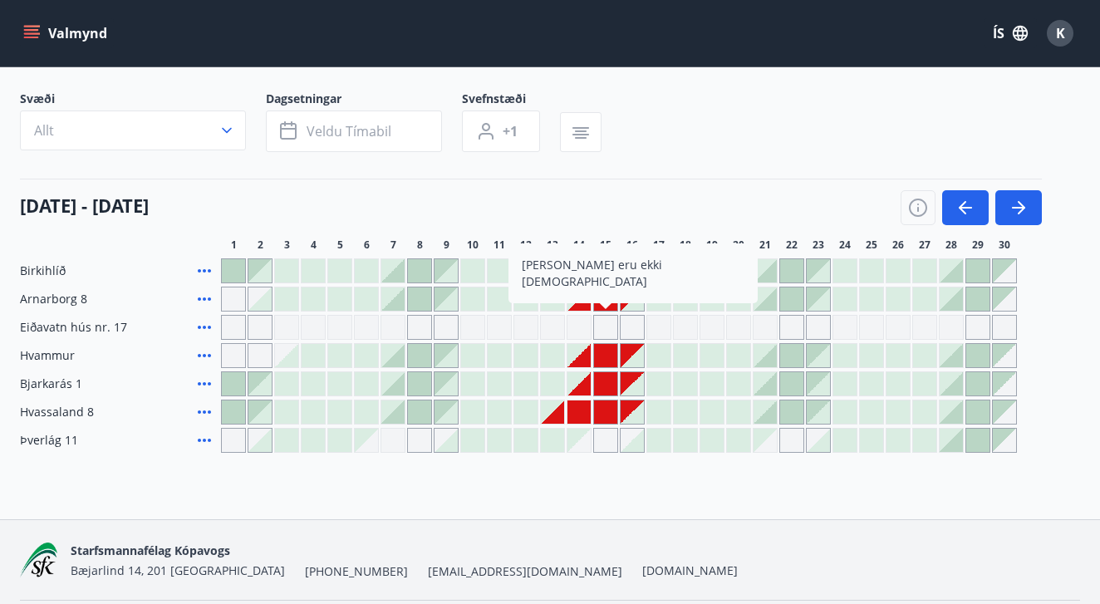
click at [627, 332] on div "Gráir dagar eru ekki bókanlegir" at bounding box center [632, 327] width 25 height 25
click at [605, 367] on div at bounding box center [605, 355] width 25 height 25
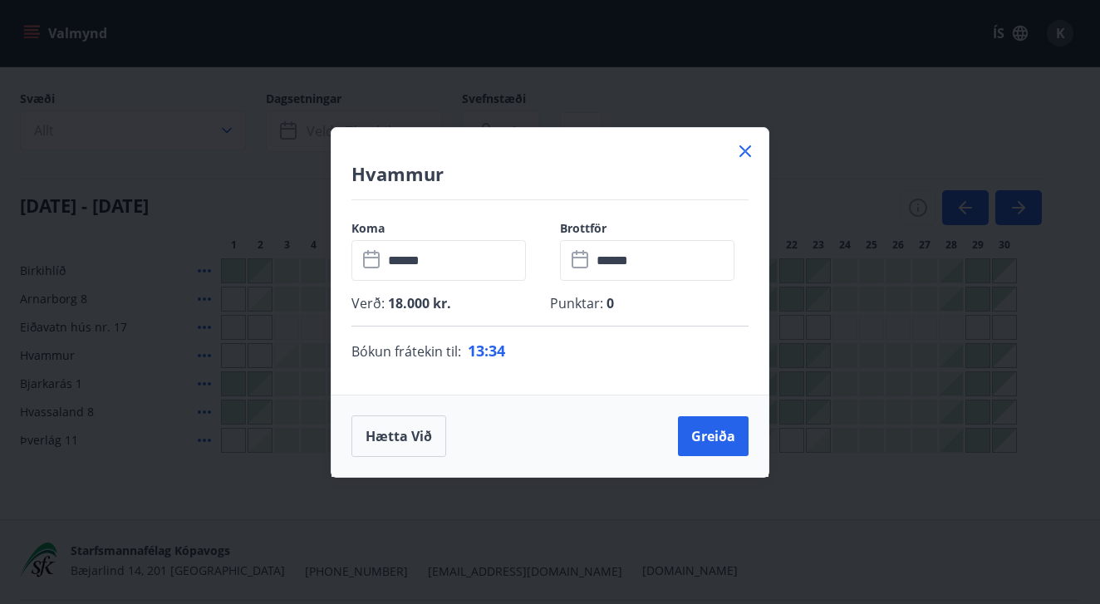
click at [749, 150] on icon at bounding box center [746, 151] width 20 height 20
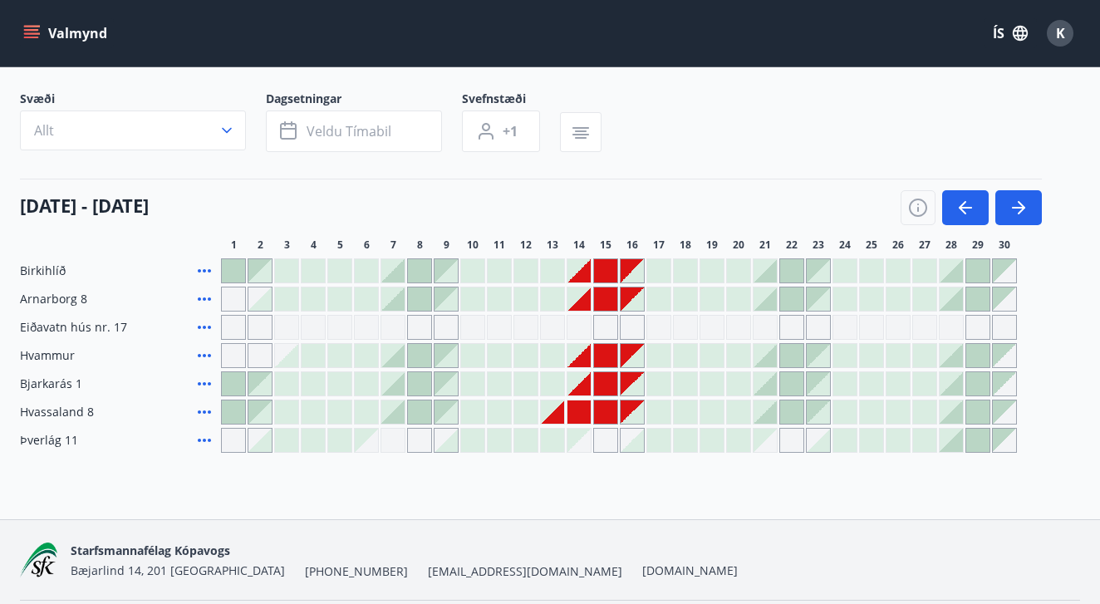
click at [795, 417] on div at bounding box center [791, 412] width 23 height 23
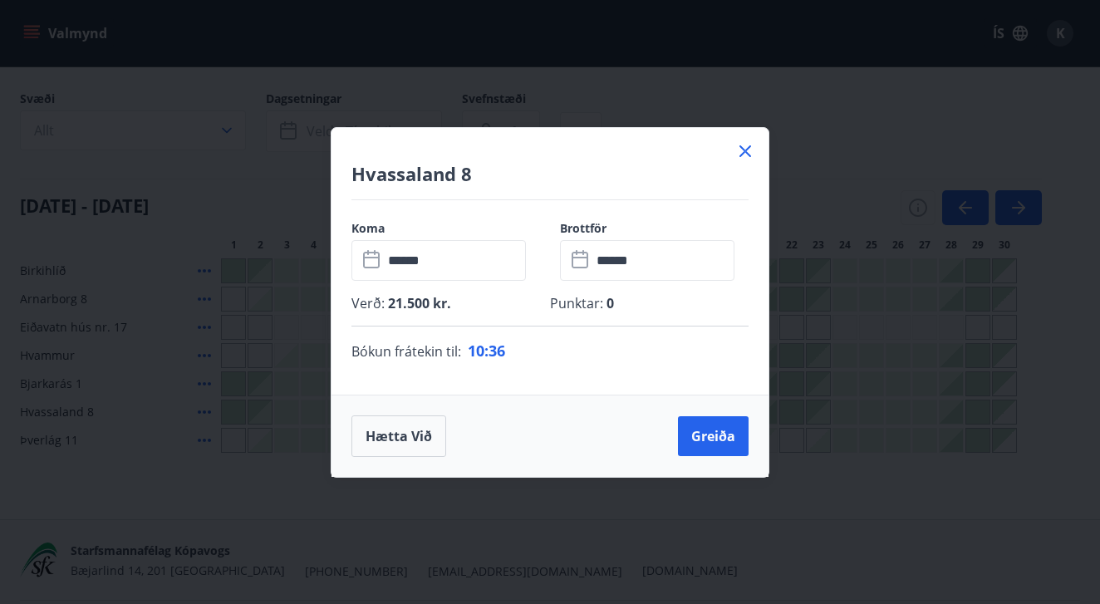
click at [750, 151] on icon at bounding box center [746, 151] width 20 height 20
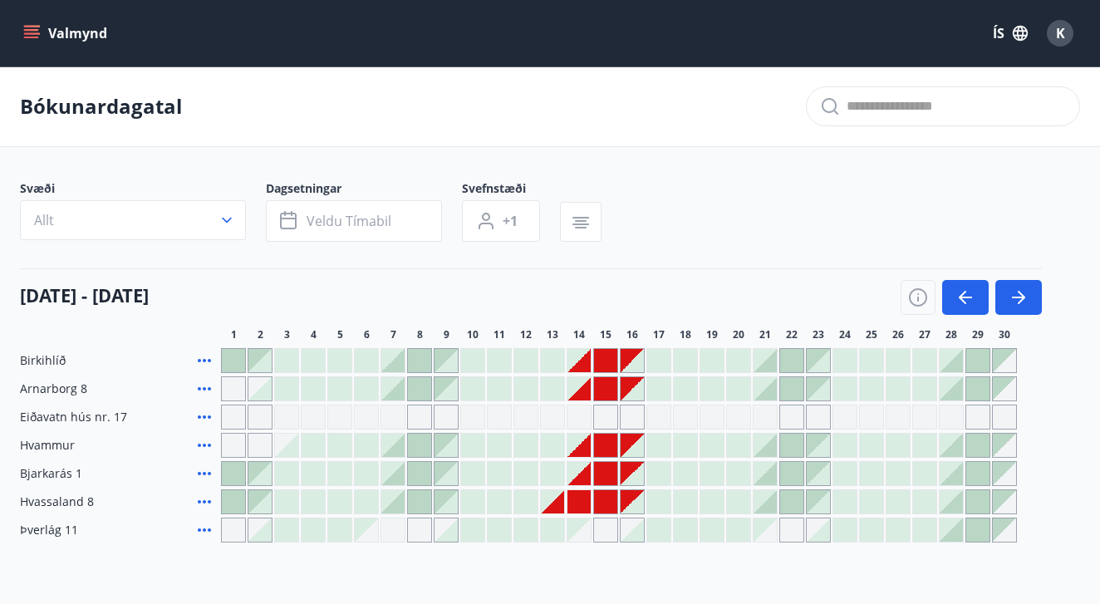
scroll to position [0, 0]
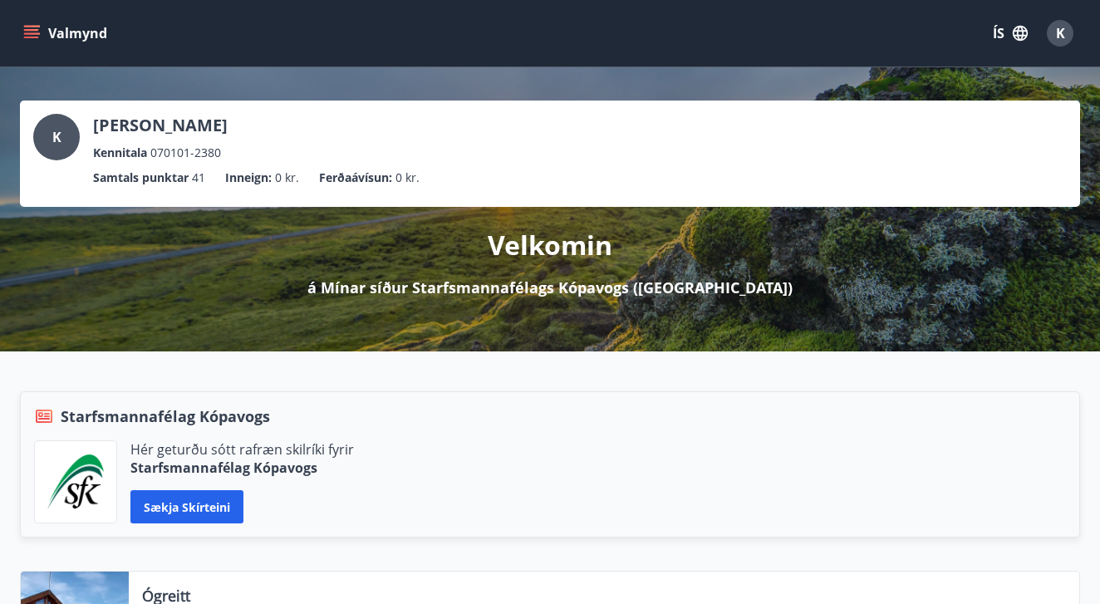
click at [36, 32] on icon "menu" at bounding box center [31, 33] width 17 height 17
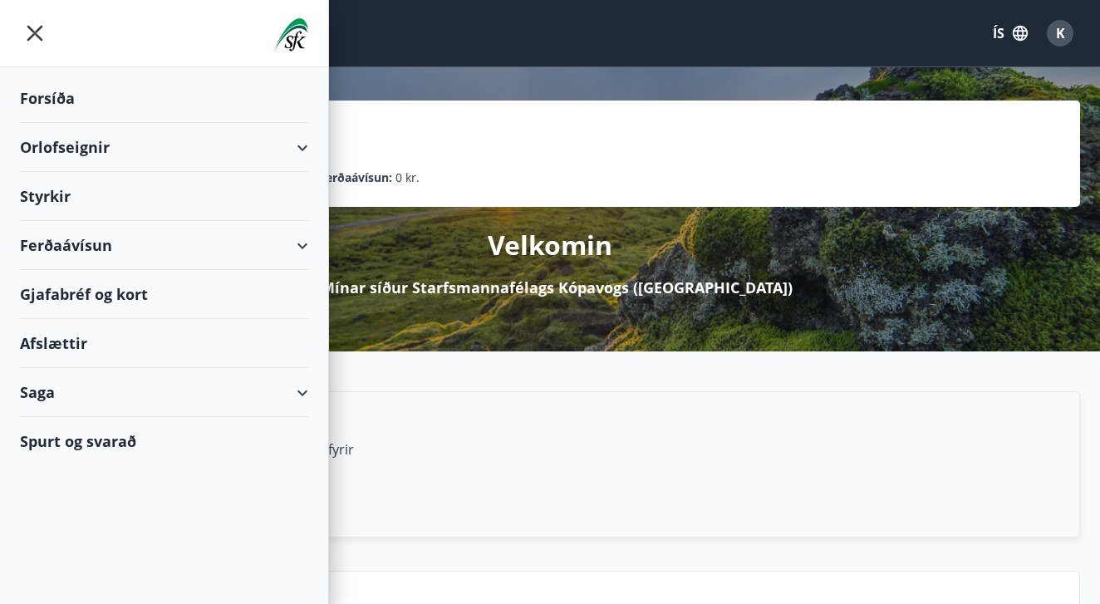
click at [266, 241] on div "Ferðaávísun" at bounding box center [164, 245] width 288 height 49
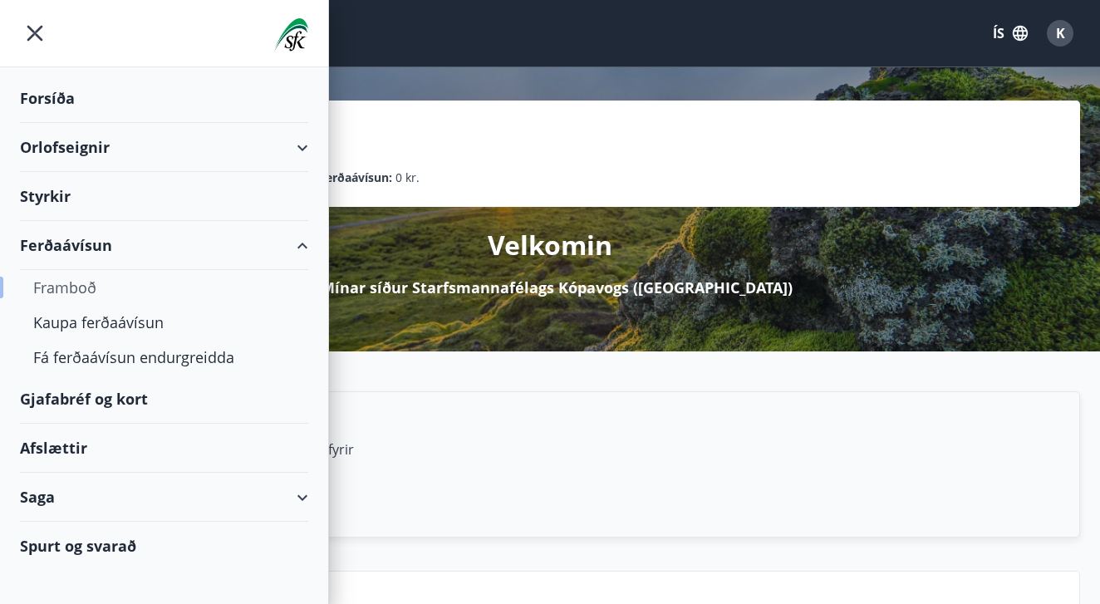
click at [97, 288] on div "Framboð" at bounding box center [164, 287] width 262 height 35
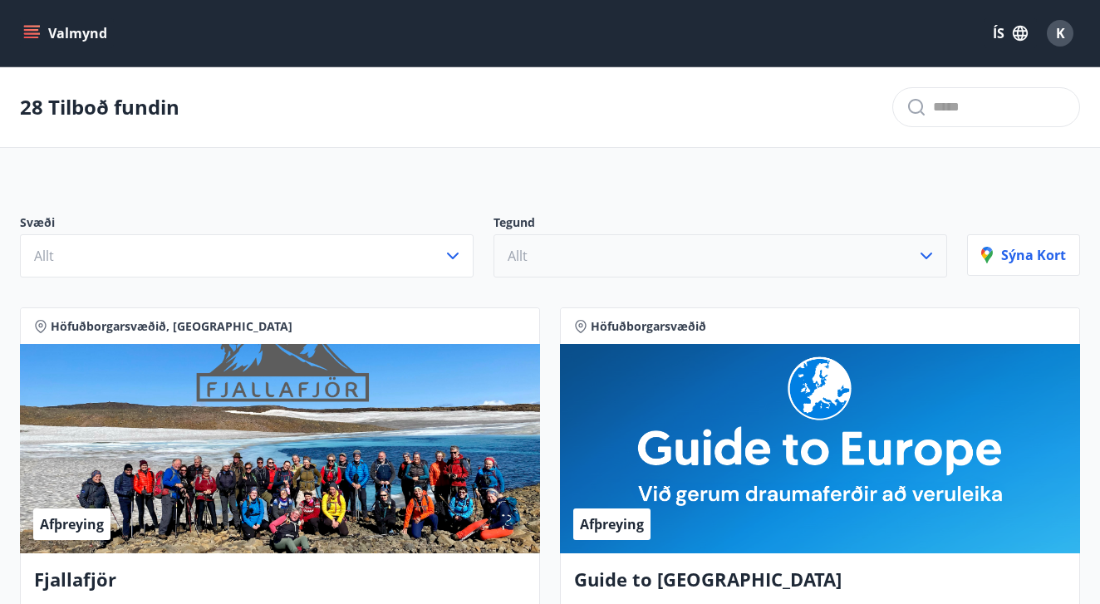
click at [529, 267] on button "Allt" at bounding box center [721, 255] width 454 height 43
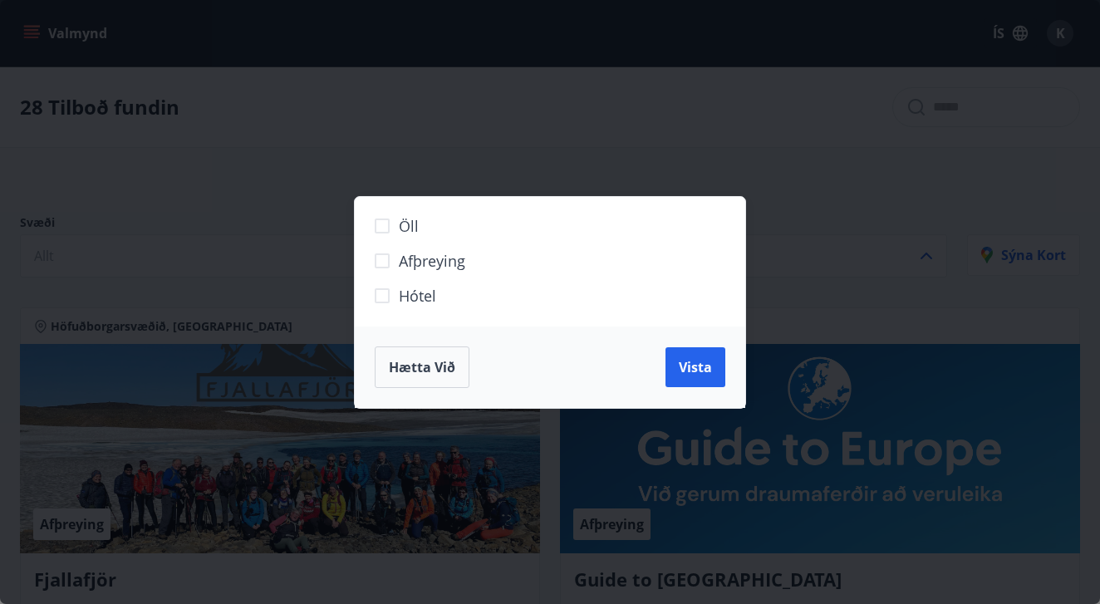
click at [511, 265] on label "Afþreying" at bounding box center [540, 267] width 348 height 35
click at [708, 361] on span "Vista" at bounding box center [695, 367] width 33 height 18
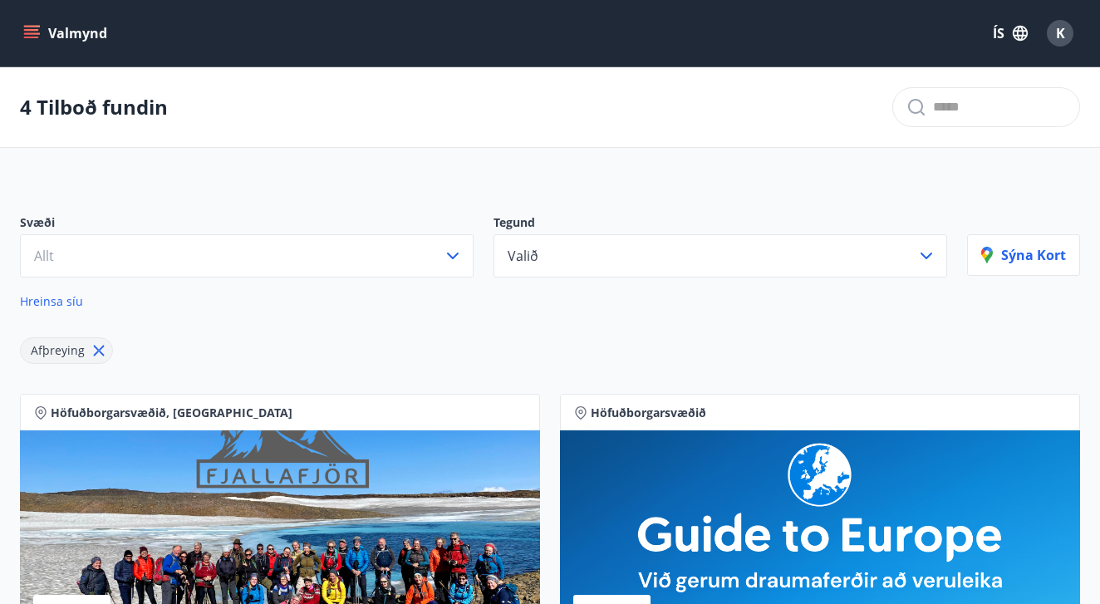
click at [71, 35] on button "Valmynd" at bounding box center [67, 33] width 94 height 30
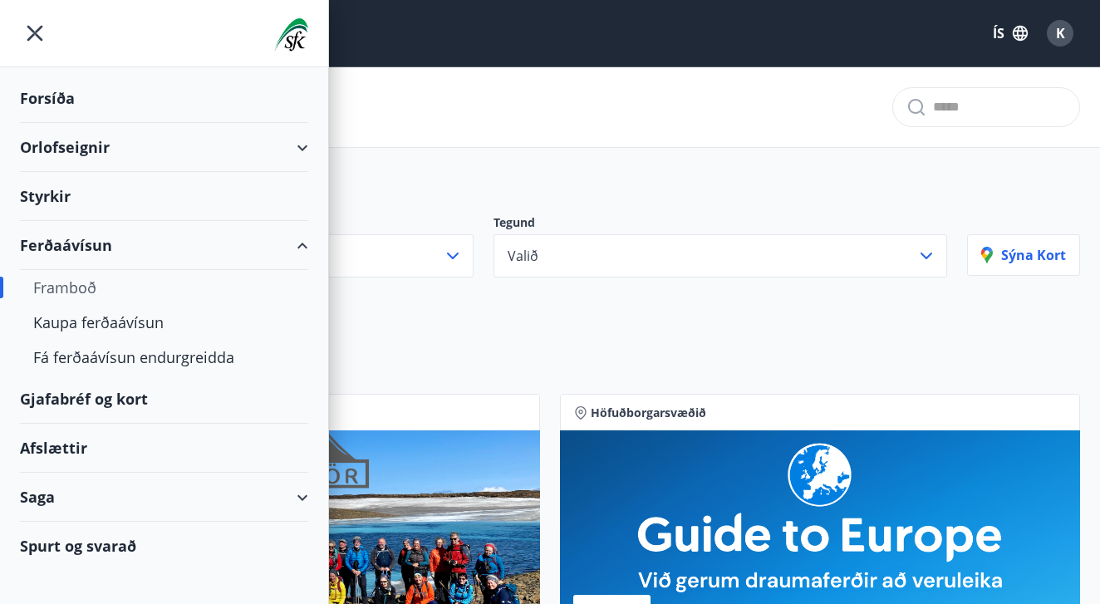
scroll to position [42, 0]
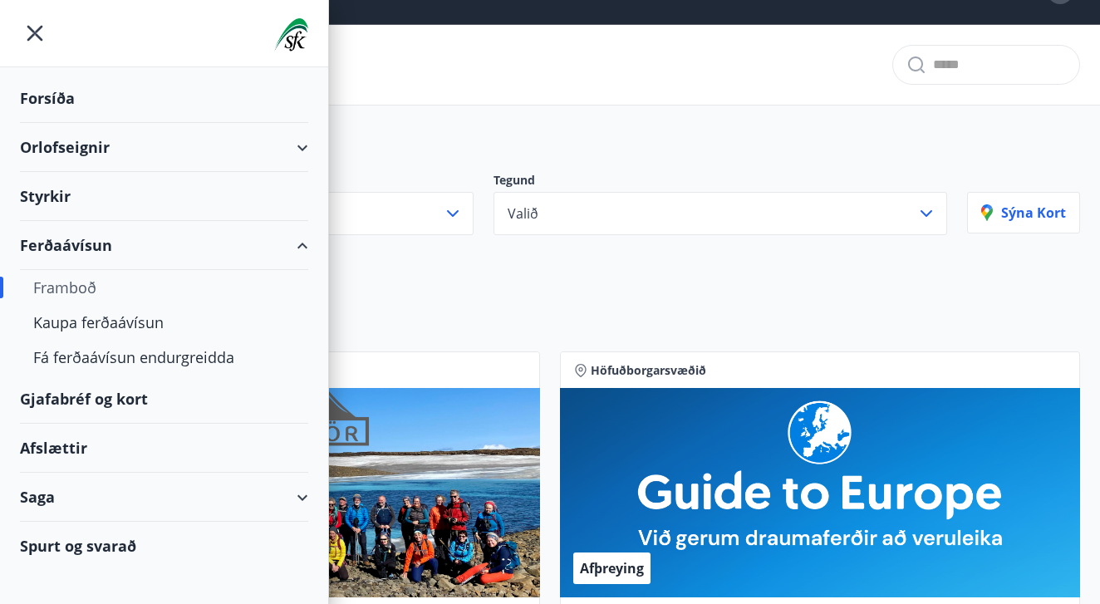
click at [101, 457] on div "Afslættir" at bounding box center [164, 448] width 288 height 49
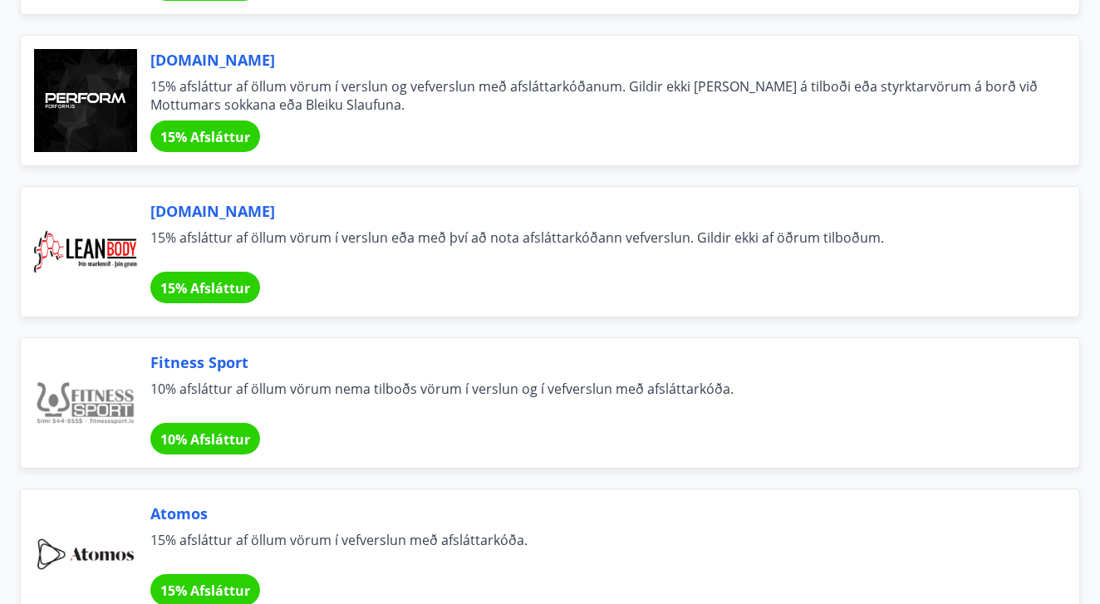
scroll to position [641, 0]
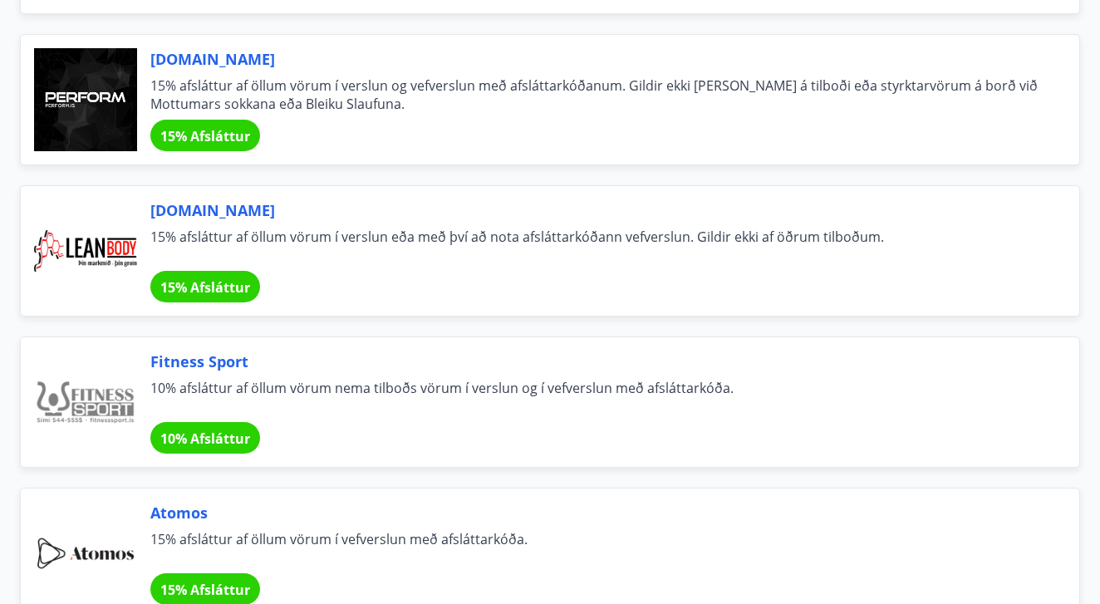
click at [257, 246] on span "15% afsláttur af öllum vörum í verslun eða með því að nota afsláttarkóðann vefv…" at bounding box center [594, 246] width 889 height 37
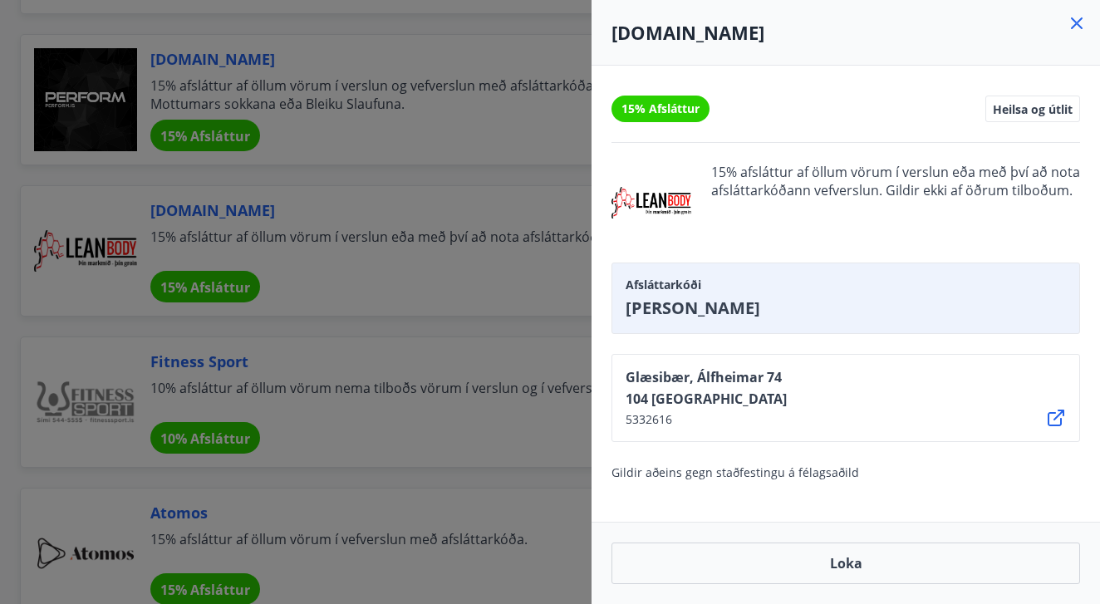
click at [464, 262] on div at bounding box center [550, 302] width 1100 height 604
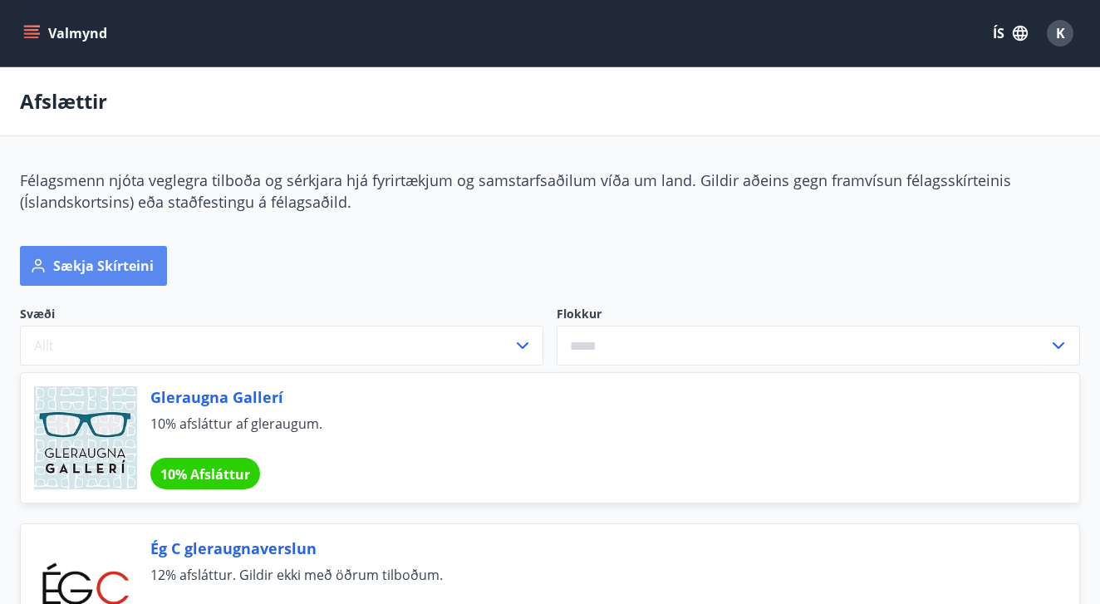
scroll to position [0, 0]
click at [32, 27] on icon "menu" at bounding box center [33, 27] width 18 height 2
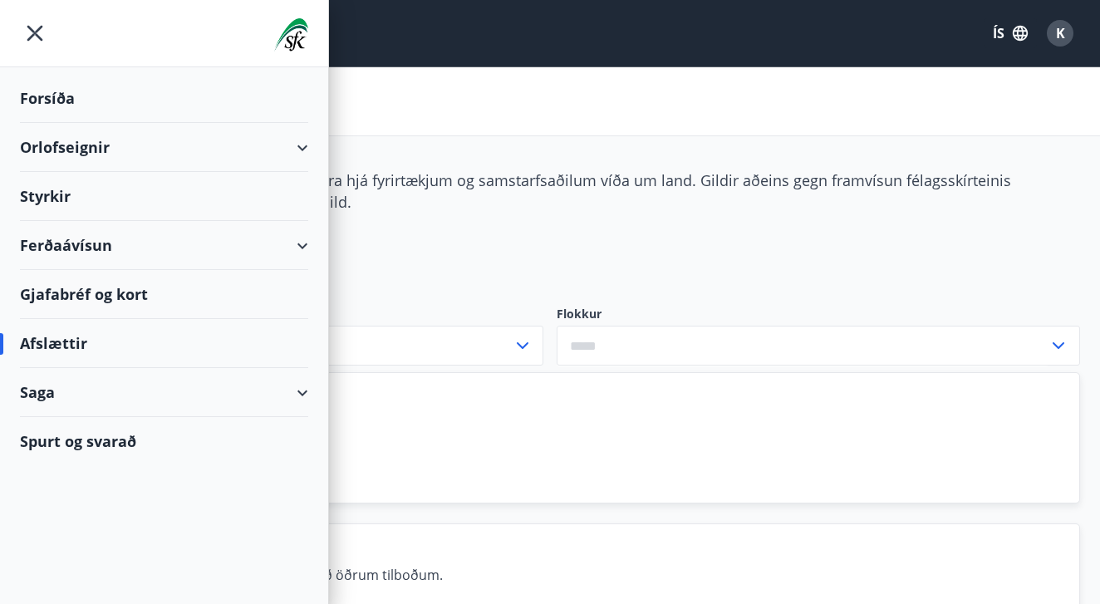
click at [191, 300] on div "Gjafabréf og kort" at bounding box center [164, 294] width 288 height 49
click at [93, 94] on div "Forsíða" at bounding box center [164, 98] width 288 height 49
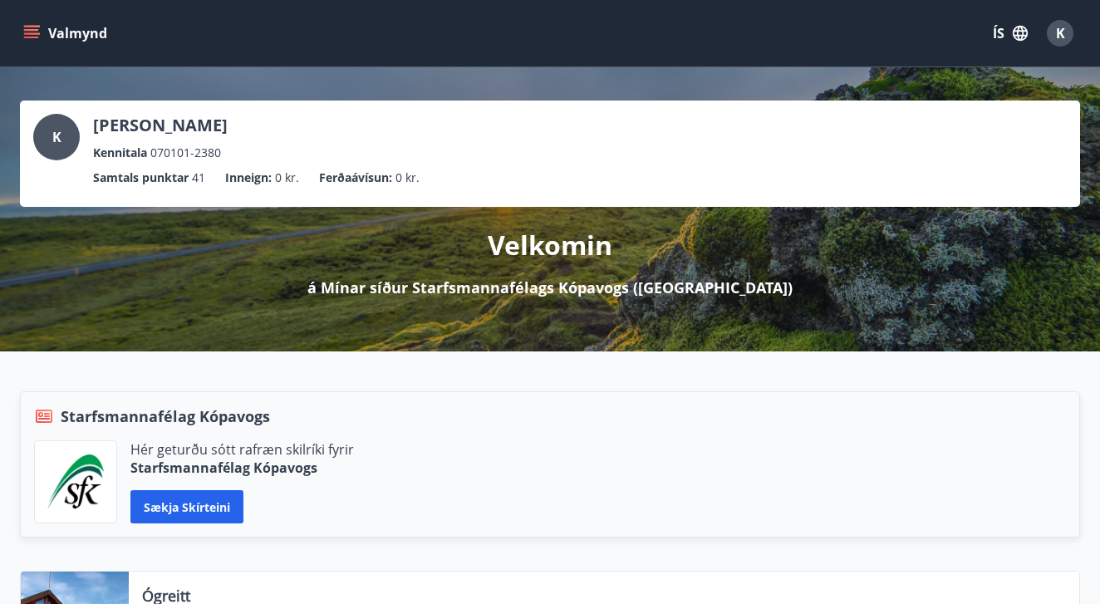
click at [200, 176] on span "41" at bounding box center [198, 178] width 13 height 18
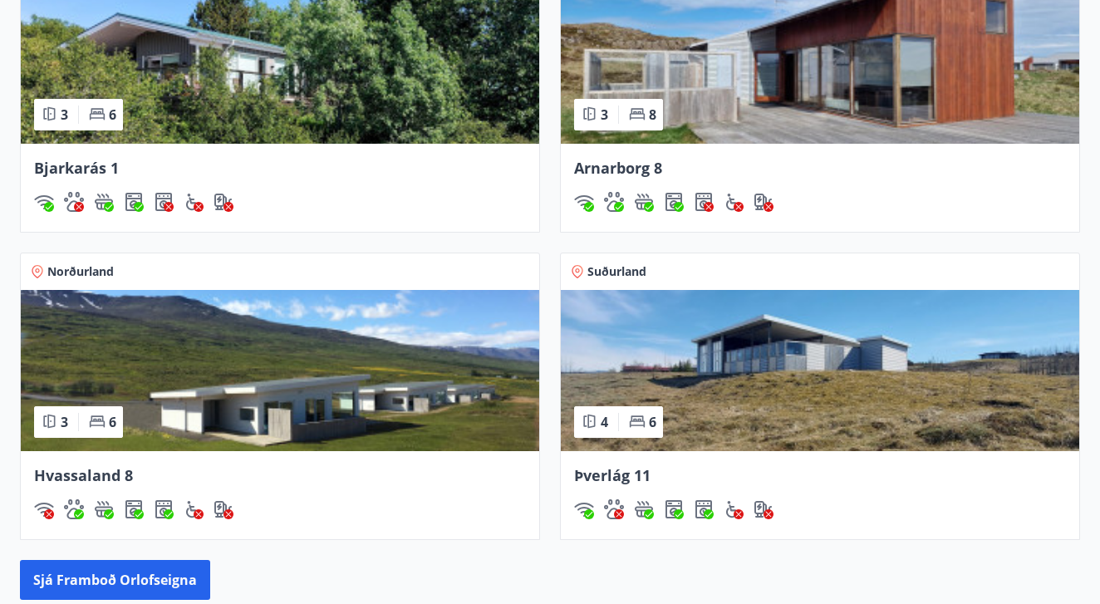
scroll to position [1962, 0]
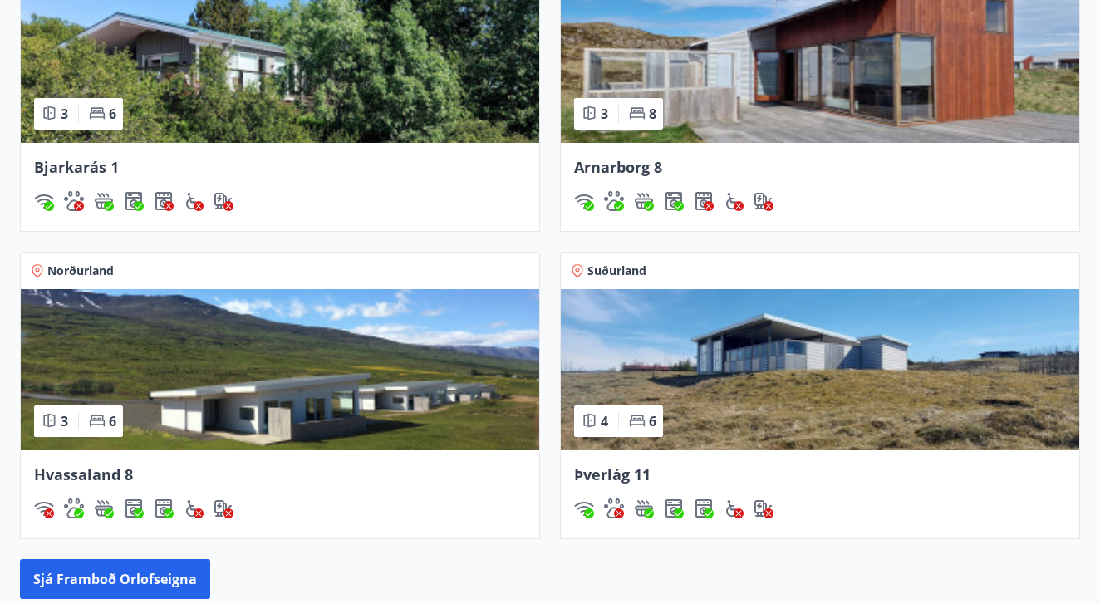
click at [622, 468] on span "Þverlág 11" at bounding box center [612, 475] width 76 height 20
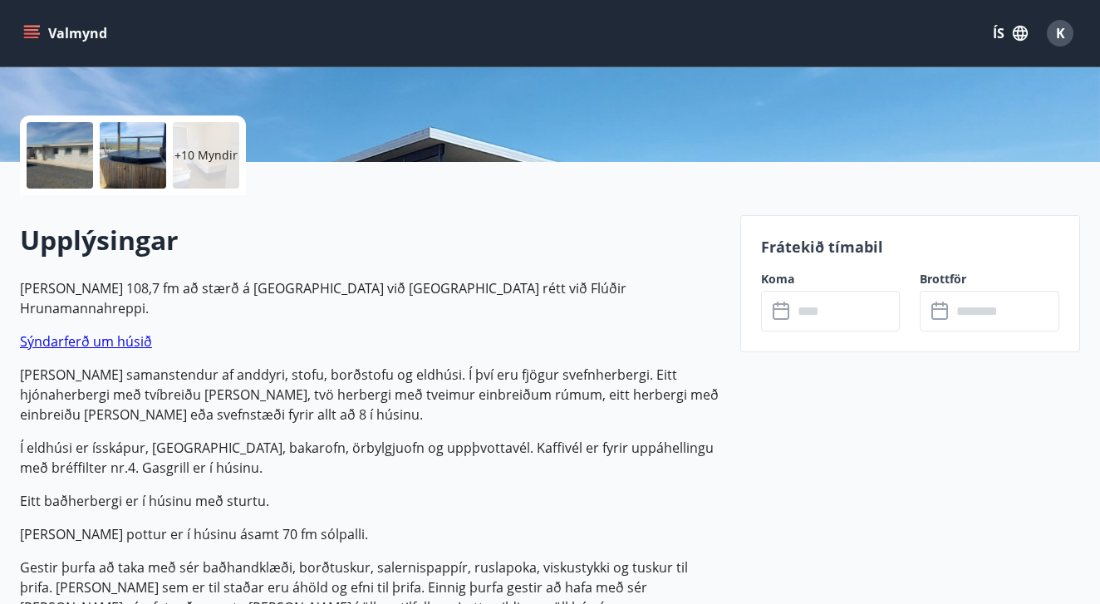
scroll to position [376, 0]
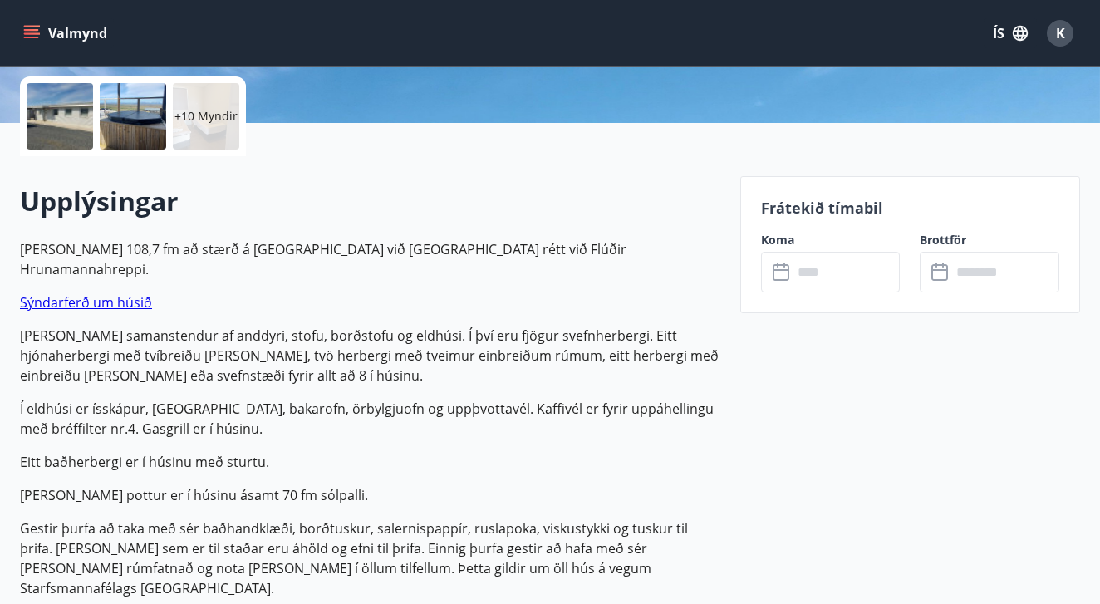
click at [803, 283] on input "text" at bounding box center [847, 272] width 108 height 41
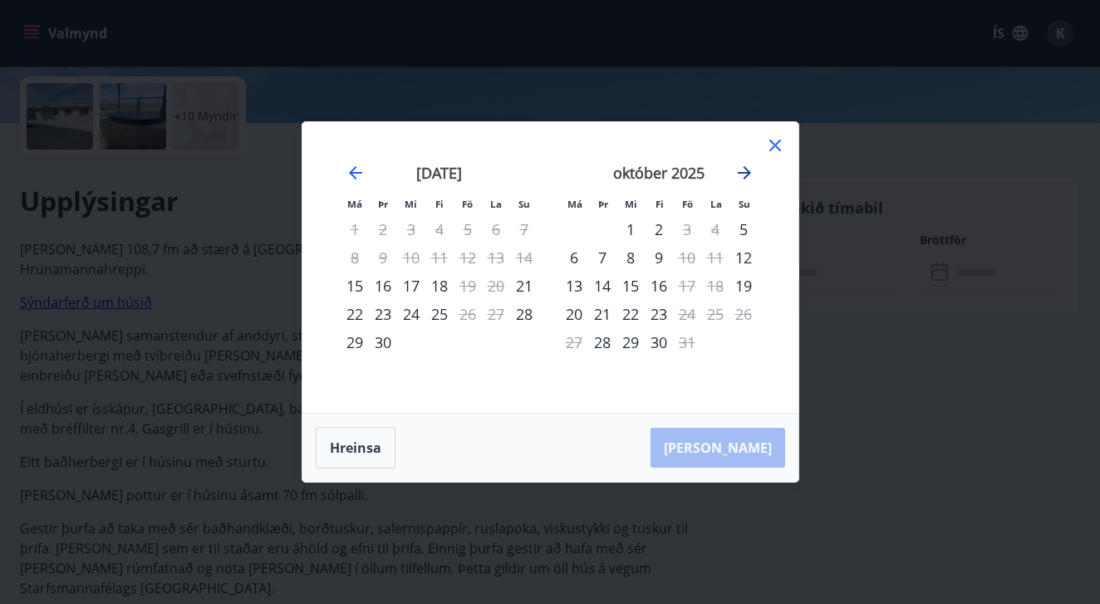
click at [751, 175] on icon "Move forward to switch to the next month." at bounding box center [745, 173] width 20 height 20
click at [603, 530] on div "Má Þr Mi Fi Fö La Su Má Þr Mi Fi Fö La Su [DATE] 1 2 3 4 5 6 7 8 9 10 11 12 13 …" at bounding box center [550, 302] width 1100 height 604
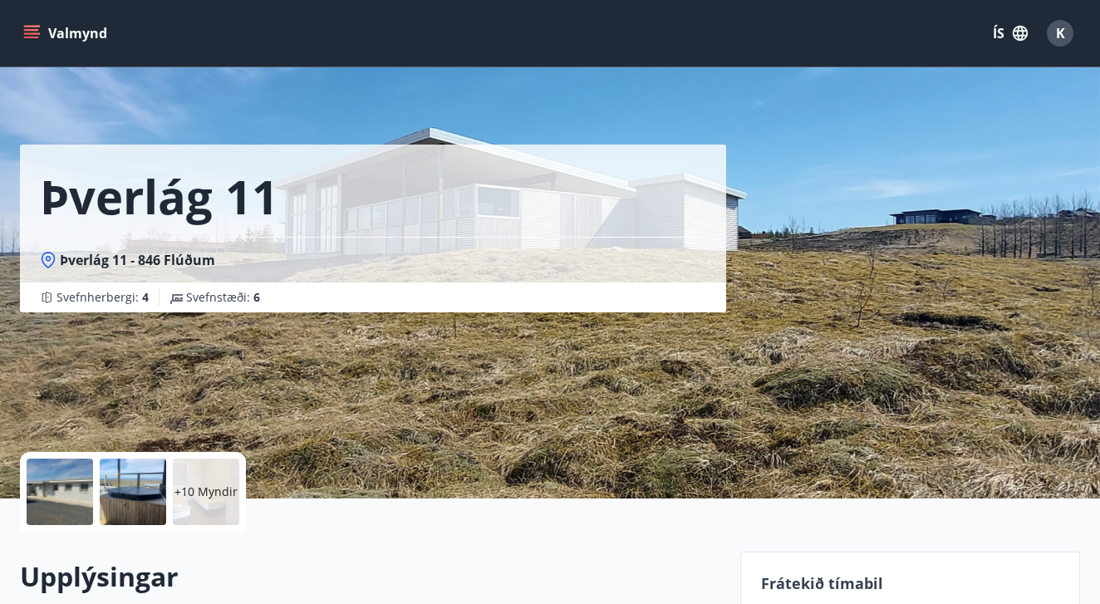
scroll to position [0, 0]
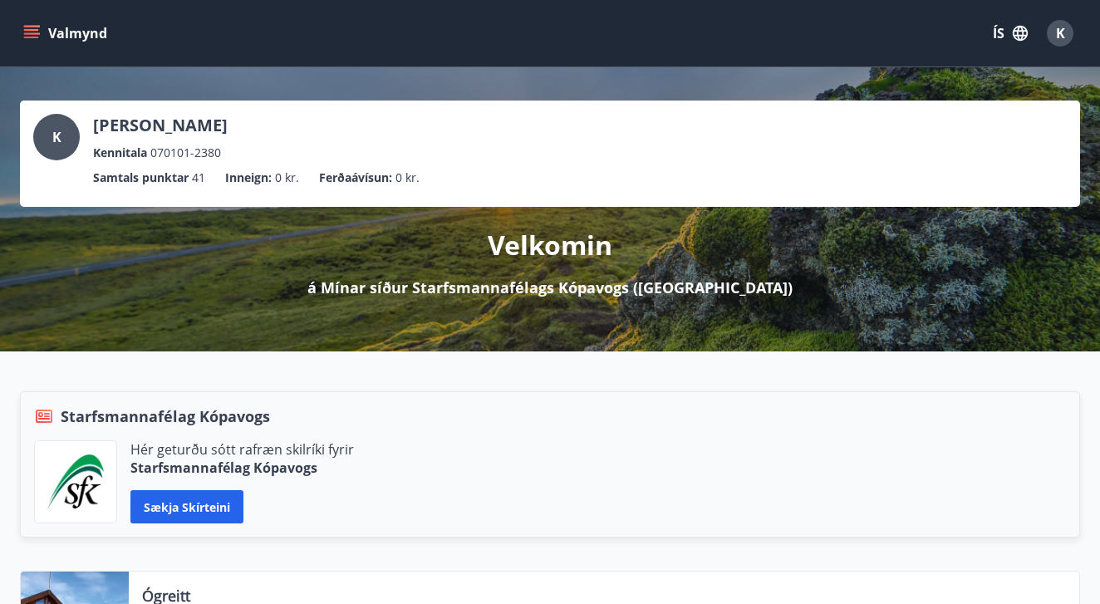
click at [54, 34] on button "Valmynd" at bounding box center [67, 33] width 94 height 30
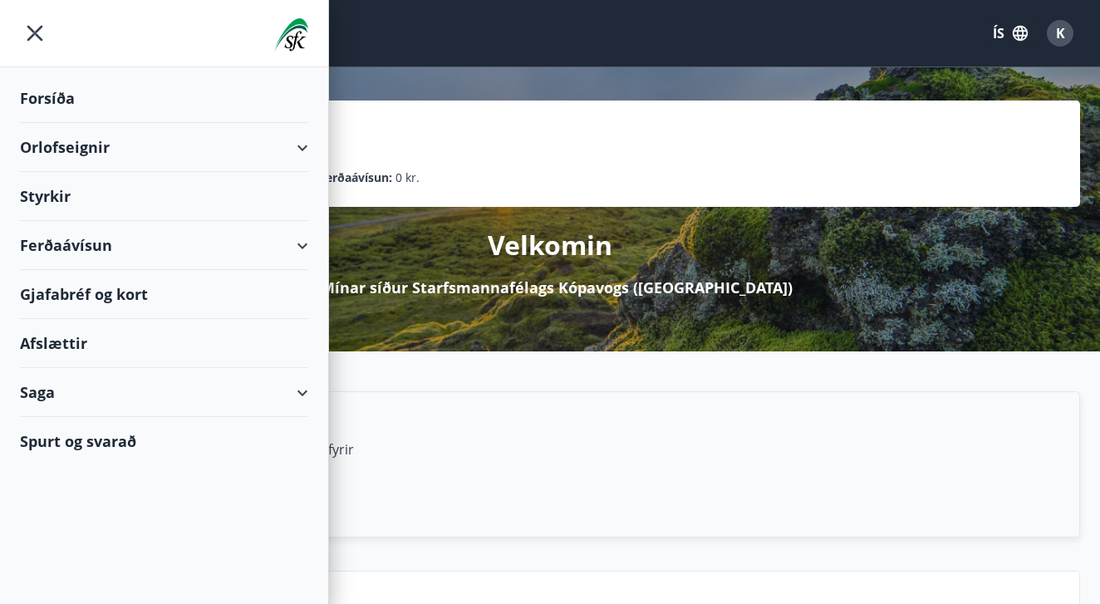
click at [213, 190] on div "Styrkir" at bounding box center [164, 196] width 288 height 49
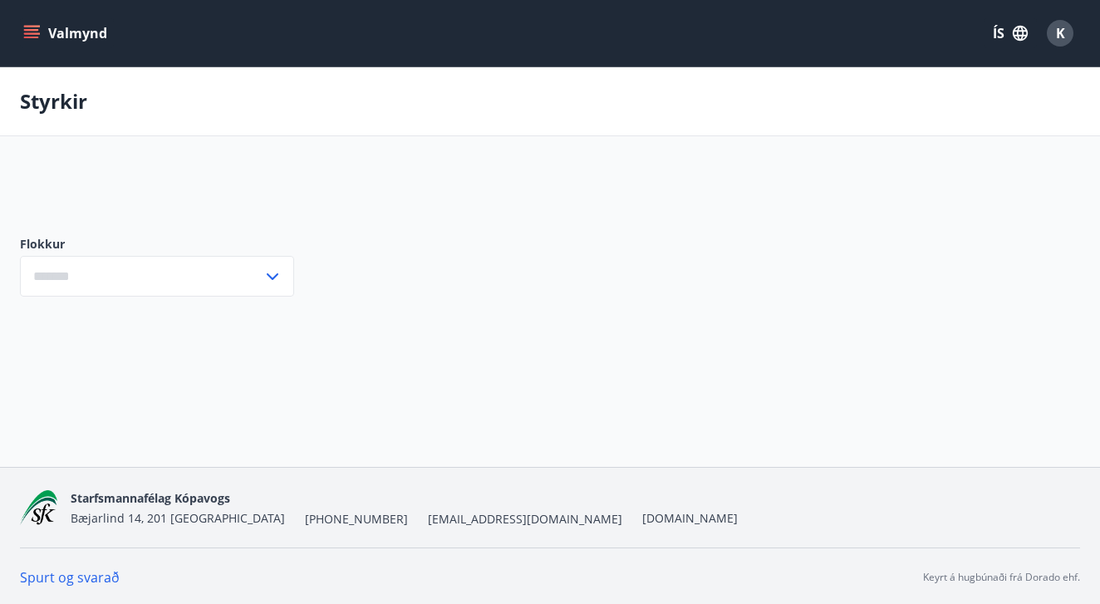
type input "***"
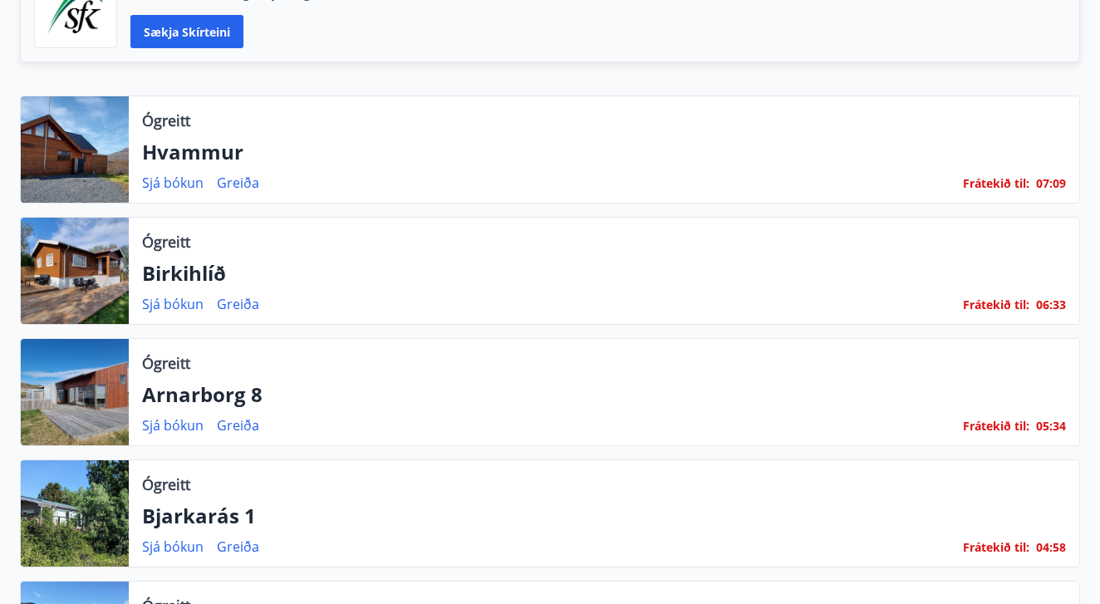
scroll to position [486, 0]
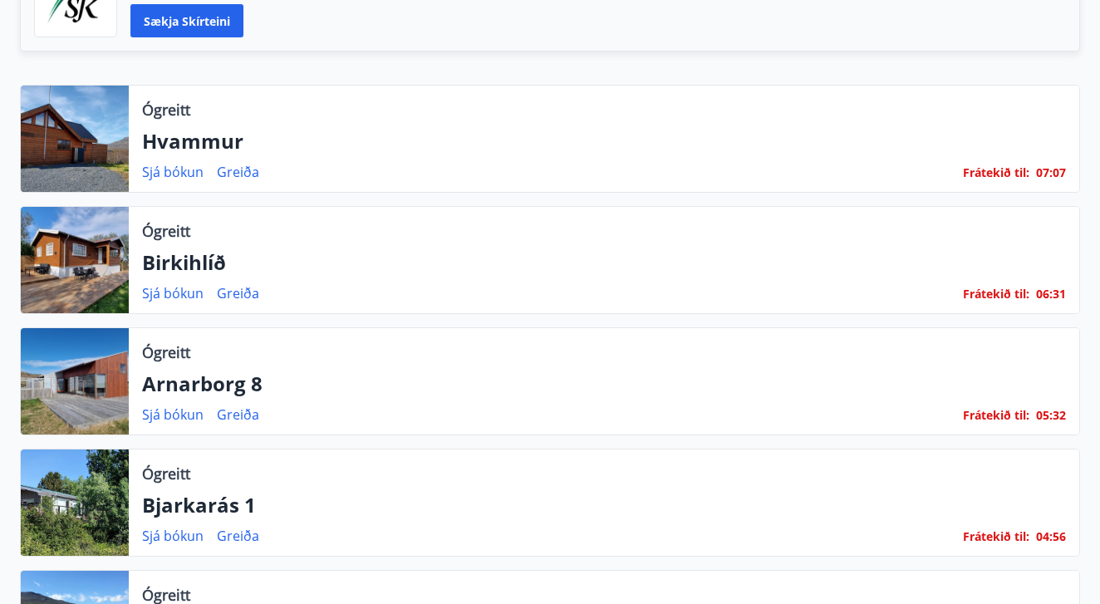
click at [996, 176] on span "Frátekið til :" at bounding box center [996, 173] width 66 height 18
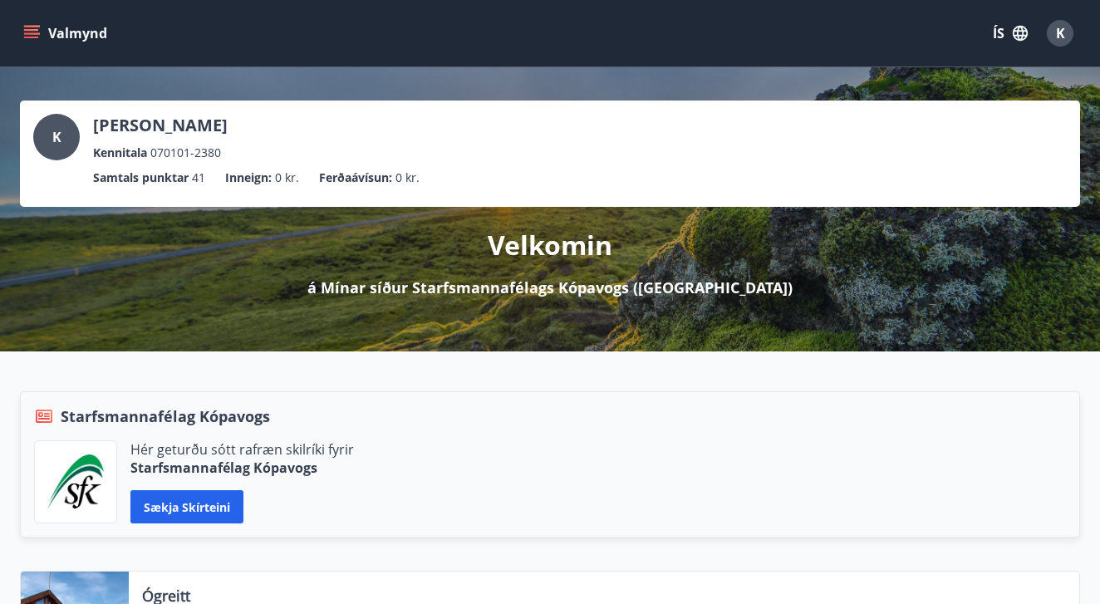
scroll to position [0, 0]
click at [39, 33] on icon "menu" at bounding box center [33, 33] width 18 height 2
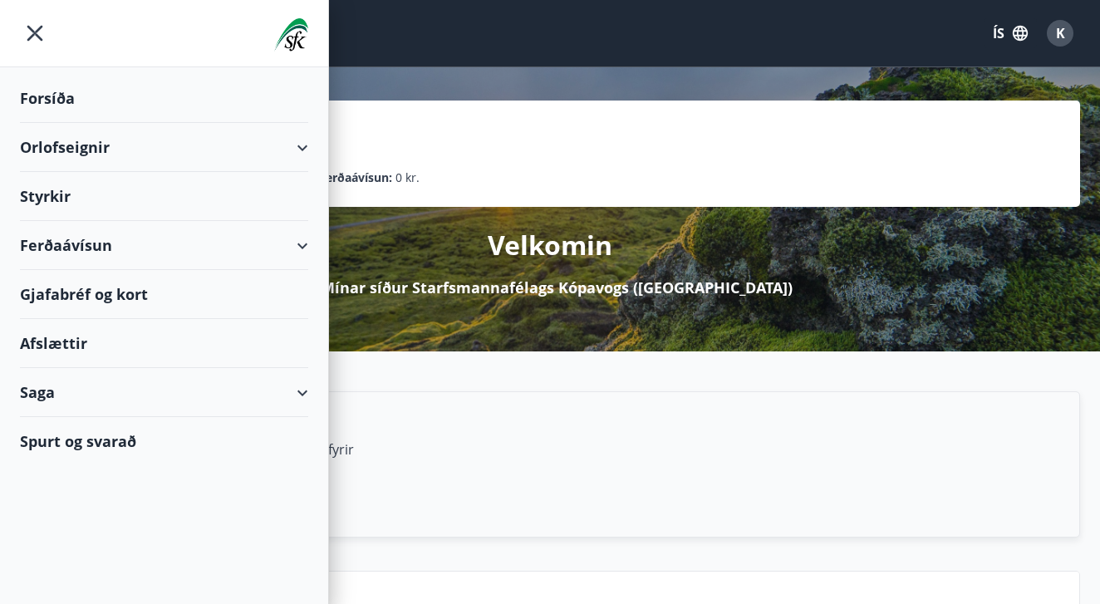
click at [248, 182] on div "Styrkir" at bounding box center [164, 196] width 288 height 49
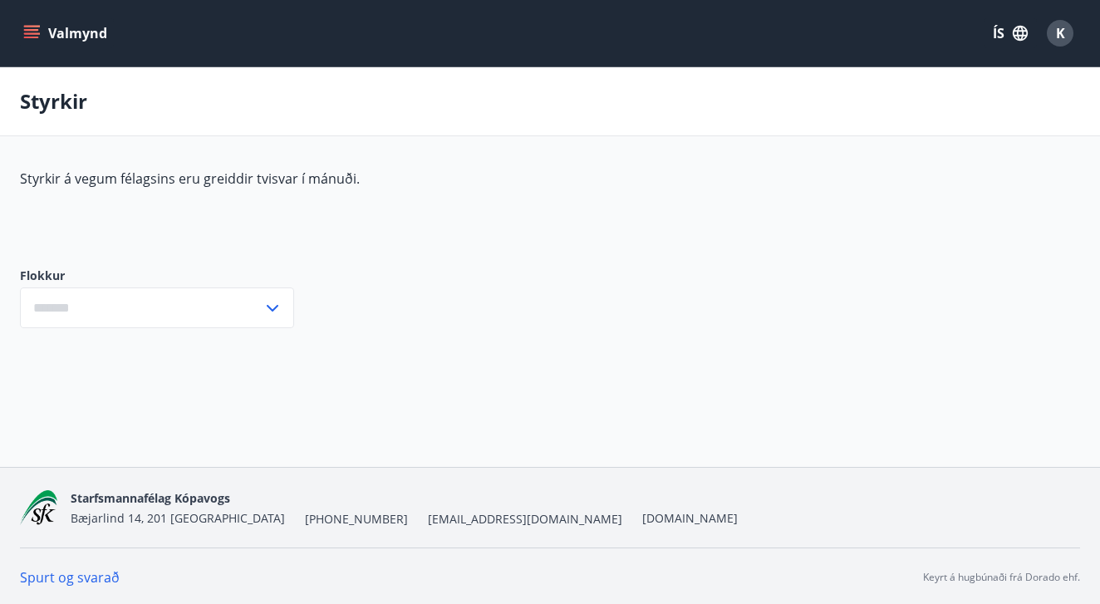
type input "***"
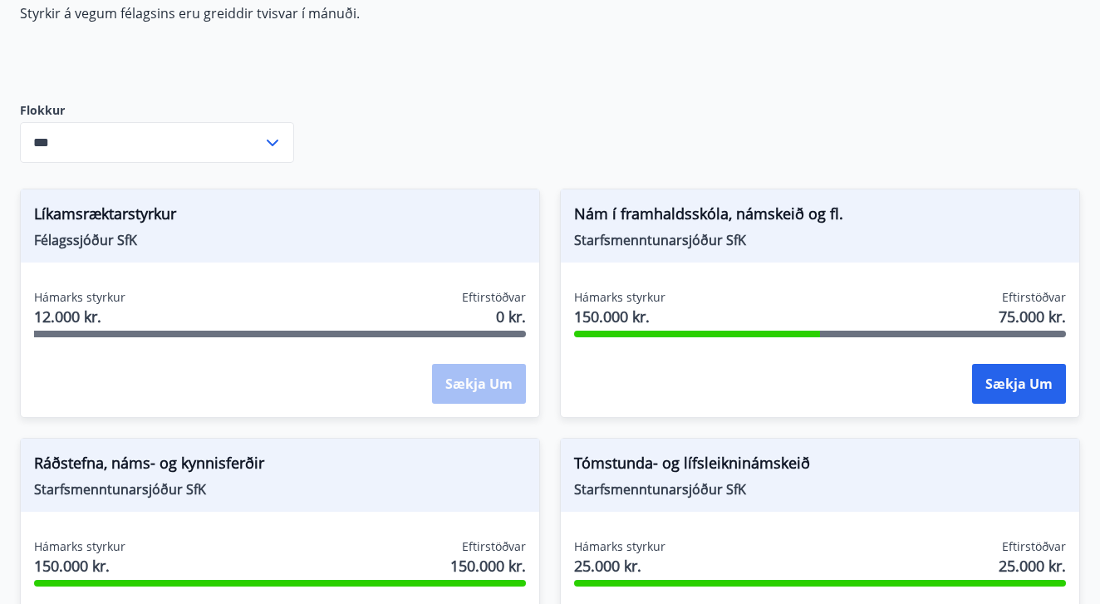
scroll to position [165, 0]
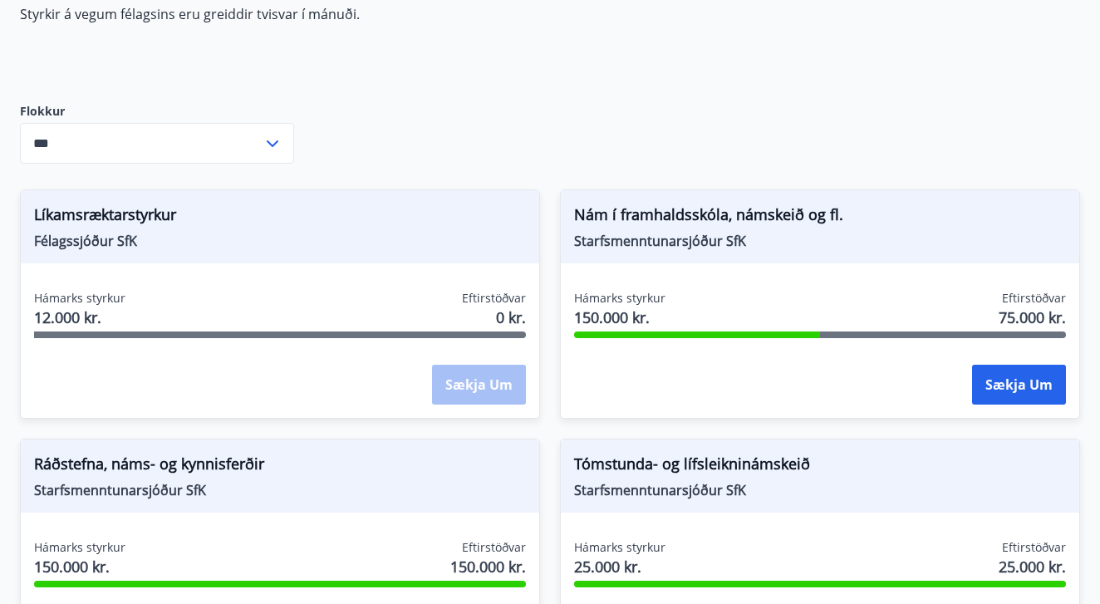
click at [268, 155] on div "*** ​" at bounding box center [157, 143] width 274 height 41
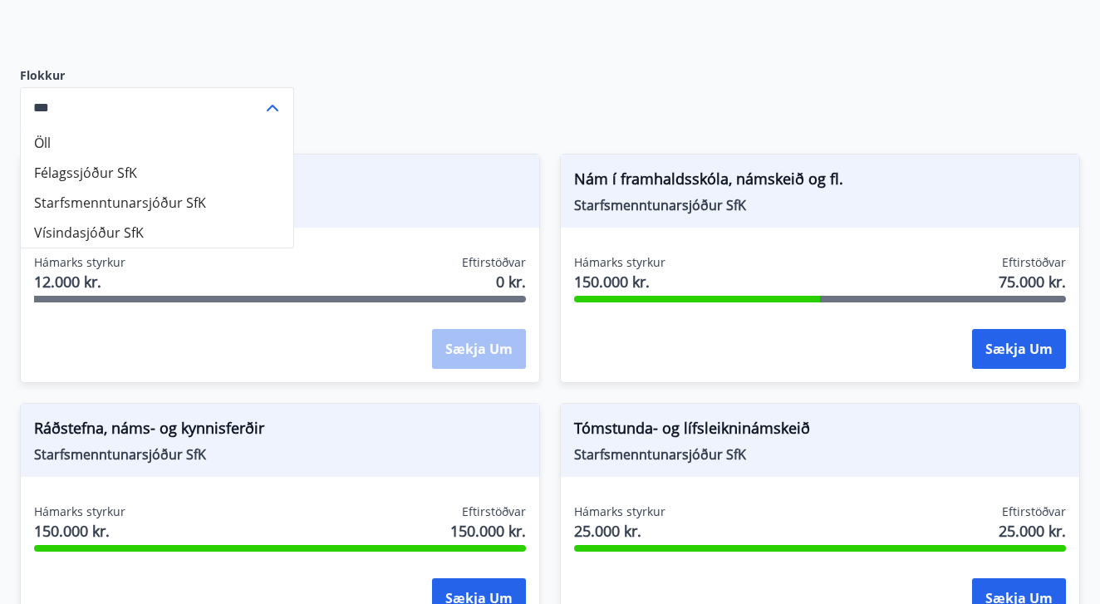
scroll to position [205, 0]
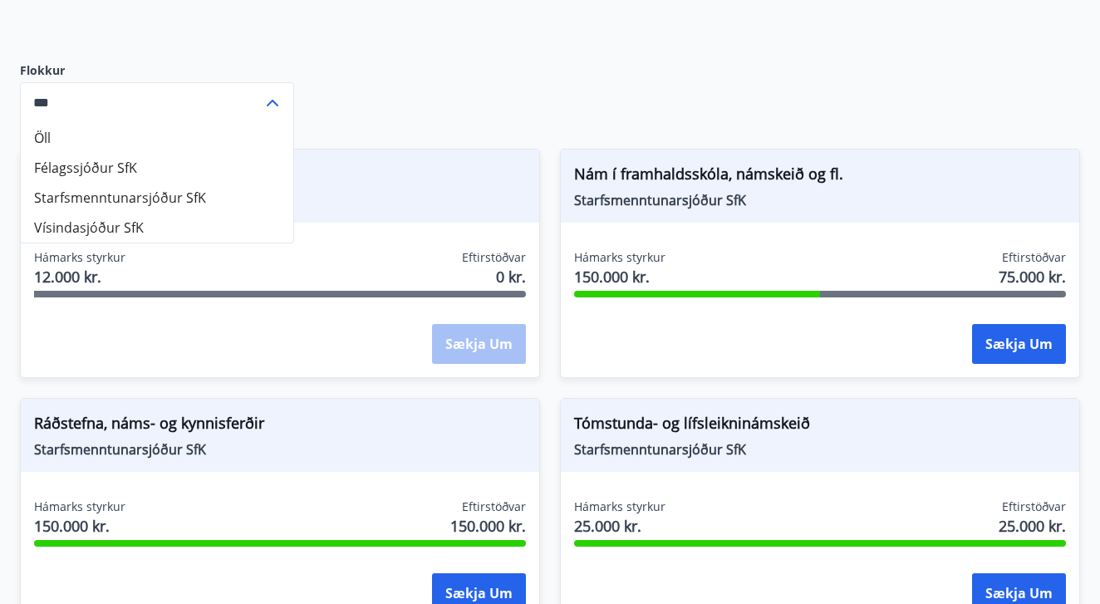
click at [262, 107] on input "***" at bounding box center [141, 102] width 243 height 41
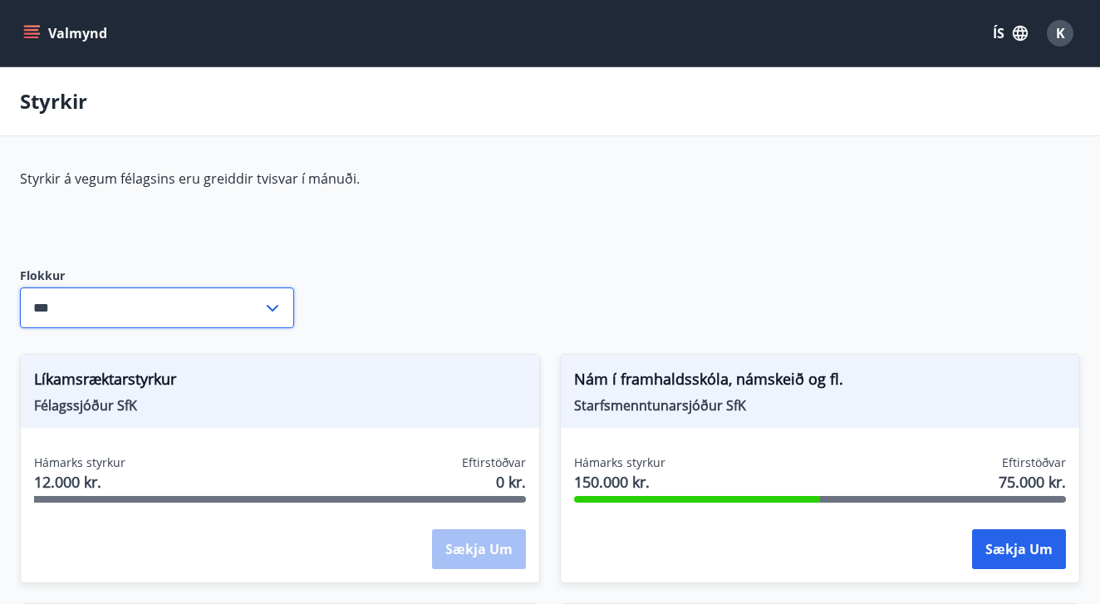
scroll to position [0, 0]
